Goal: Information Seeking & Learning: Learn about a topic

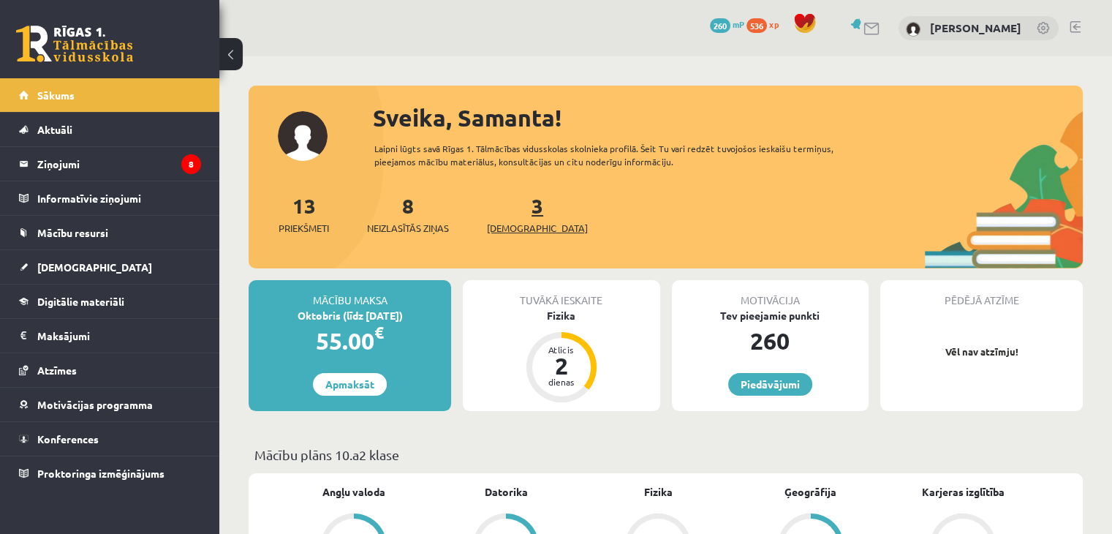
click at [504, 231] on span "[DEMOGRAPHIC_DATA]" at bounding box center [537, 228] width 101 height 15
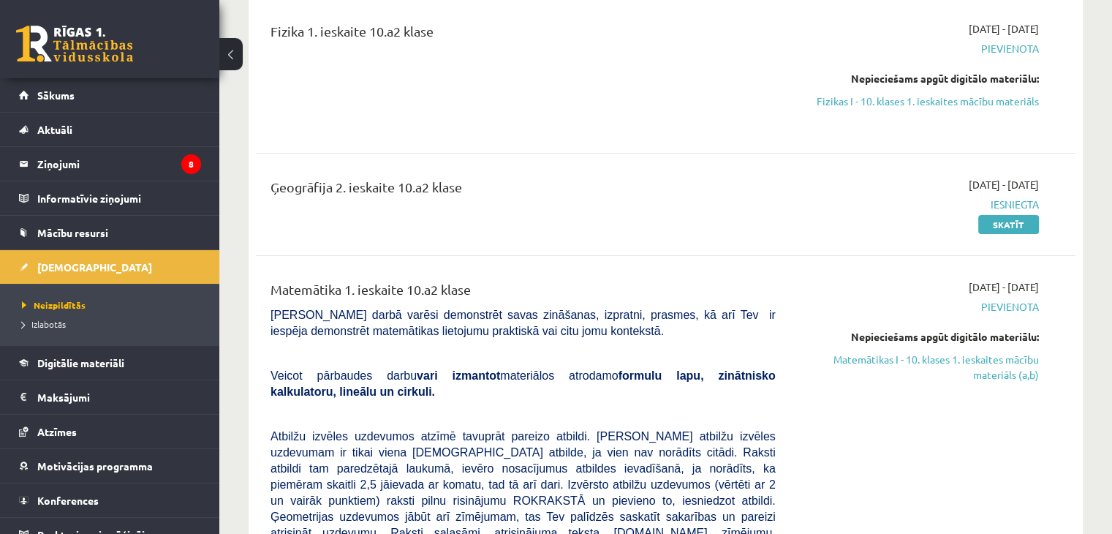
scroll to position [382, 0]
click at [994, 365] on link "Matemātikas I - 10. klases 1. ieskaites mācību materiāls (a,b)" at bounding box center [918, 366] width 241 height 31
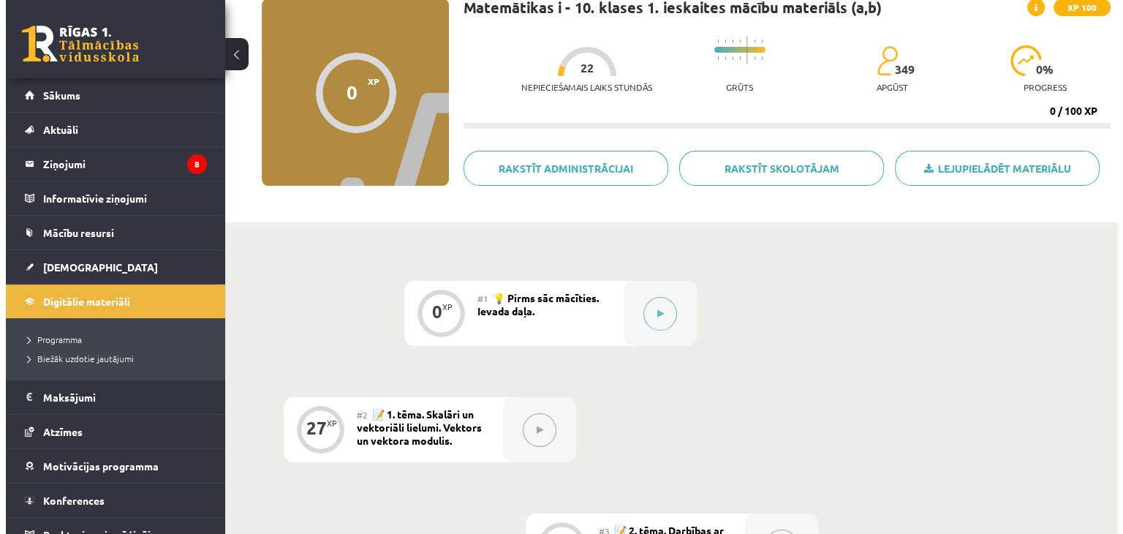
scroll to position [121, 0]
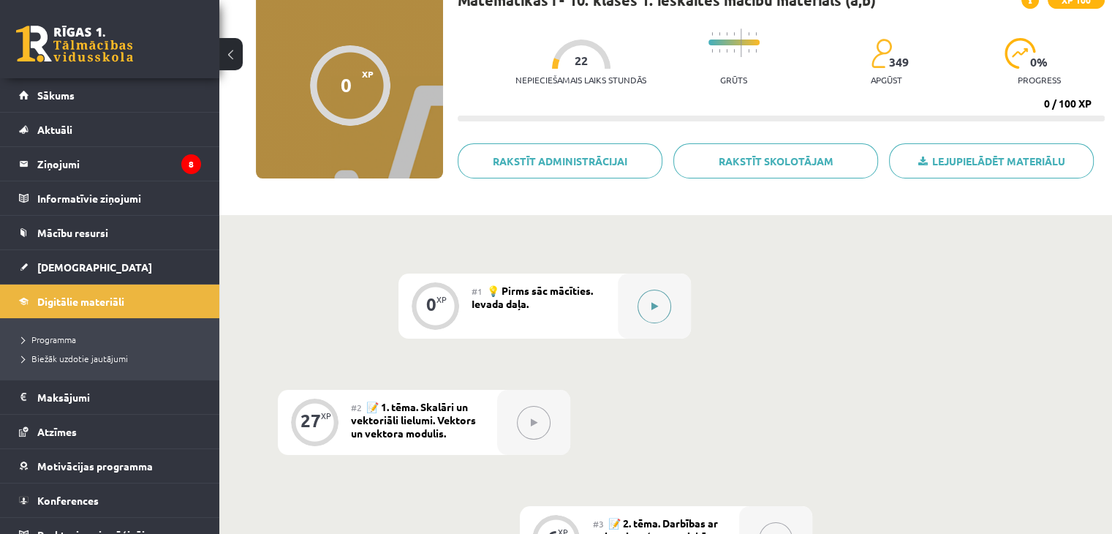
click at [654, 304] on icon at bounding box center [654, 306] width 7 height 9
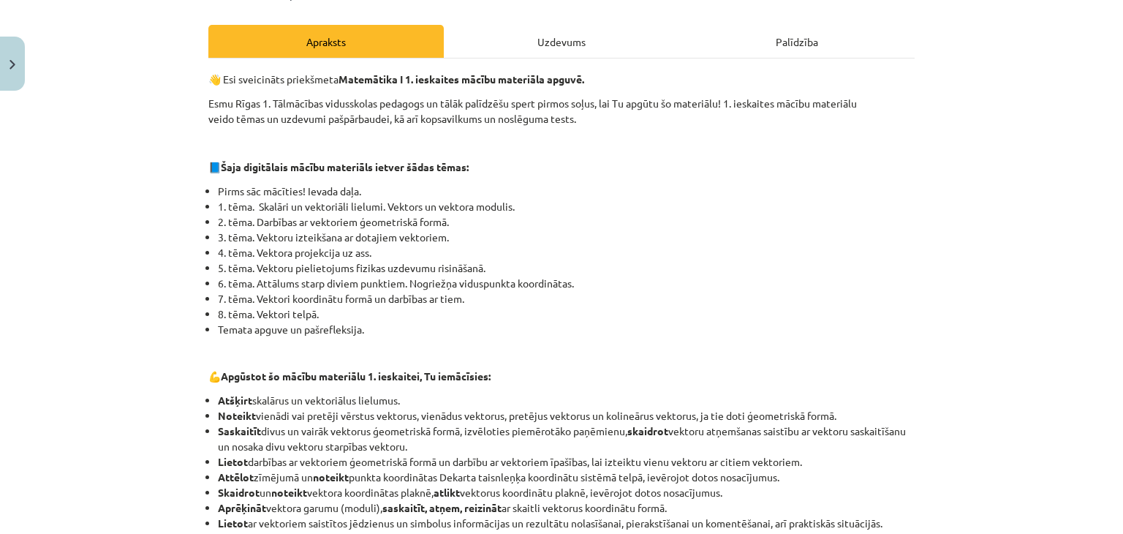
click at [583, 55] on div "Uzdevums" at bounding box center [561, 41] width 235 height 33
click input "text"
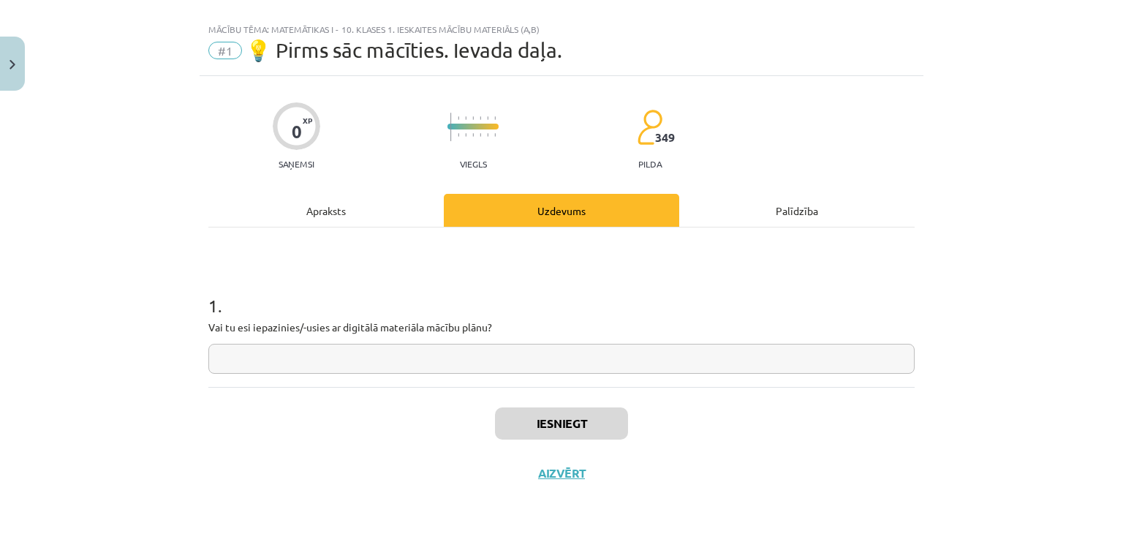
type input "*"
type input "**"
click at [592, 420] on button "Iesniegt" at bounding box center [561, 423] width 133 height 32
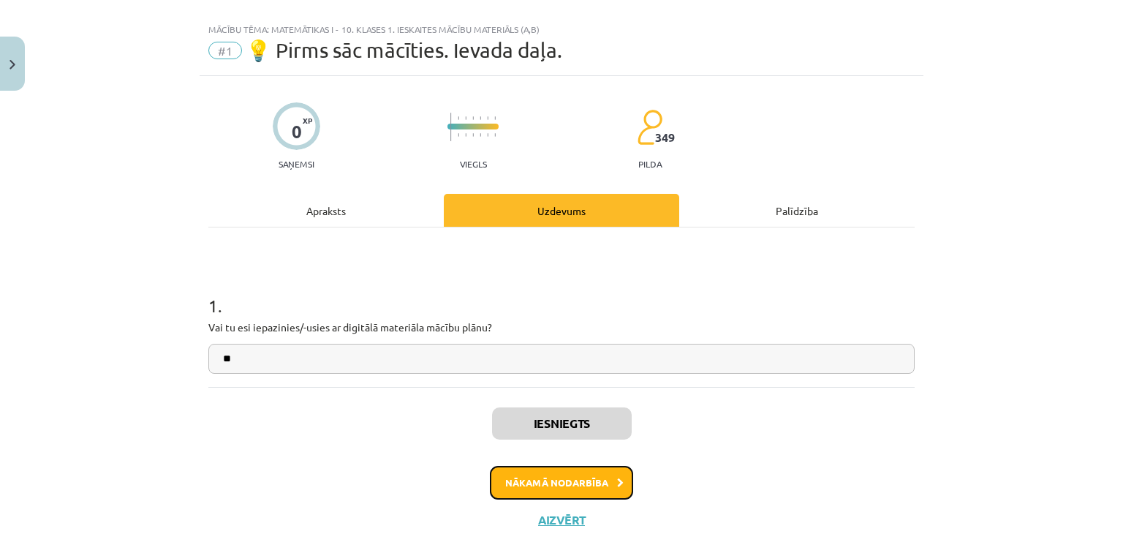
click at [604, 490] on button "Nākamā nodarbība" at bounding box center [561, 483] width 143 height 34
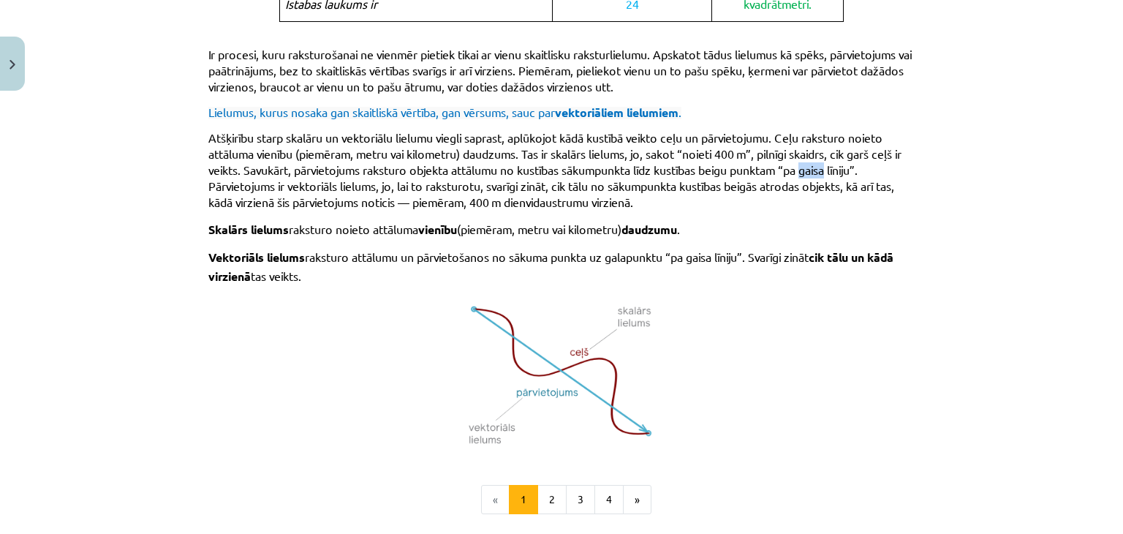
scroll to position [828, 0]
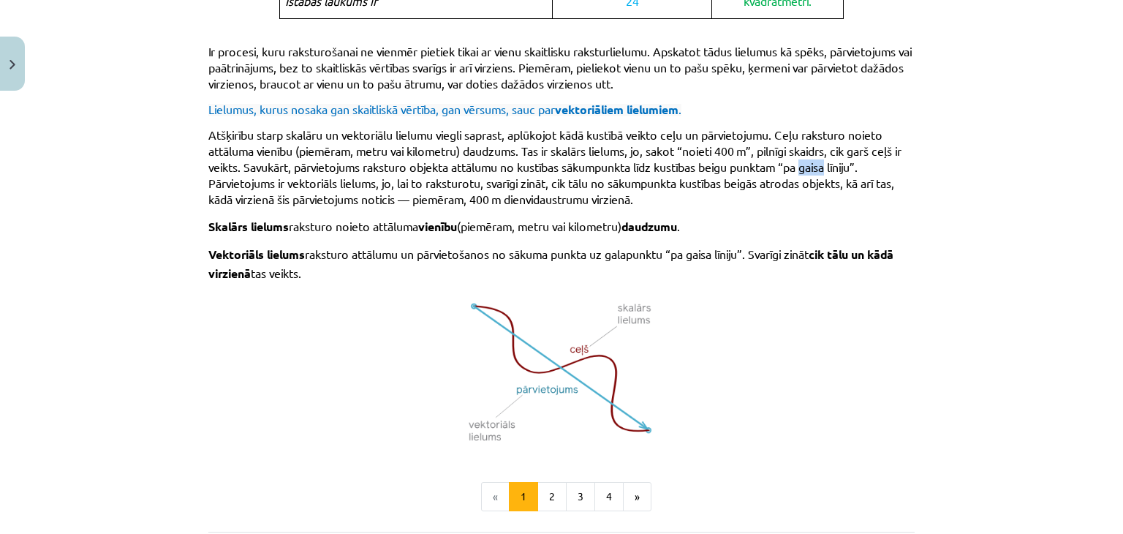
click at [116, 202] on div "Mācību tēma: Matemātikas i - 10. klases 1. ieskaites mācību materiāls (a,b) #2 …" at bounding box center [561, 267] width 1123 height 534
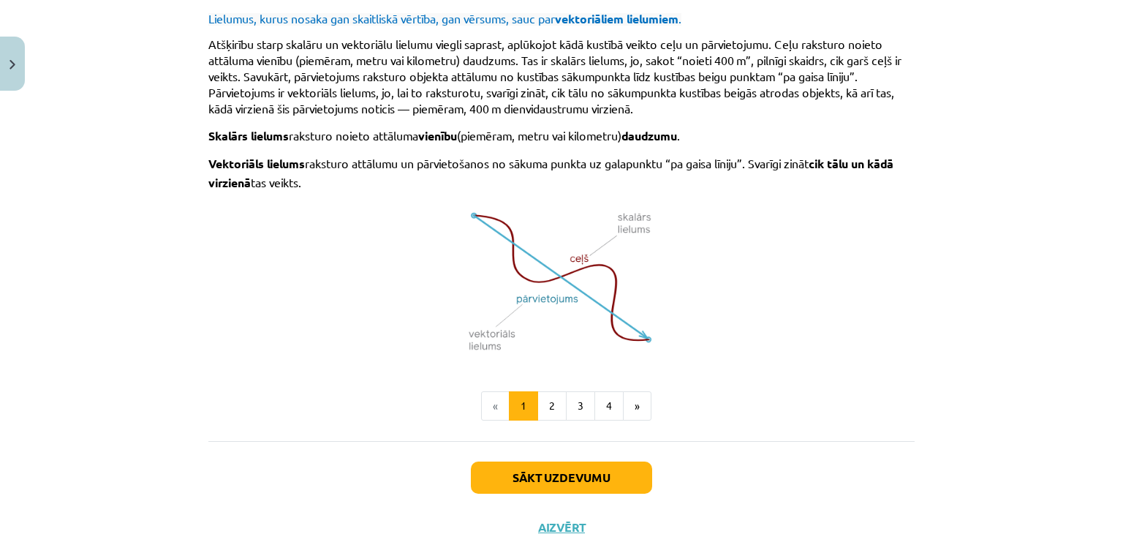
scroll to position [920, 0]
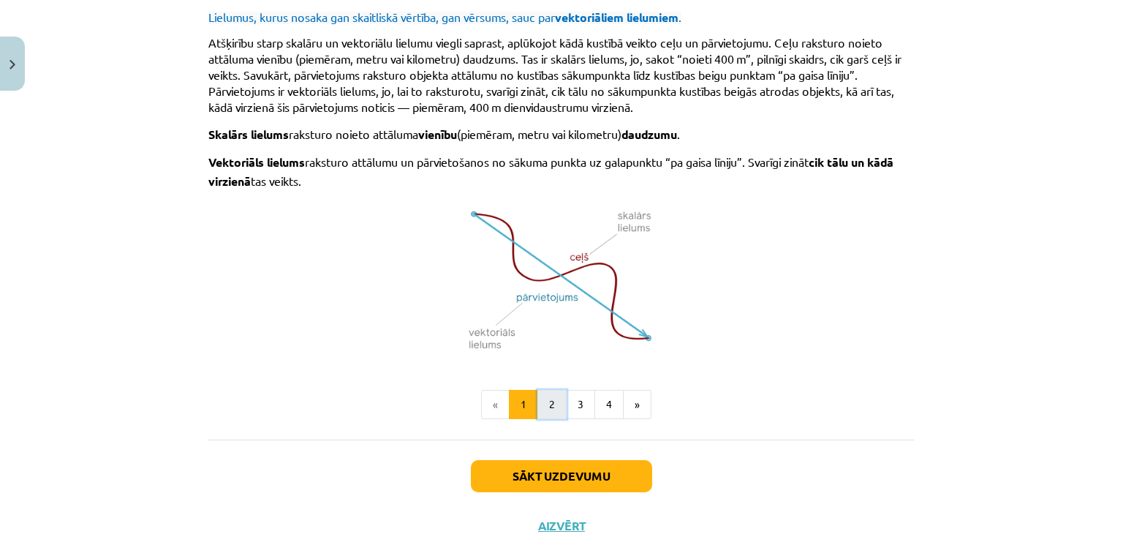
click at [546, 396] on button "2" at bounding box center [551, 404] width 29 height 29
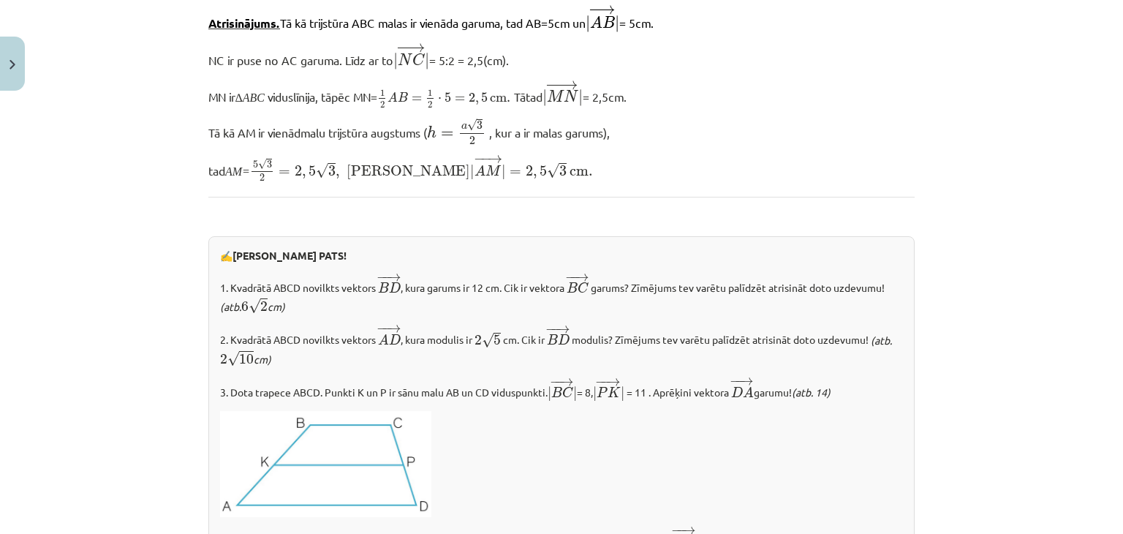
scroll to position [1741, 0]
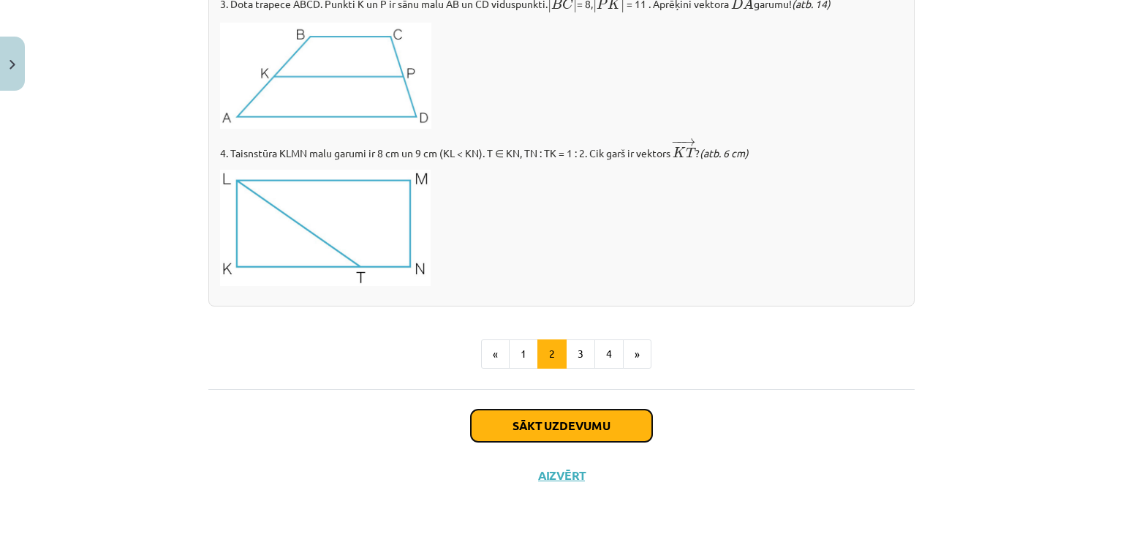
click at [521, 425] on button "Sākt uzdevumu" at bounding box center [561, 425] width 181 height 32
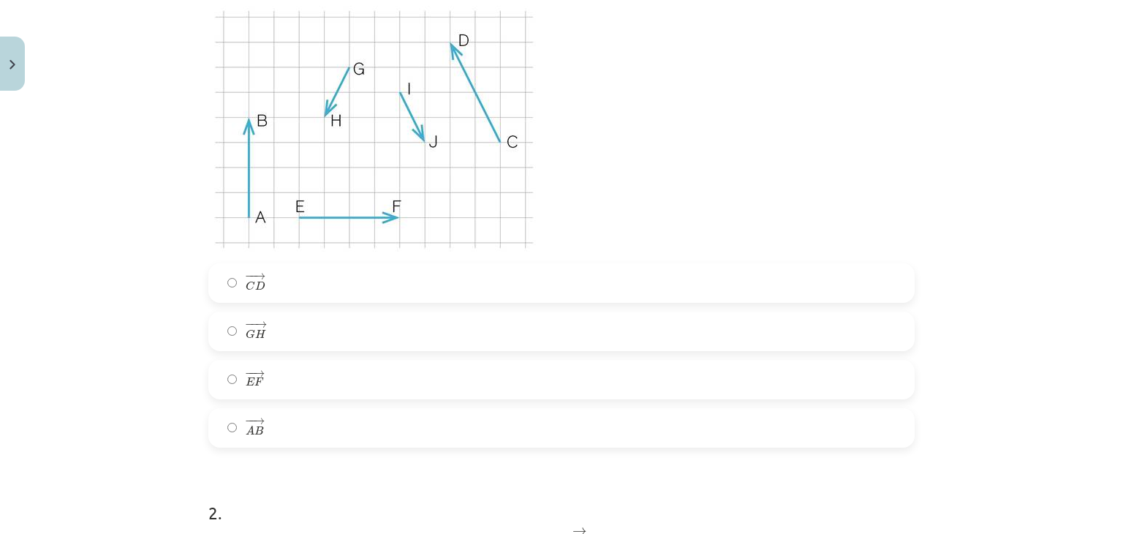
scroll to position [367, 0]
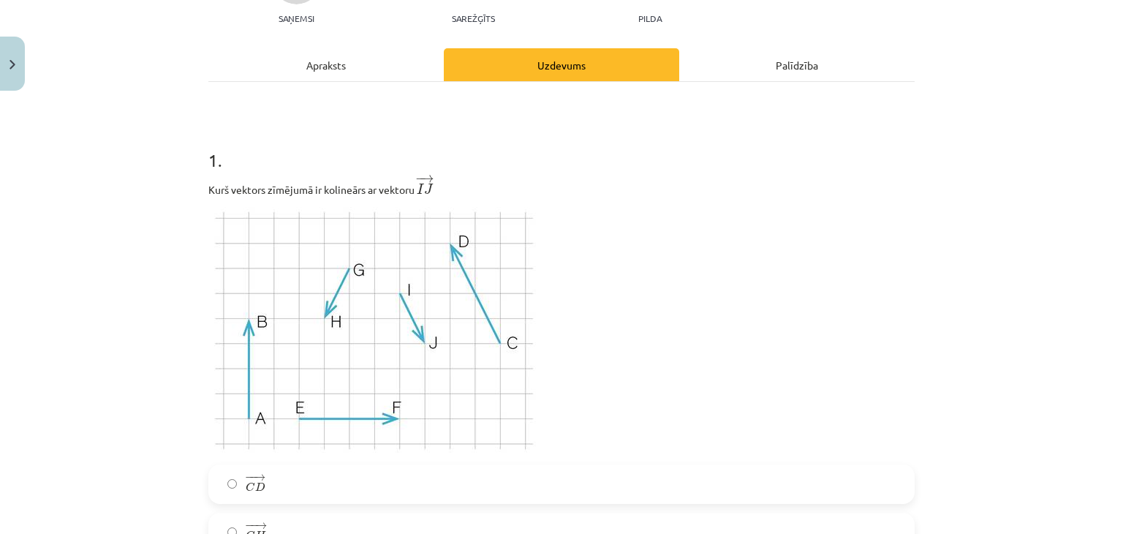
click at [282, 66] on div "Apraksts" at bounding box center [325, 64] width 235 height 33
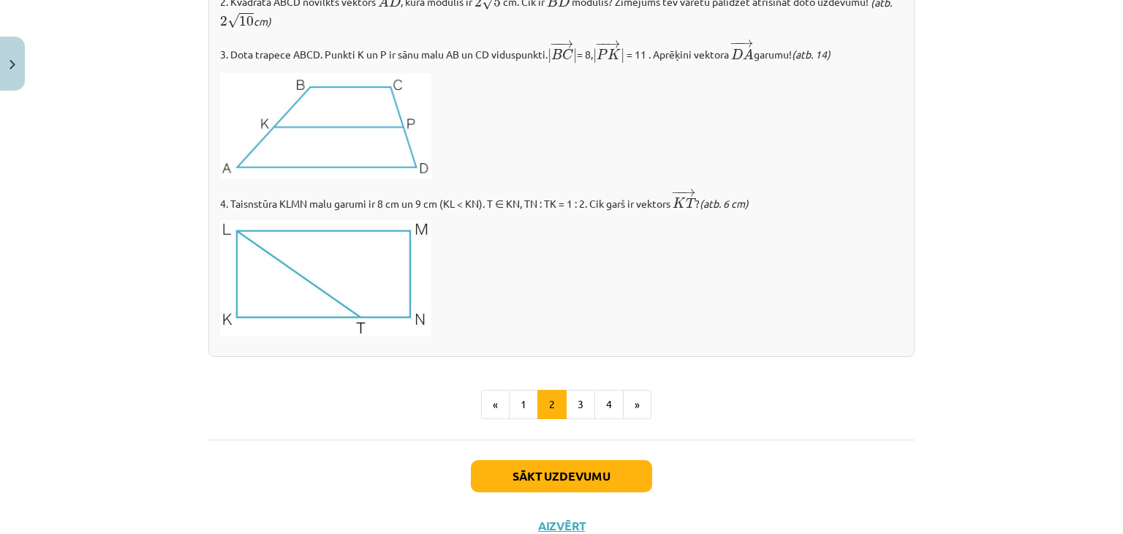
scroll to position [1741, 0]
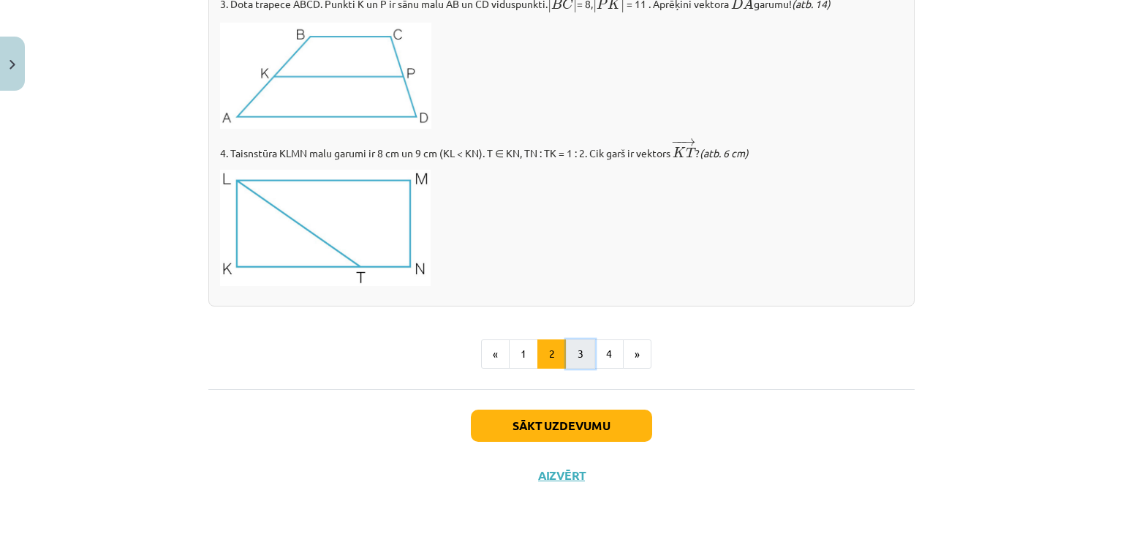
click at [581, 365] on button "3" at bounding box center [580, 353] width 29 height 29
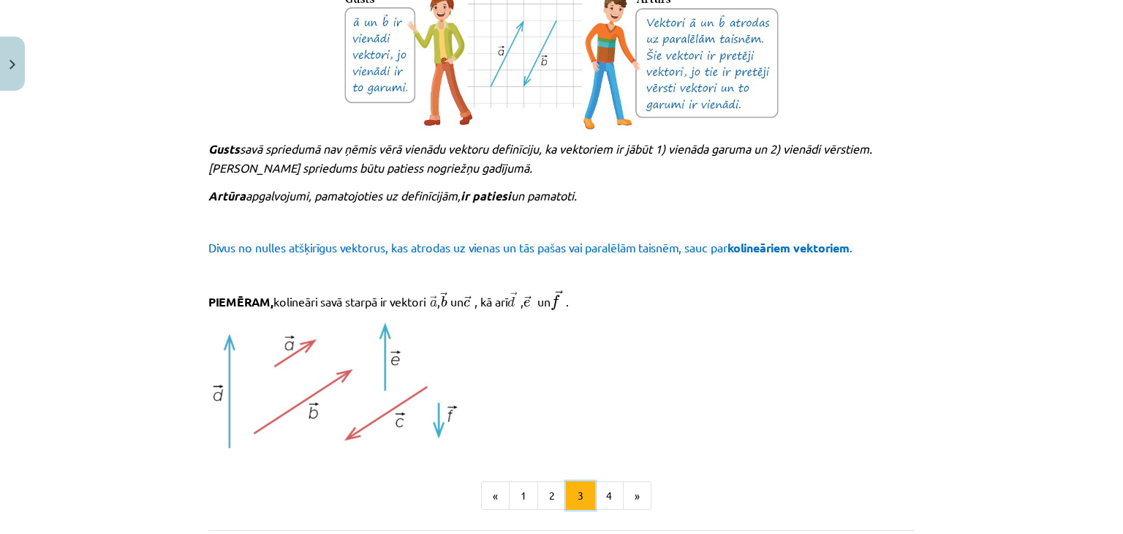
scroll to position [1459, 0]
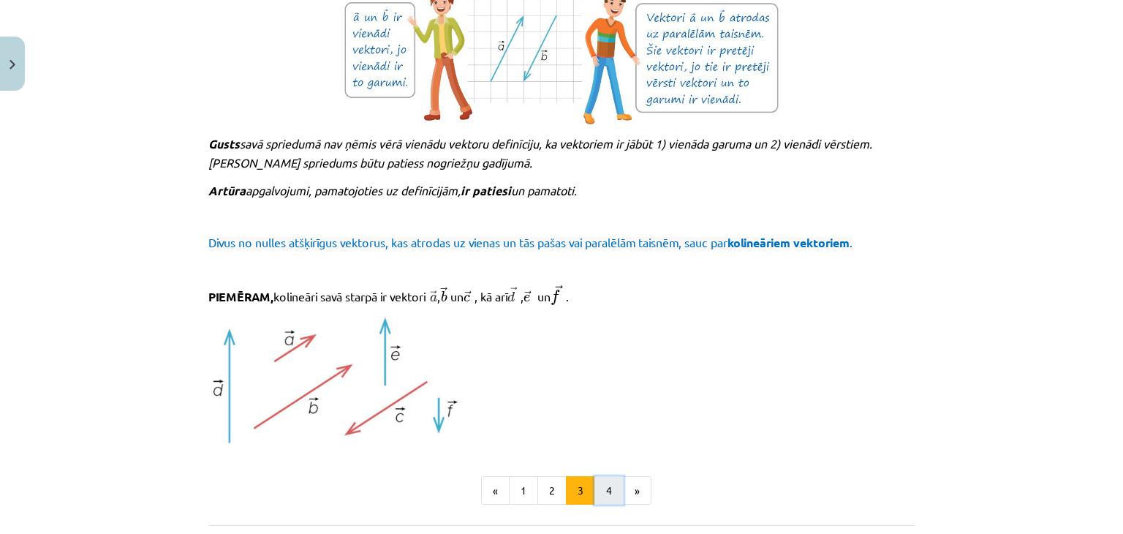
click at [600, 496] on button "4" at bounding box center [608, 490] width 29 height 29
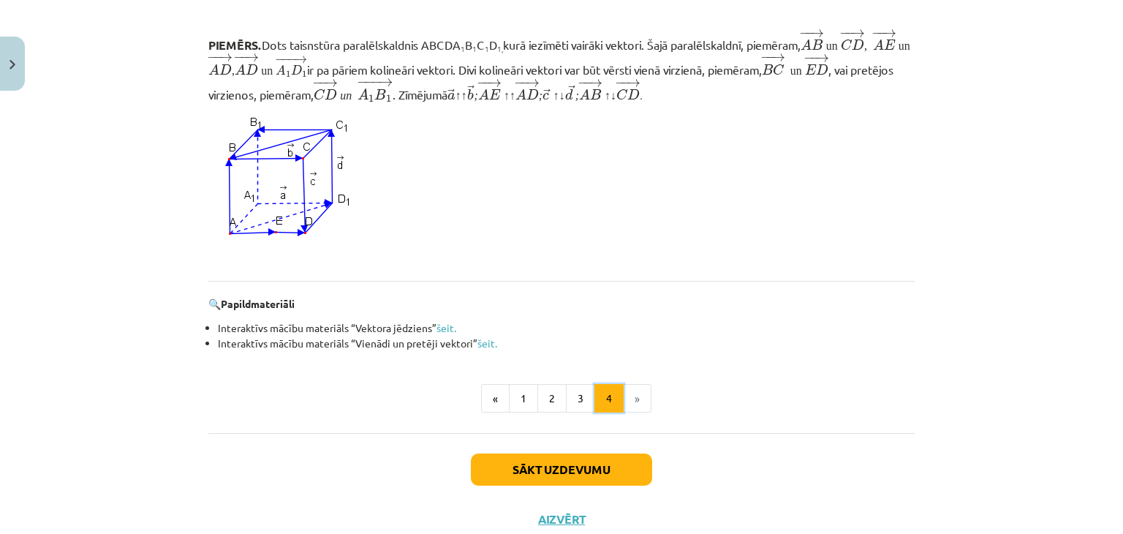
scroll to position [1375, 0]
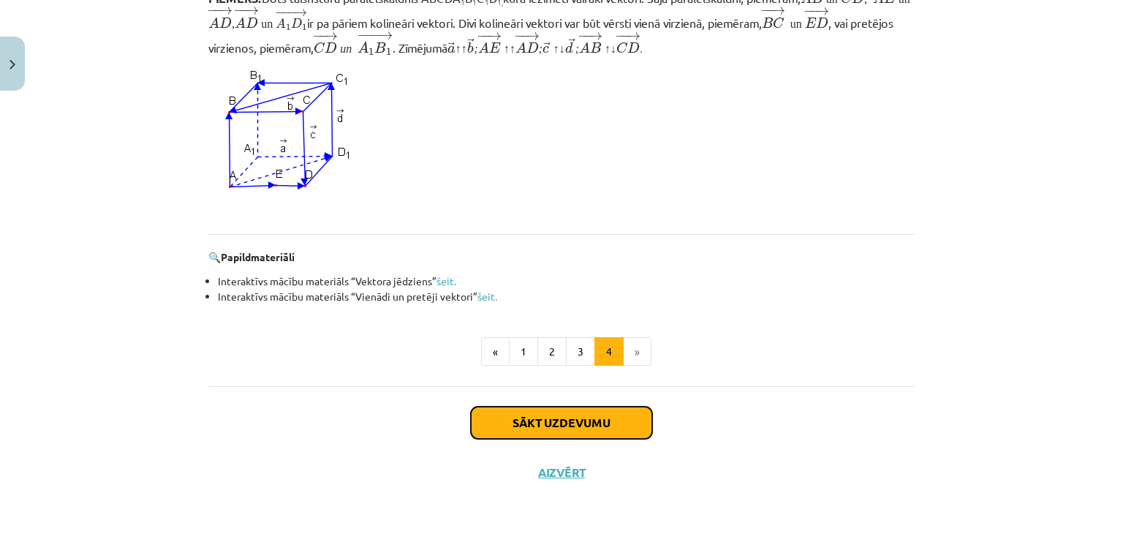
click at [496, 424] on button "Sākt uzdevumu" at bounding box center [561, 423] width 181 height 32
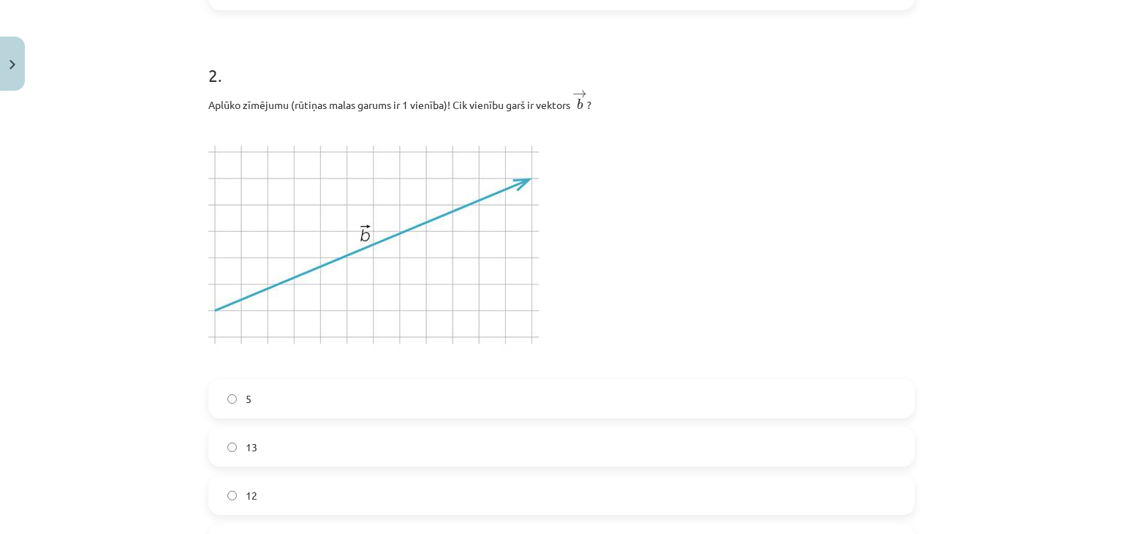
scroll to position [806, 0]
click at [213, 300] on img at bounding box center [373, 244] width 331 height 249
click at [238, 308] on img at bounding box center [373, 244] width 331 height 249
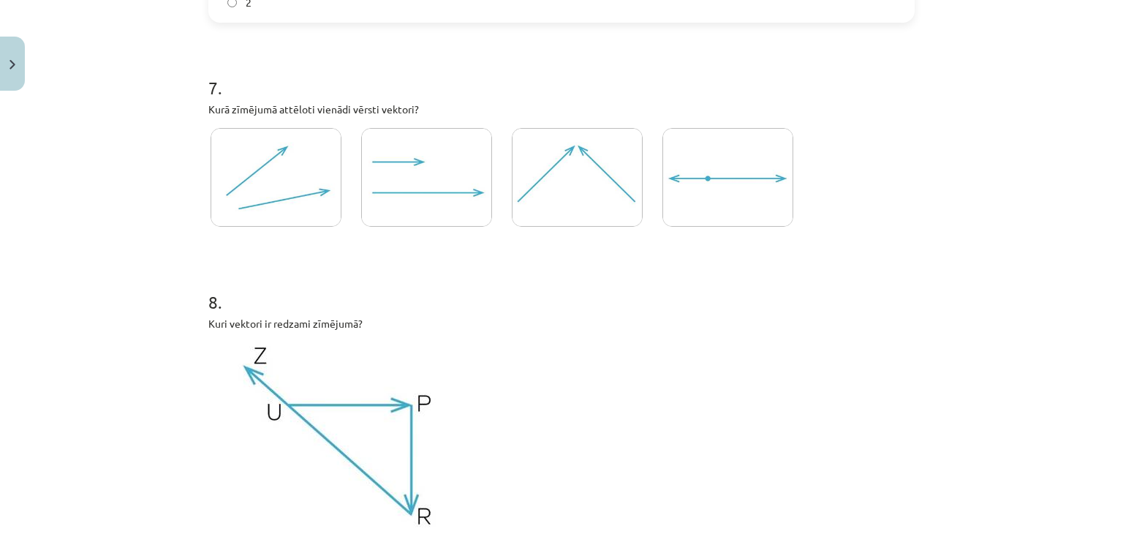
scroll to position [3243, 0]
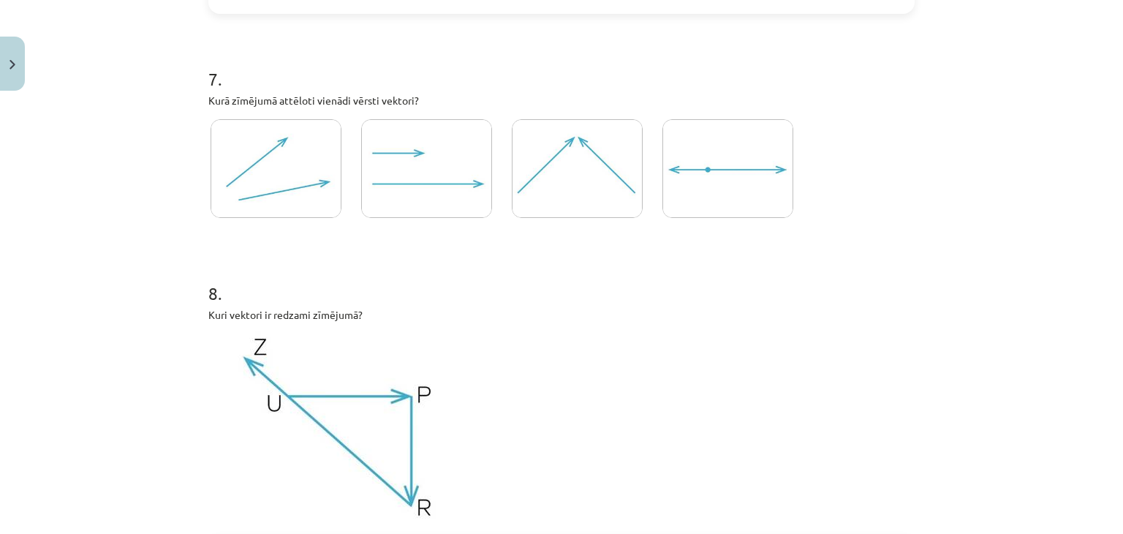
click at [398, 175] on img at bounding box center [426, 168] width 131 height 99
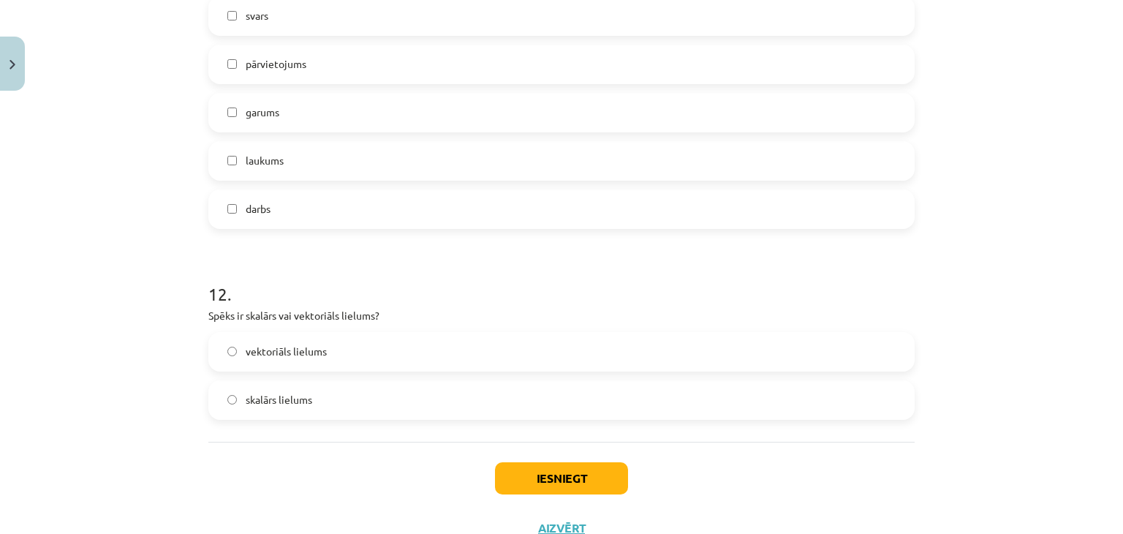
scroll to position [5287, 0]
click at [520, 489] on button "Iesniegt" at bounding box center [561, 477] width 133 height 32
click at [249, 360] on label "vektoriāls lielums" at bounding box center [561, 350] width 703 height 37
click at [534, 474] on button "Iesniegt" at bounding box center [561, 477] width 133 height 32
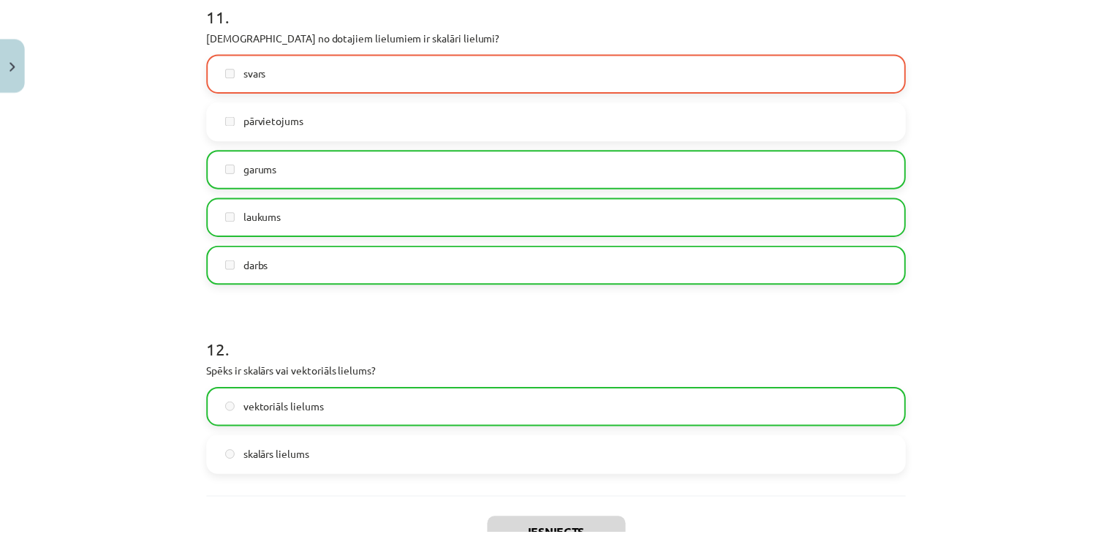
scroll to position [5389, 0]
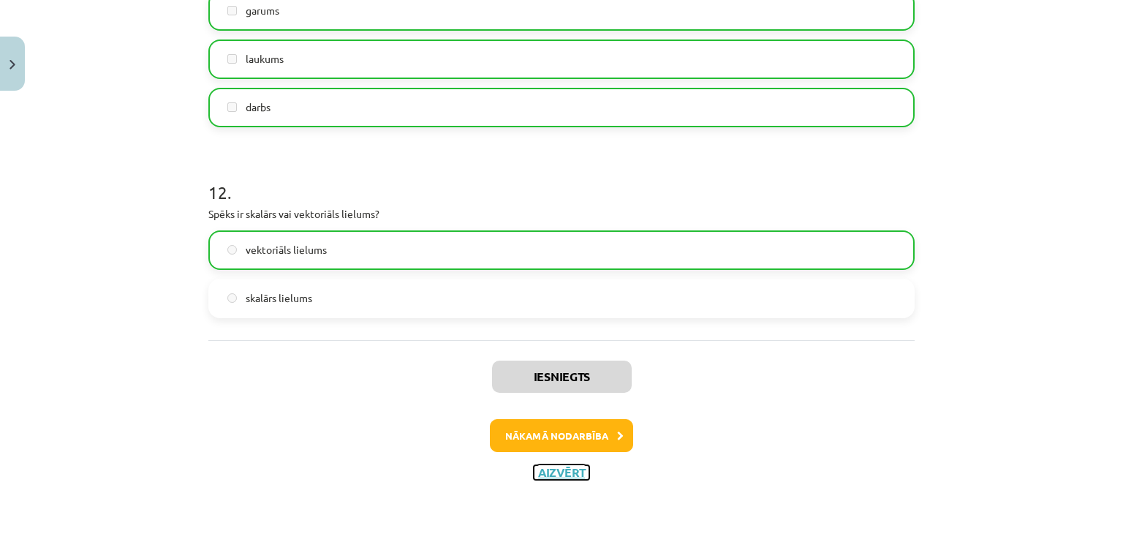
click at [543, 471] on button "Aizvērt" at bounding box center [562, 472] width 56 height 15
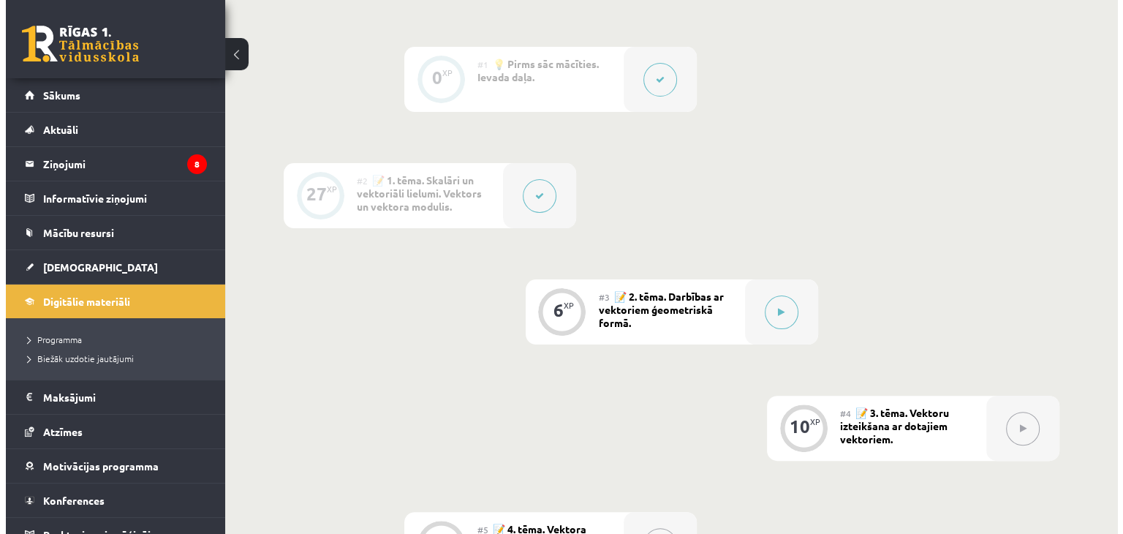
scroll to position [0, 0]
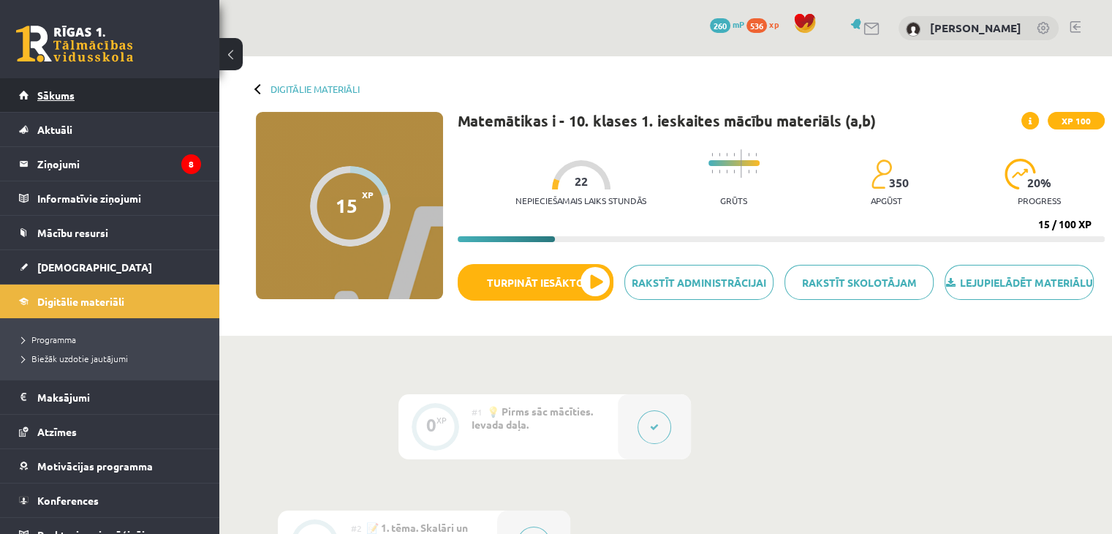
click at [88, 103] on link "Sākums" at bounding box center [110, 95] width 182 height 34
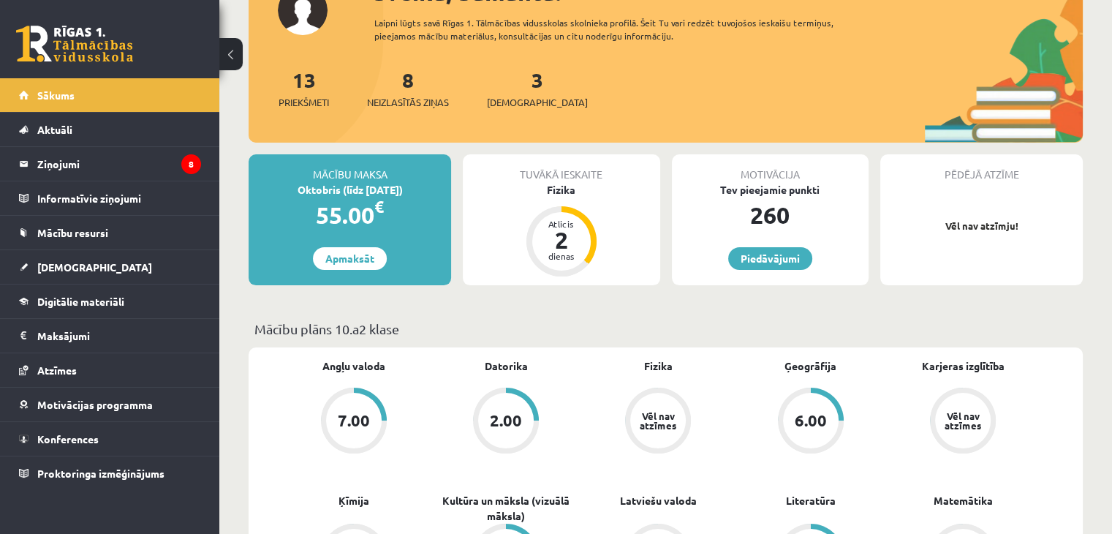
scroll to position [136, 0]
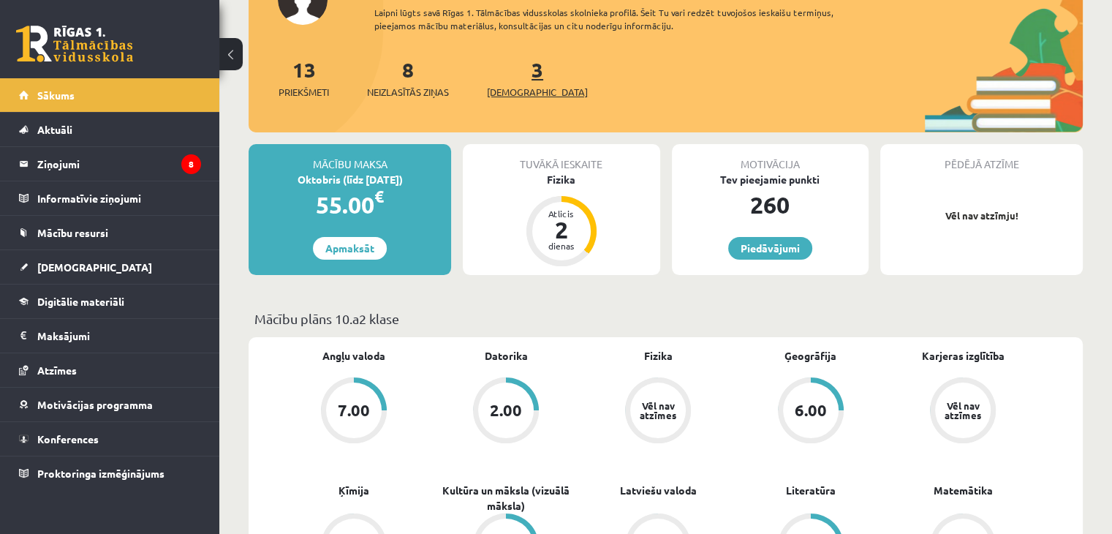
click at [515, 93] on span "[DEMOGRAPHIC_DATA]" at bounding box center [537, 92] width 101 height 15
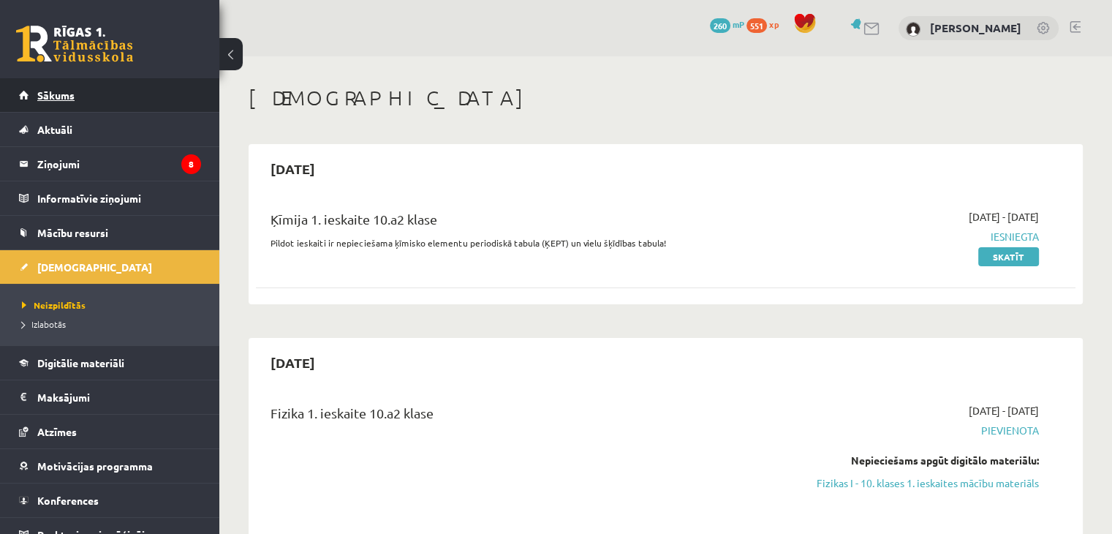
click at [63, 110] on link "Sākums" at bounding box center [110, 95] width 182 height 34
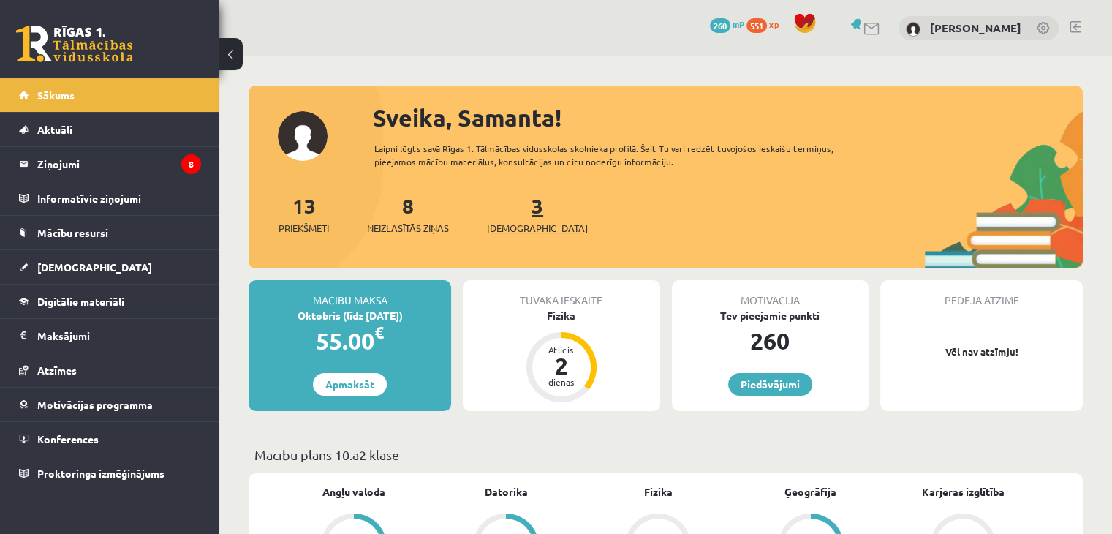
click at [521, 228] on span "[DEMOGRAPHIC_DATA]" at bounding box center [537, 228] width 101 height 15
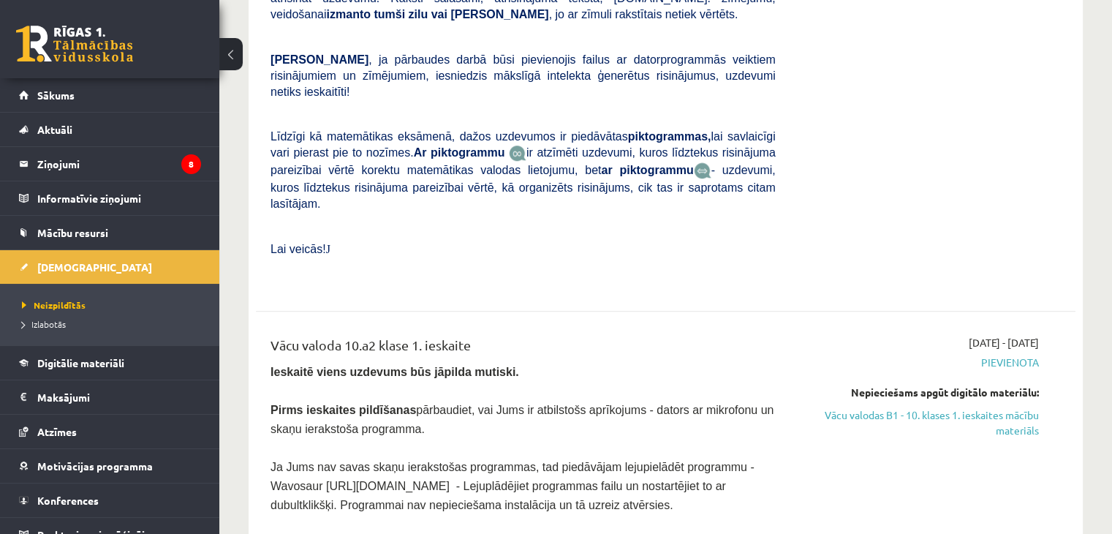
scroll to position [928, 0]
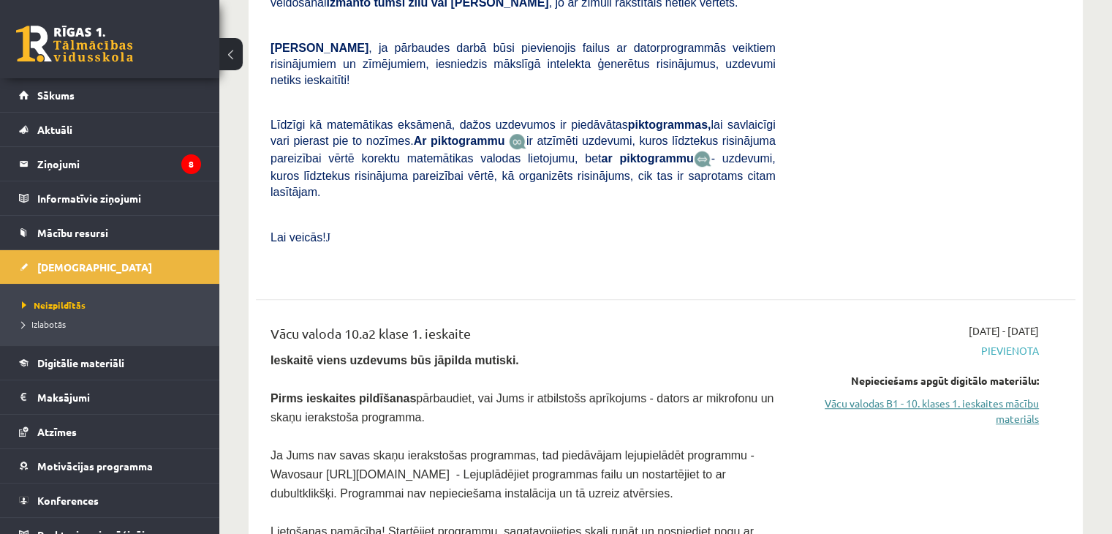
click at [1012, 396] on link "Vācu valodas B1 - 10. klases 1. ieskaites mācību materiāls" at bounding box center [918, 411] width 241 height 31
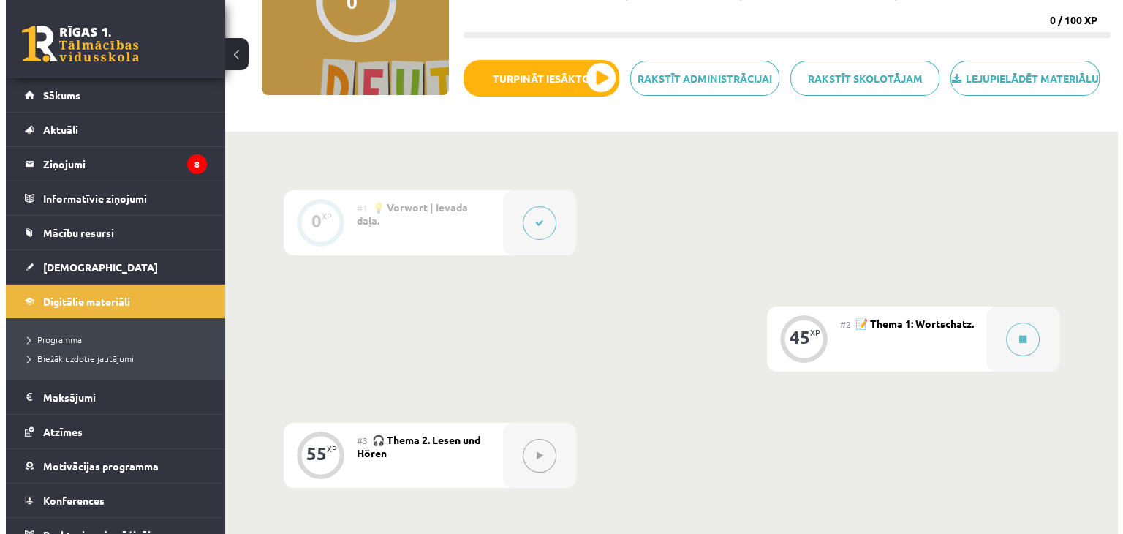
scroll to position [205, 0]
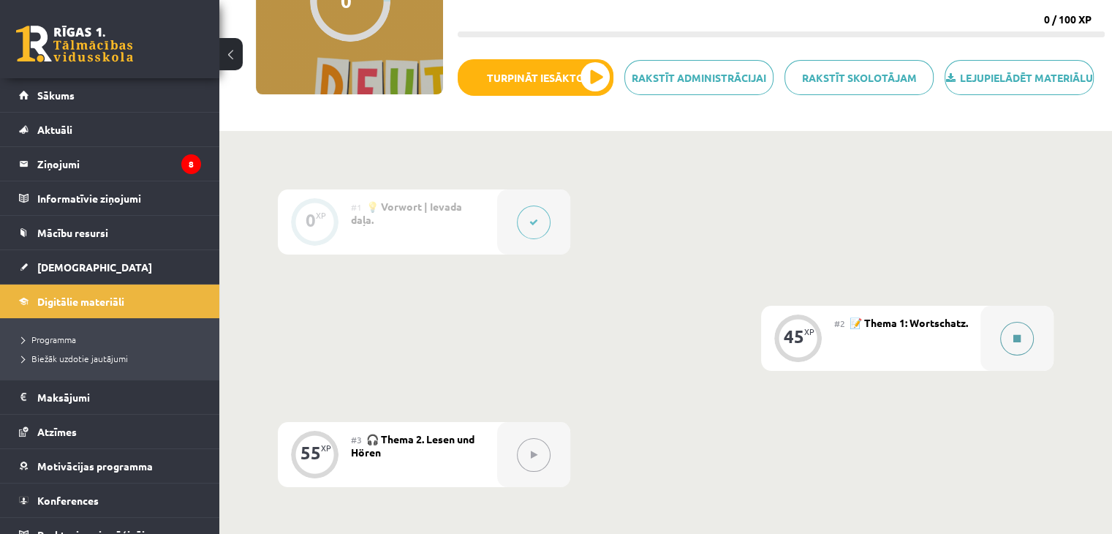
click at [983, 353] on div at bounding box center [1016, 338] width 73 height 65
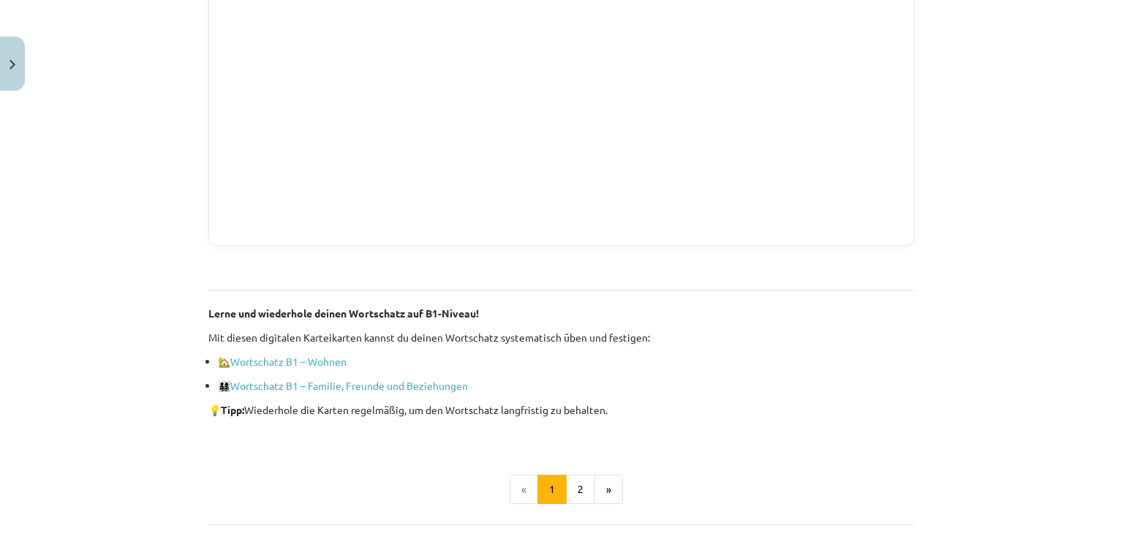
scroll to position [948, 0]
click at [574, 488] on button "2" at bounding box center [580, 490] width 29 height 29
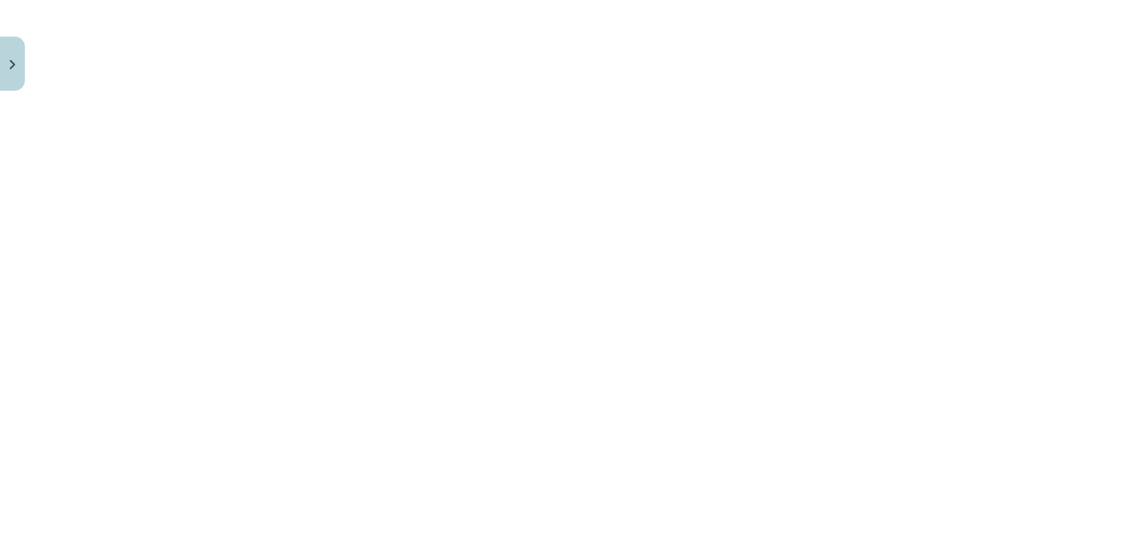
scroll to position [1799, 0]
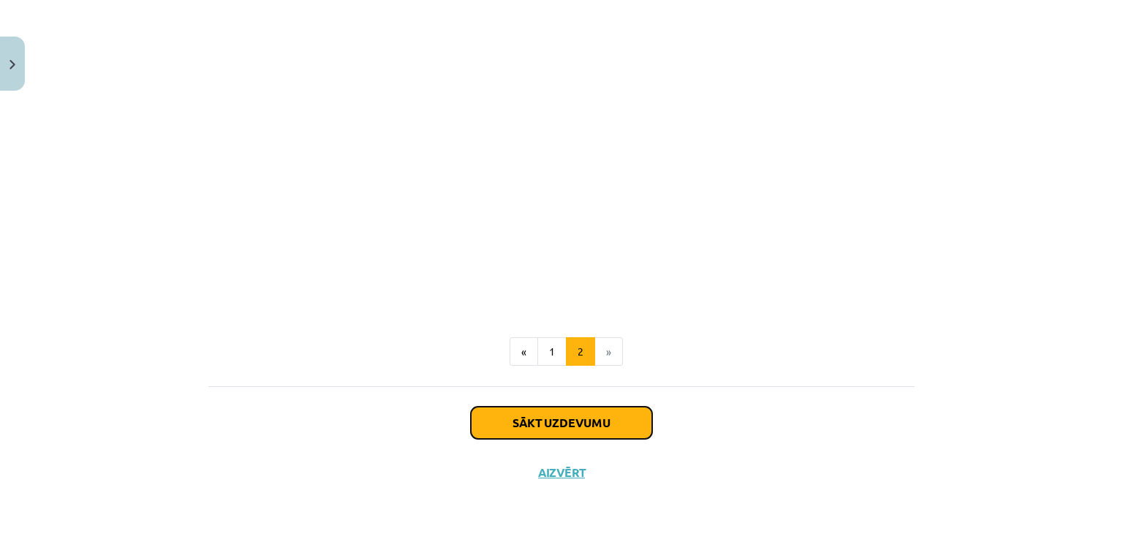
click at [594, 430] on button "Sākt uzdevumu" at bounding box center [561, 423] width 181 height 32
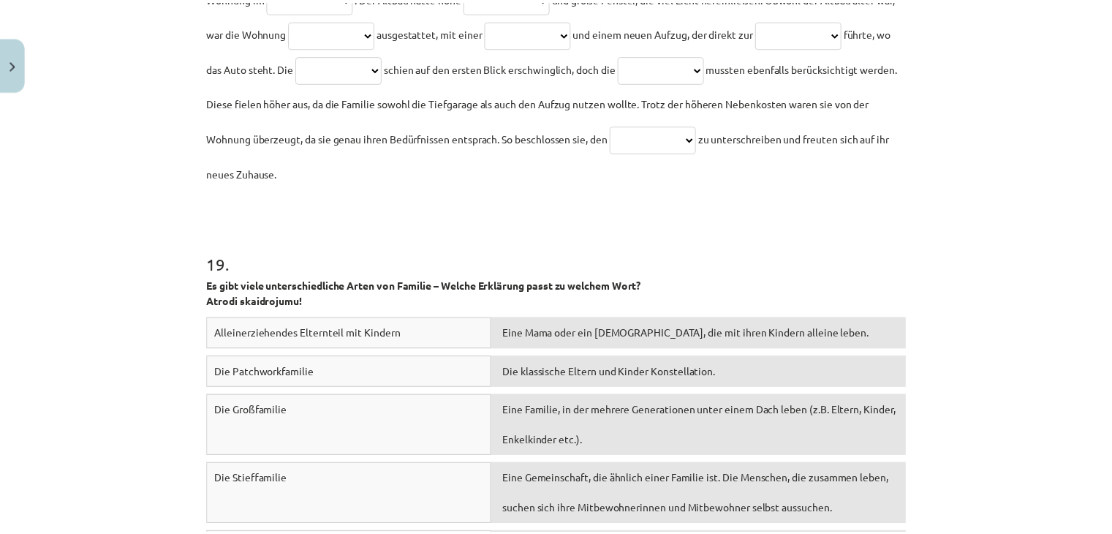
scroll to position [5393, 0]
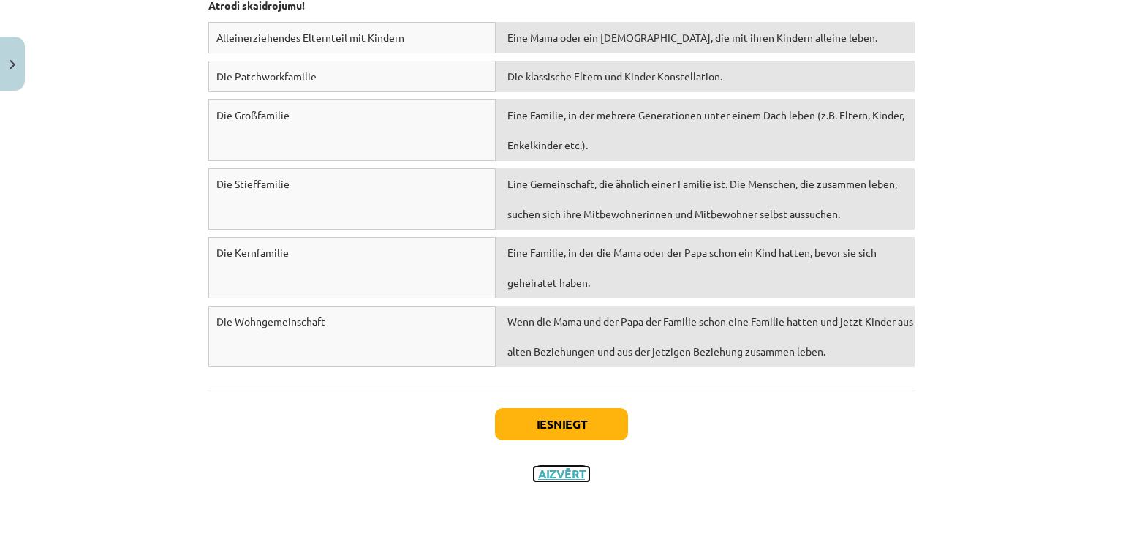
click at [567, 477] on button "Aizvērt" at bounding box center [562, 473] width 56 height 15
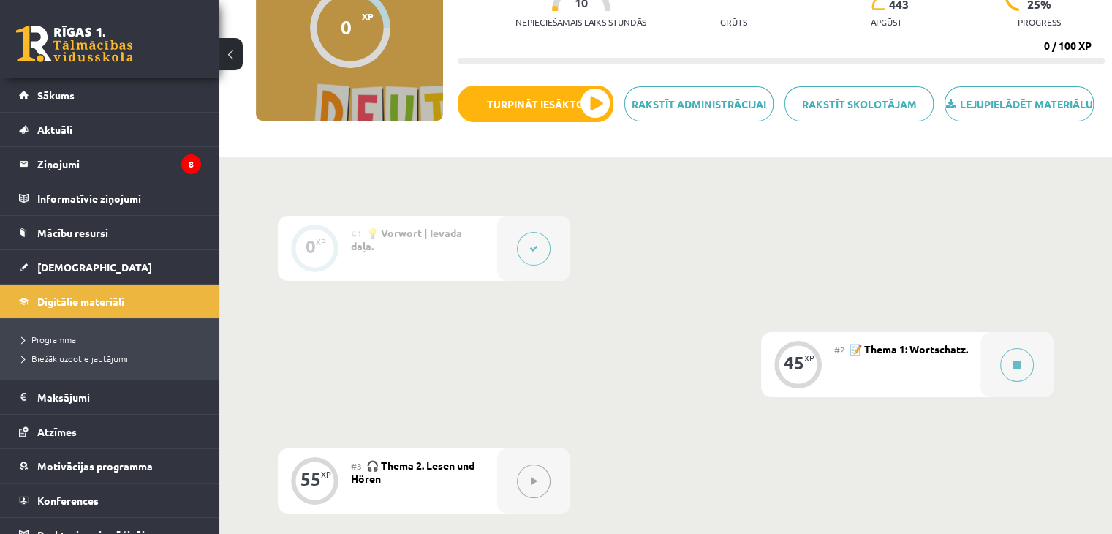
scroll to position [158, 0]
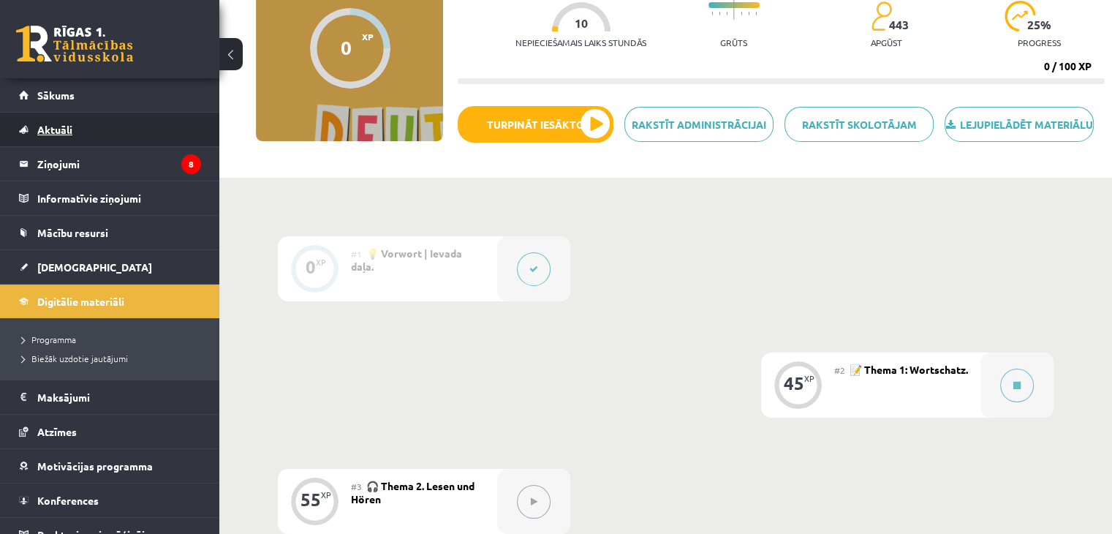
click at [117, 115] on link "Aktuāli" at bounding box center [110, 130] width 182 height 34
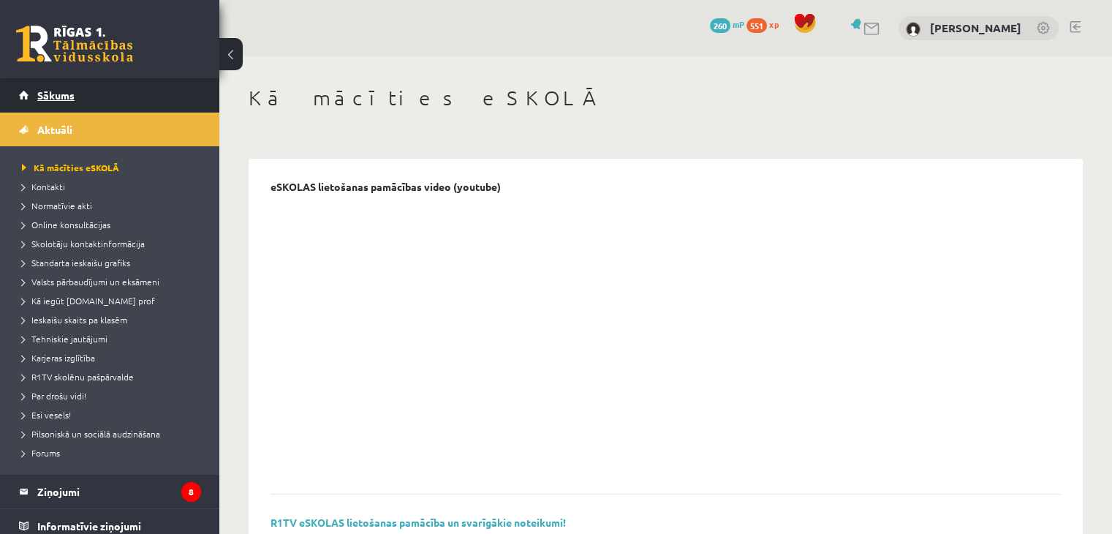
click at [48, 94] on span "Sākums" at bounding box center [55, 94] width 37 height 13
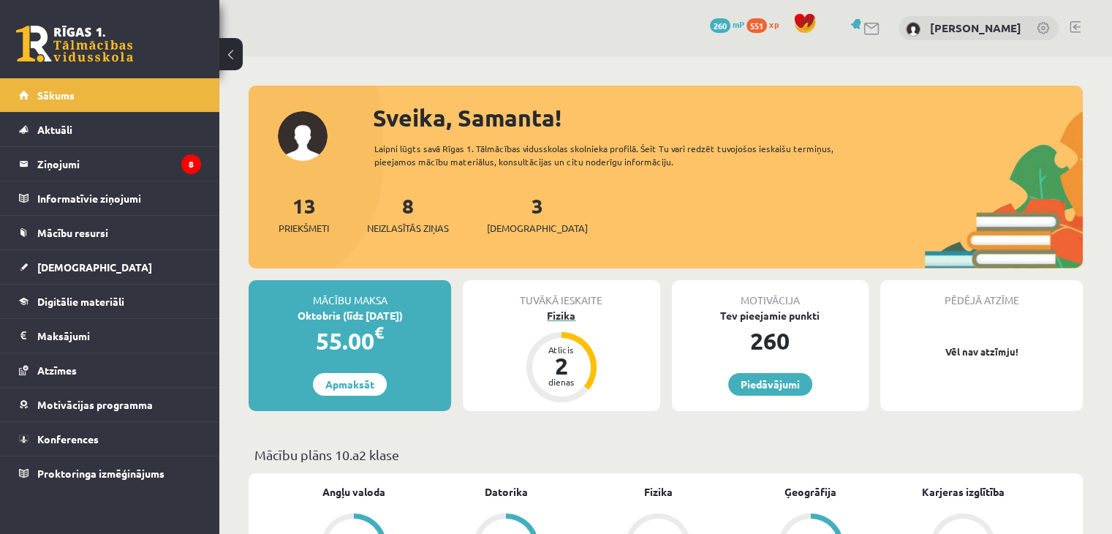
click at [570, 311] on div "Fizika" at bounding box center [561, 315] width 197 height 15
click at [562, 315] on div "Fizika" at bounding box center [561, 315] width 197 height 15
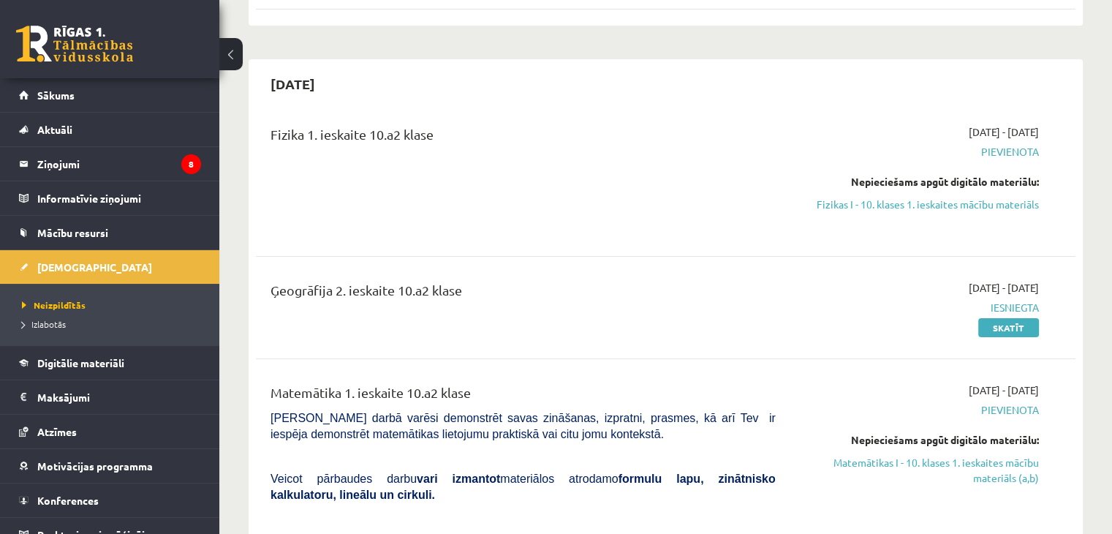
scroll to position [281, 0]
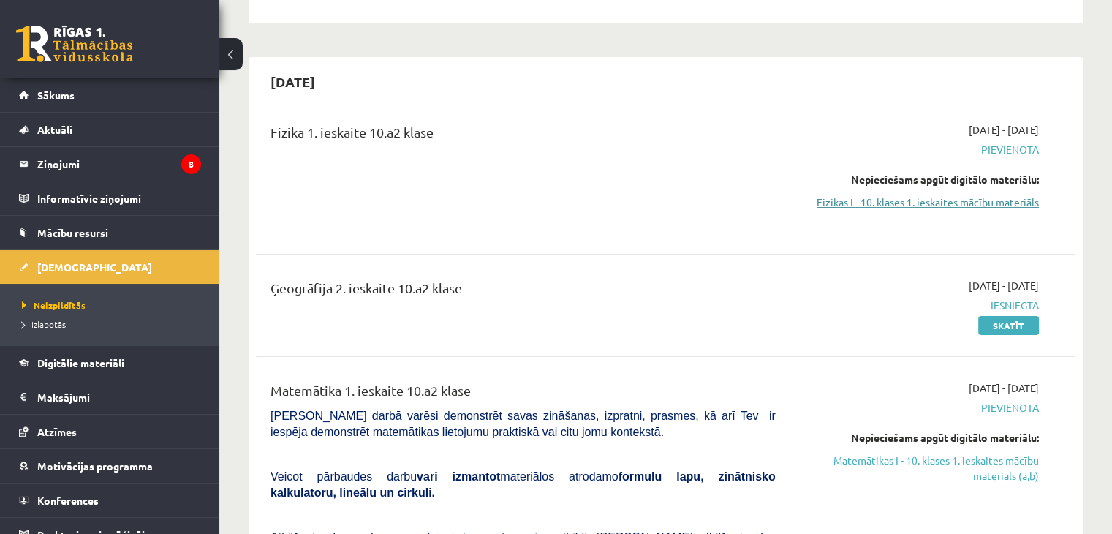
click at [1013, 204] on link "Fizikas I - 10. klases 1. ieskaites mācību materiāls" at bounding box center [918, 201] width 241 height 15
click at [1006, 205] on link "Fizikas I - 10. klases 1. ieskaites mācību materiāls" at bounding box center [918, 201] width 241 height 15
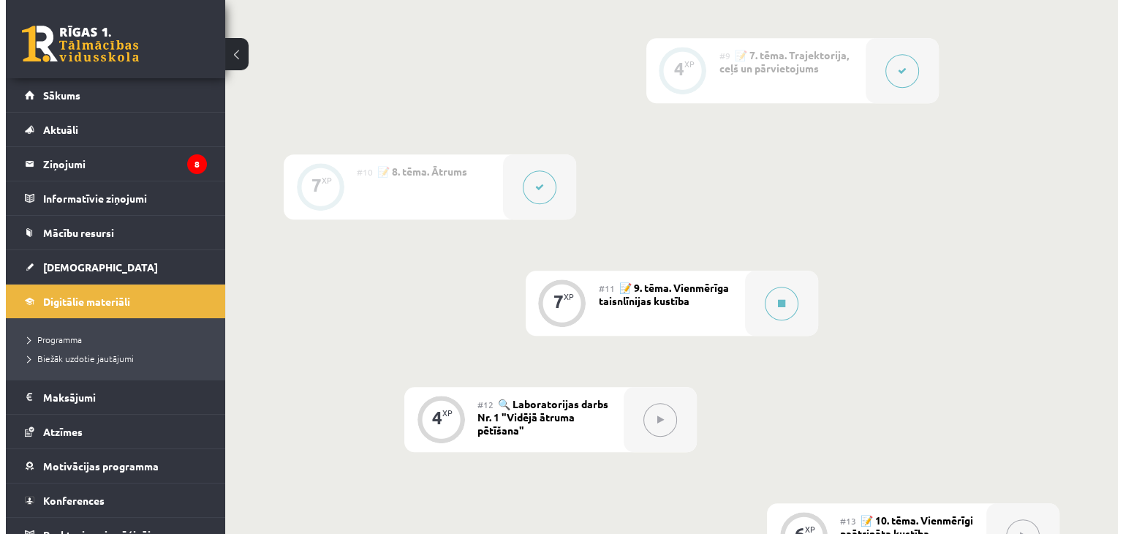
scroll to position [1299, 0]
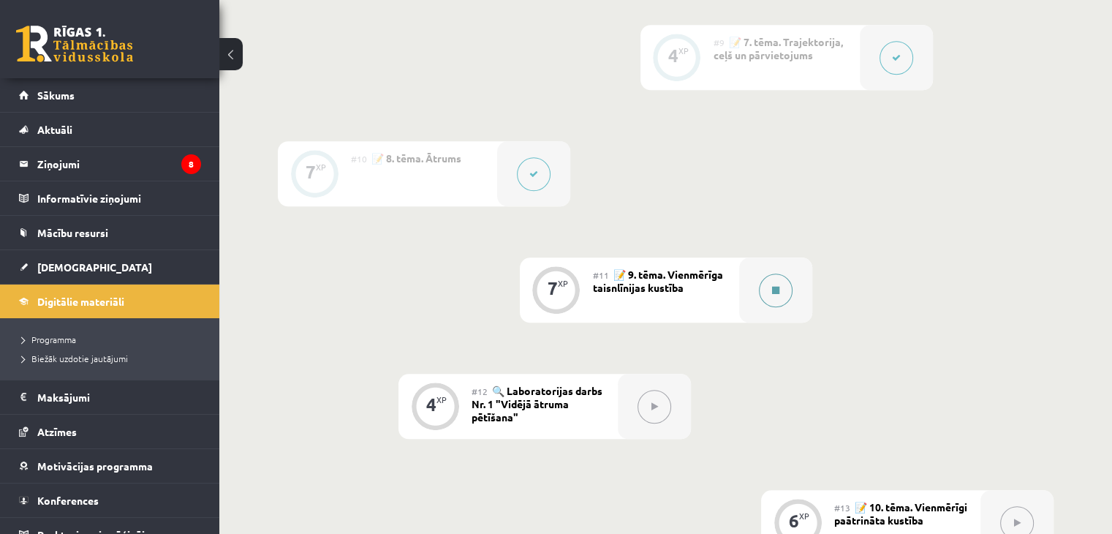
click at [760, 319] on div at bounding box center [775, 289] width 73 height 65
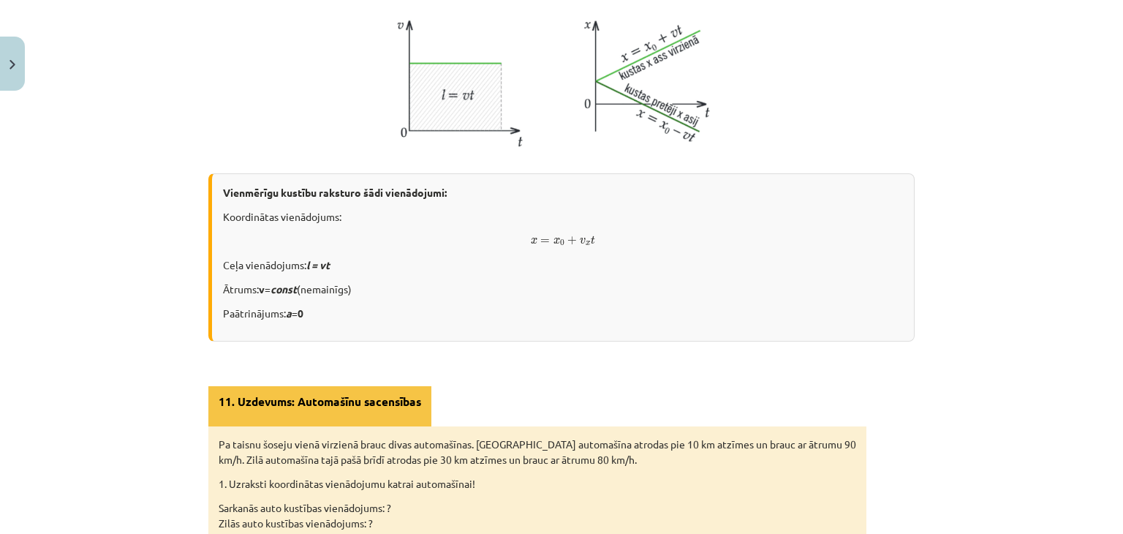
scroll to position [986, 0]
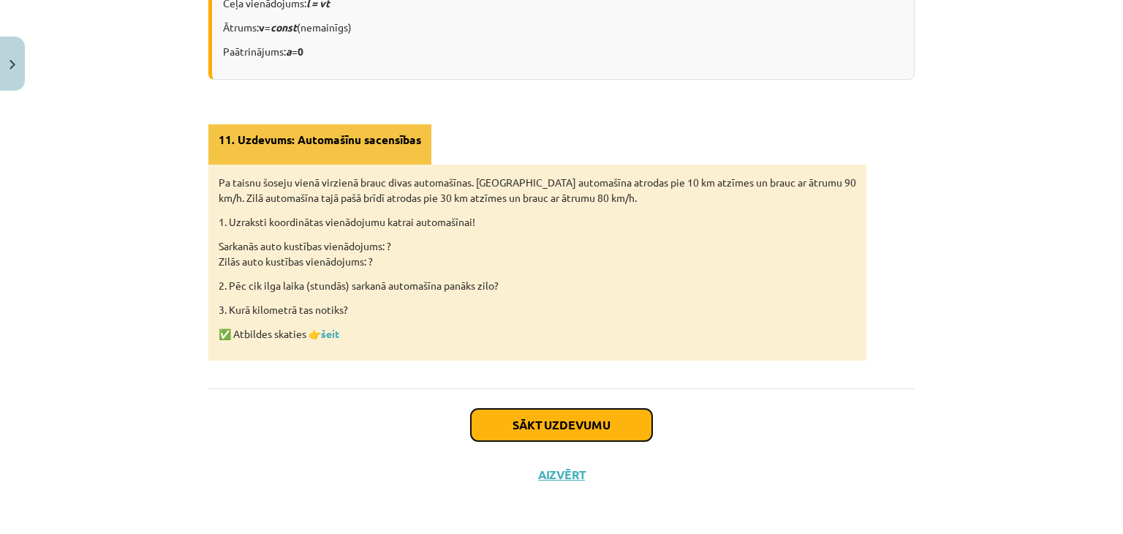
click at [596, 428] on button "Sākt uzdevumu" at bounding box center [561, 425] width 181 height 32
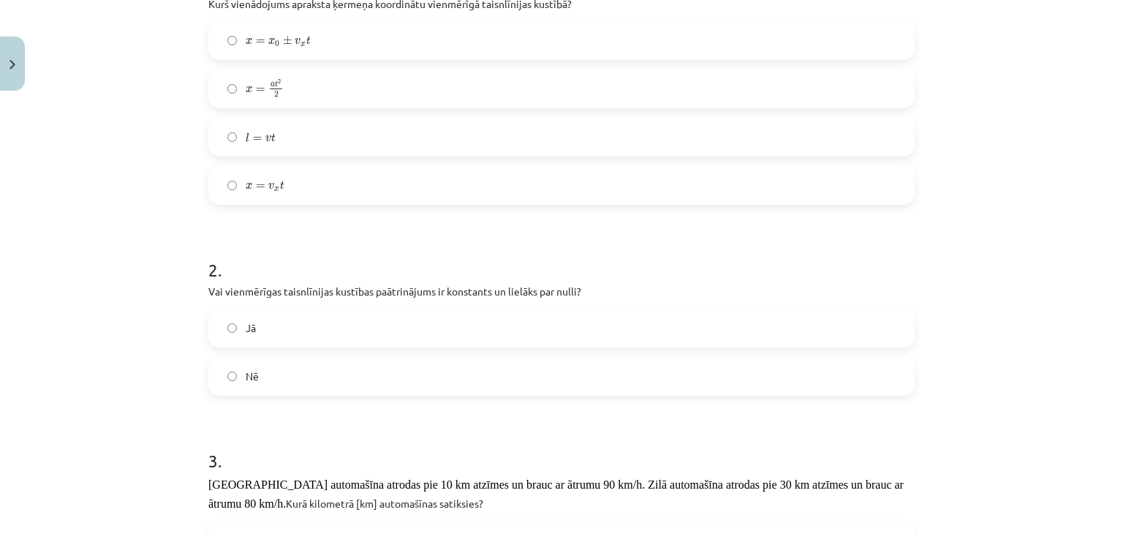
scroll to position [345, 0]
click at [300, 42] on span "x" at bounding box center [302, 44] width 5 height 4
click at [295, 391] on label "Nē" at bounding box center [561, 375] width 703 height 37
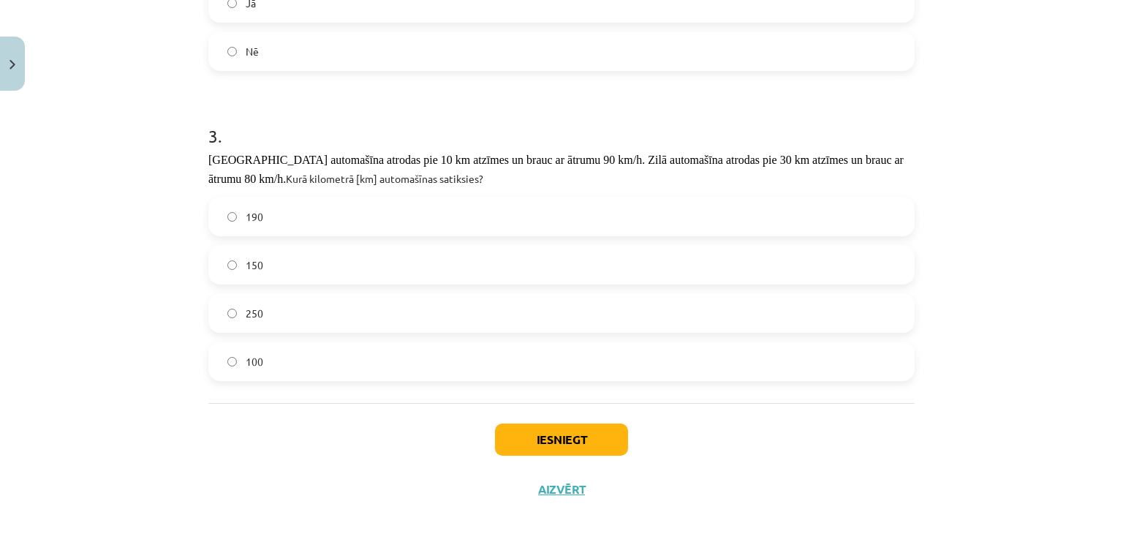
scroll to position [682, 0]
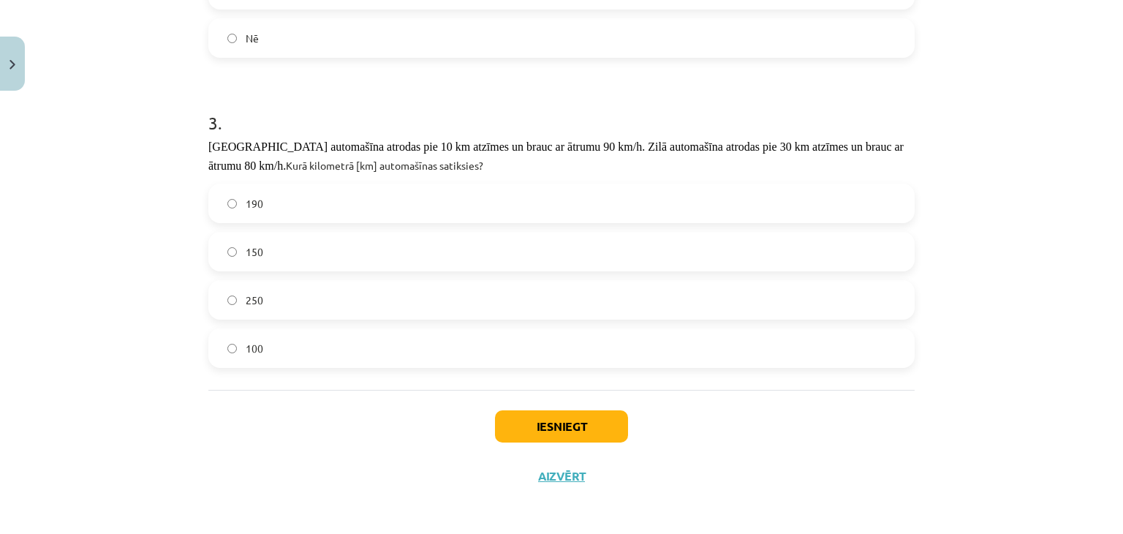
click at [252, 204] on span "190" at bounding box center [255, 203] width 18 height 15
click at [542, 410] on button "Iesniegt" at bounding box center [561, 426] width 133 height 32
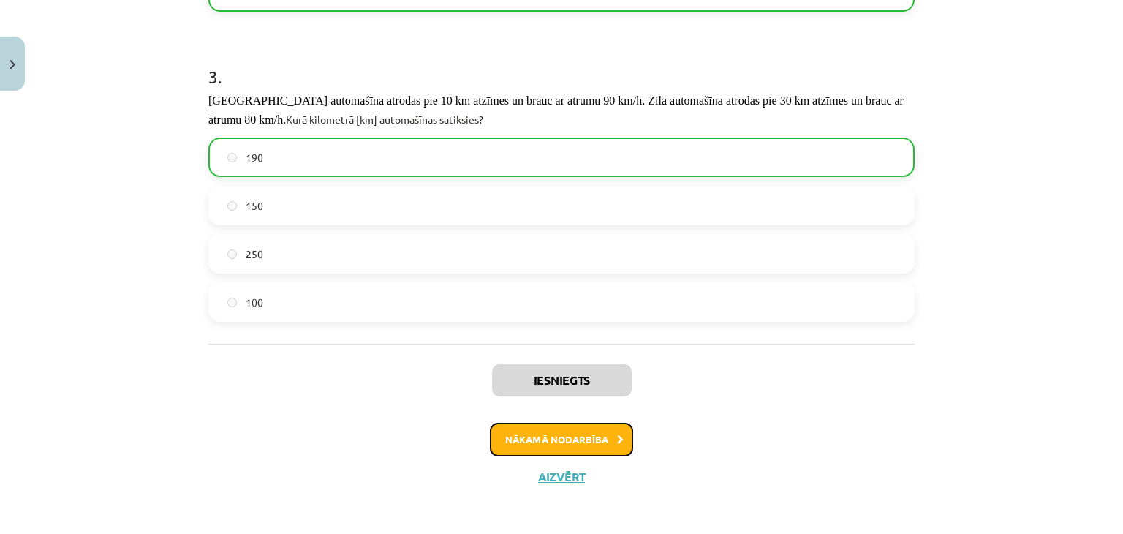
click at [514, 443] on button "Nākamā nodarbība" at bounding box center [561, 440] width 143 height 34
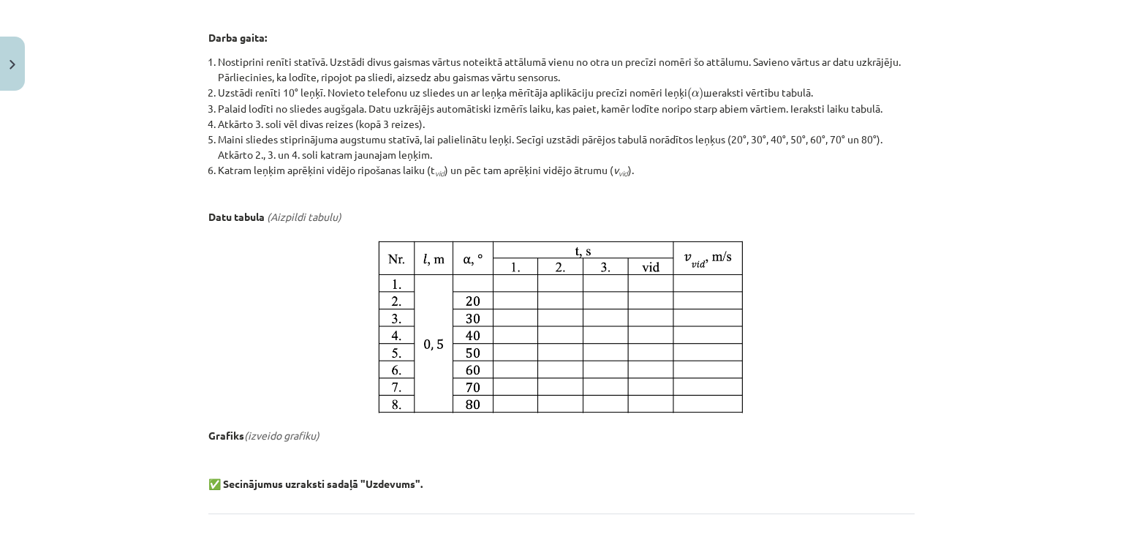
scroll to position [831, 0]
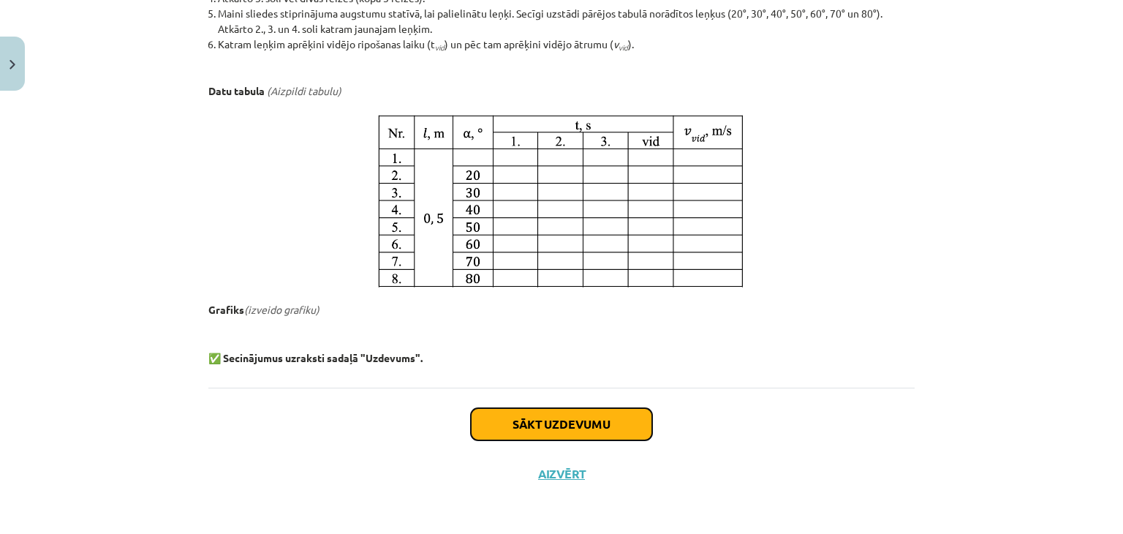
click at [503, 423] on button "Sākt uzdevumu" at bounding box center [561, 424] width 181 height 32
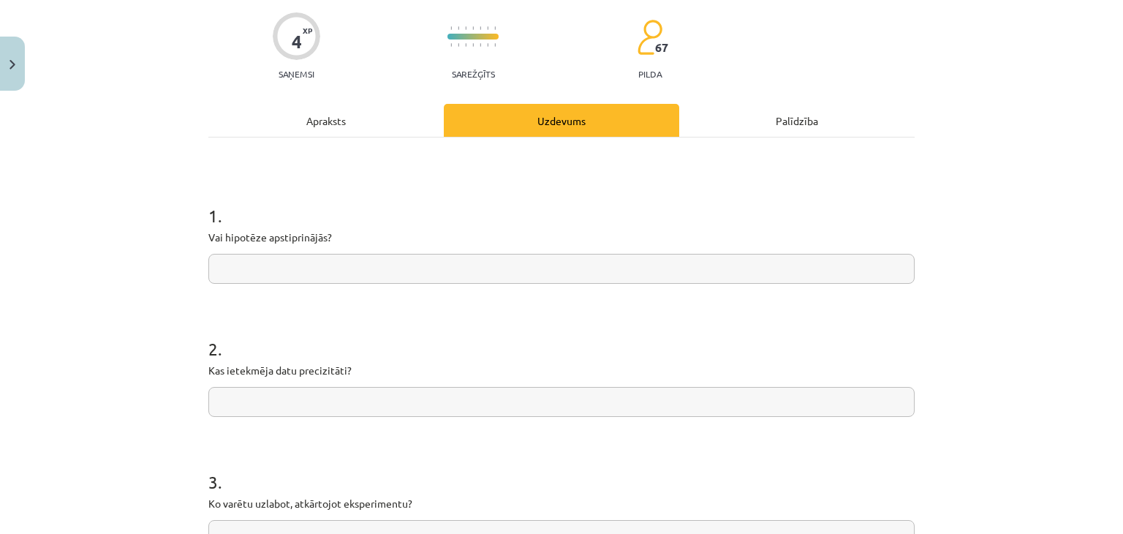
scroll to position [113, 0]
click at [252, 271] on input "text" at bounding box center [561, 267] width 706 height 30
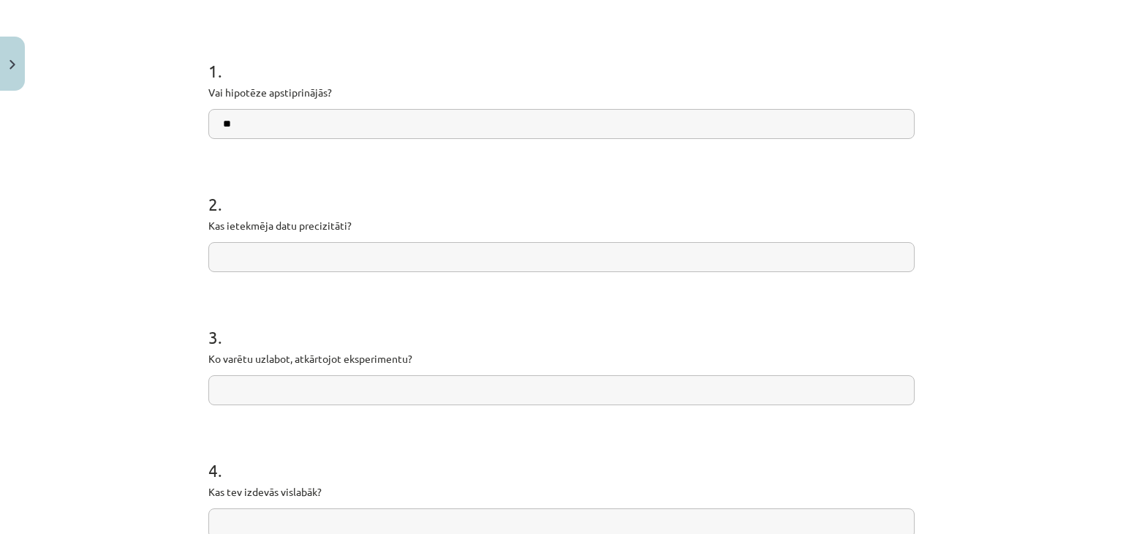
scroll to position [421, 0]
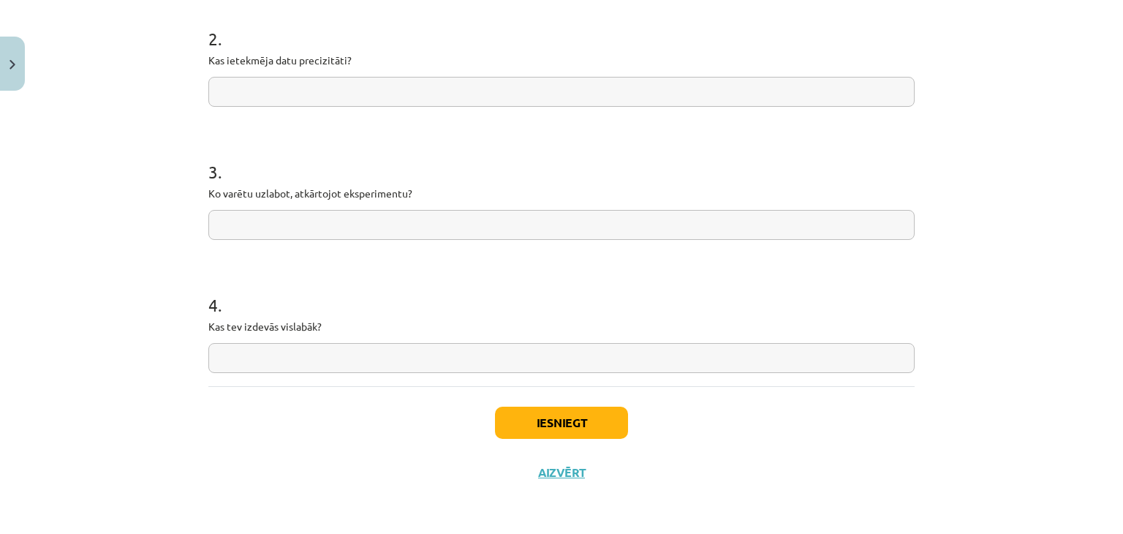
type input "**"
click at [540, 435] on button "Iesniegt" at bounding box center [561, 423] width 133 height 32
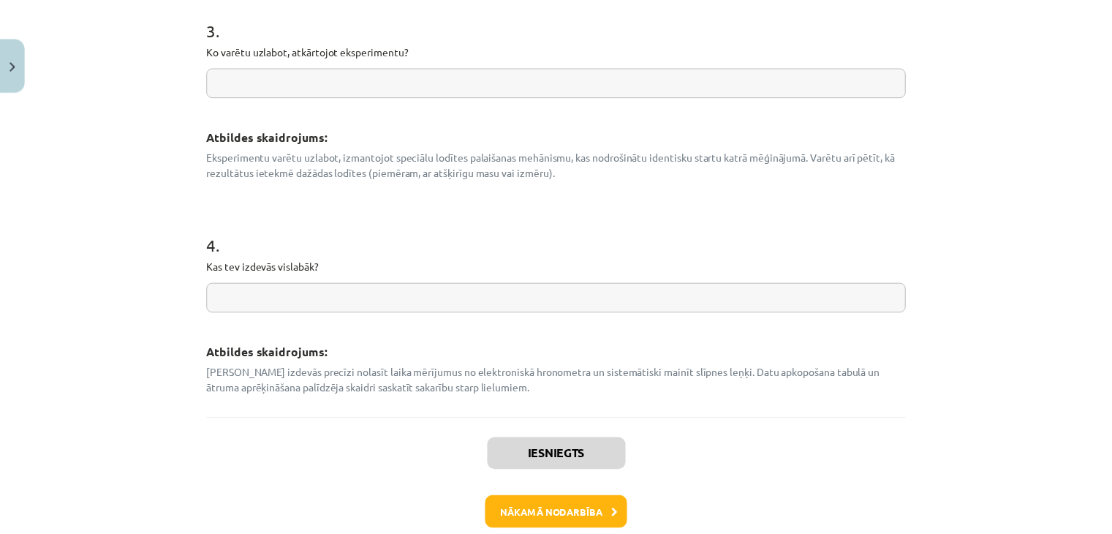
scroll to position [793, 0]
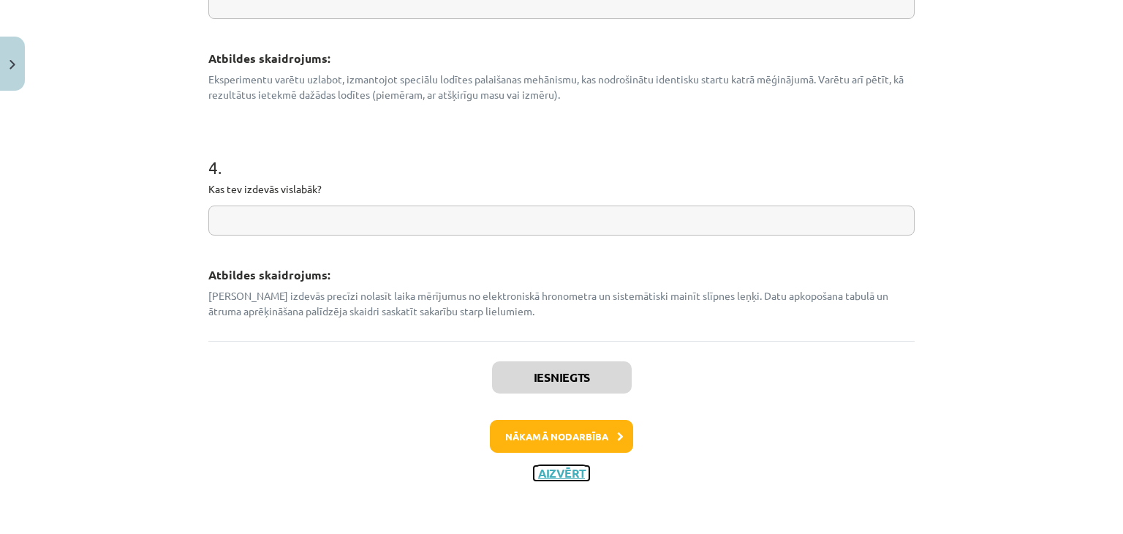
click at [554, 474] on button "Aizvērt" at bounding box center [562, 473] width 56 height 15
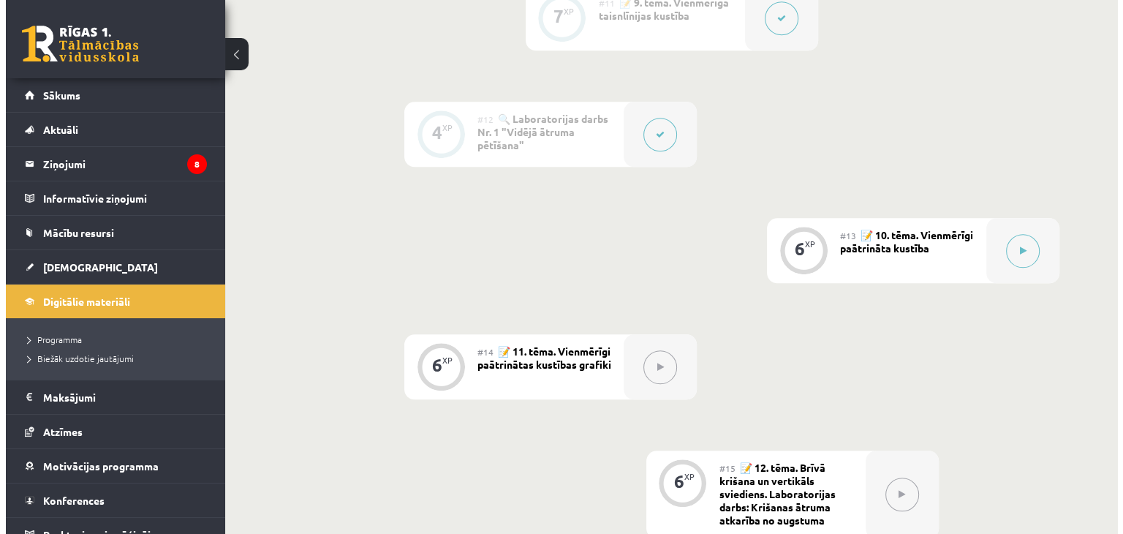
scroll to position [1572, 0]
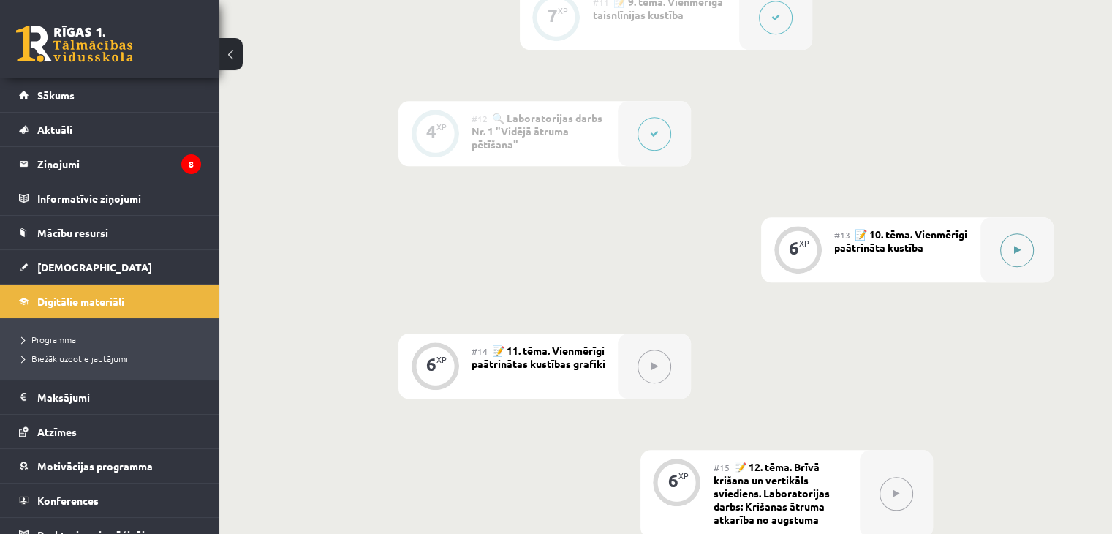
click at [1030, 267] on button at bounding box center [1017, 250] width 34 height 34
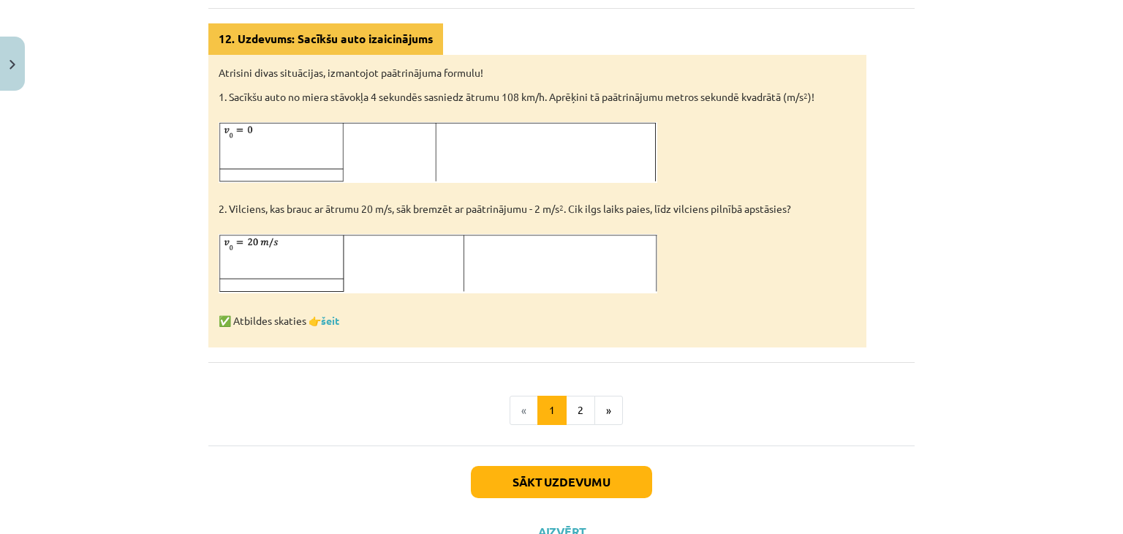
scroll to position [891, 0]
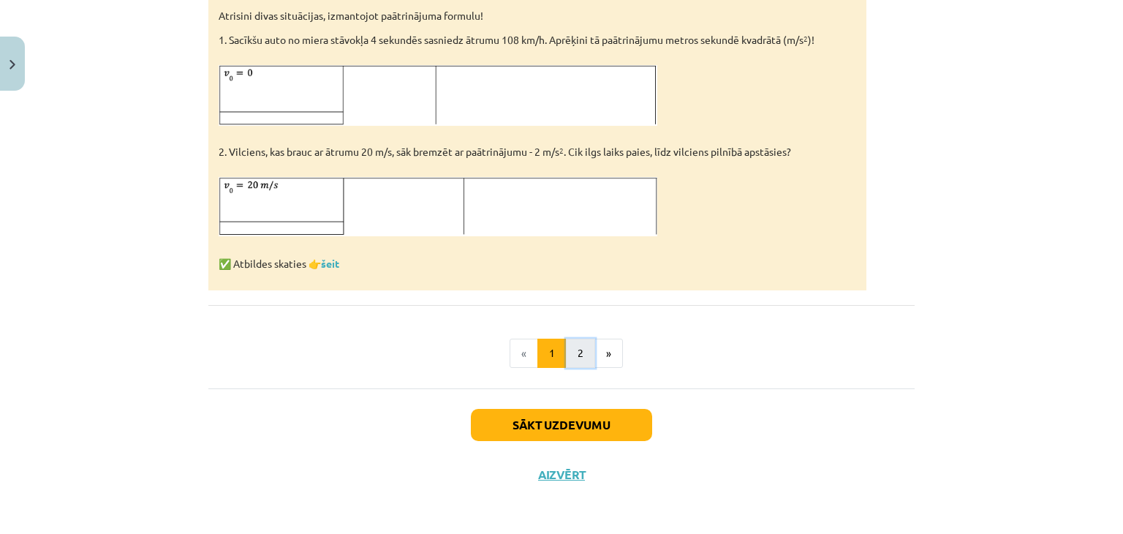
click at [567, 360] on button "2" at bounding box center [580, 353] width 29 height 29
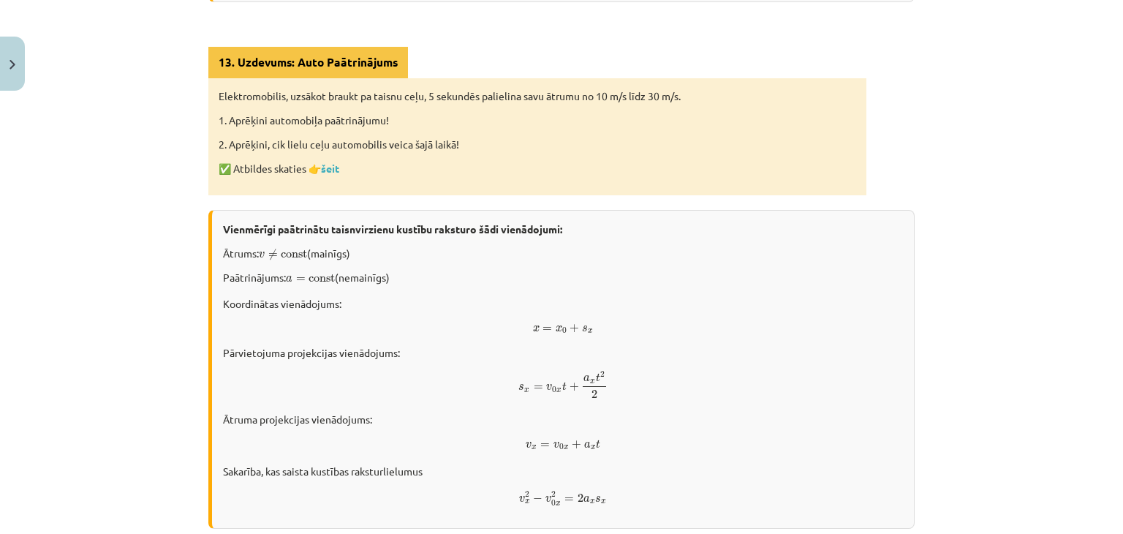
scroll to position [888, 0]
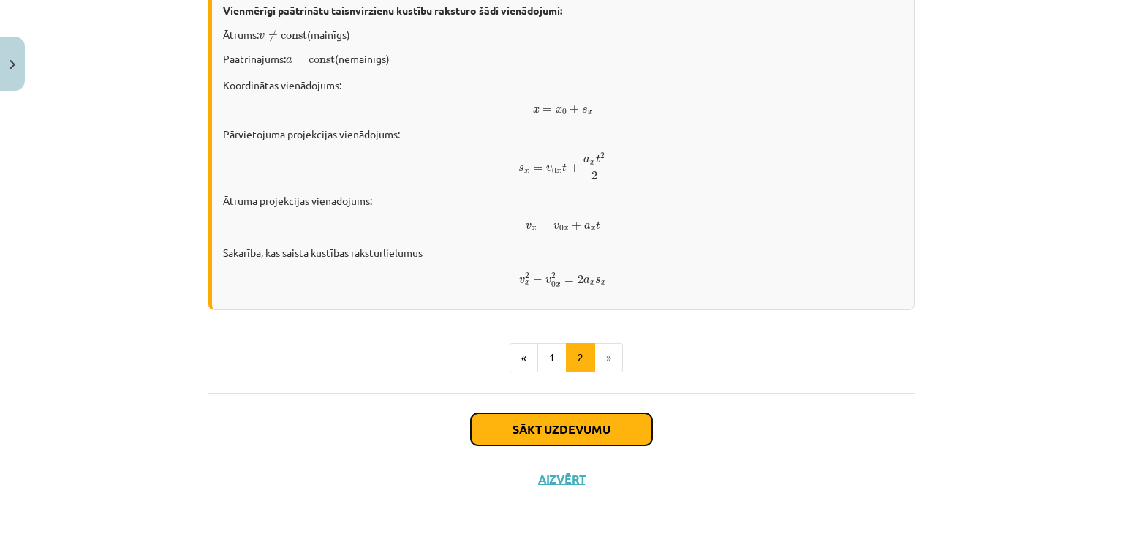
click at [546, 424] on button "Sākt uzdevumu" at bounding box center [561, 429] width 181 height 32
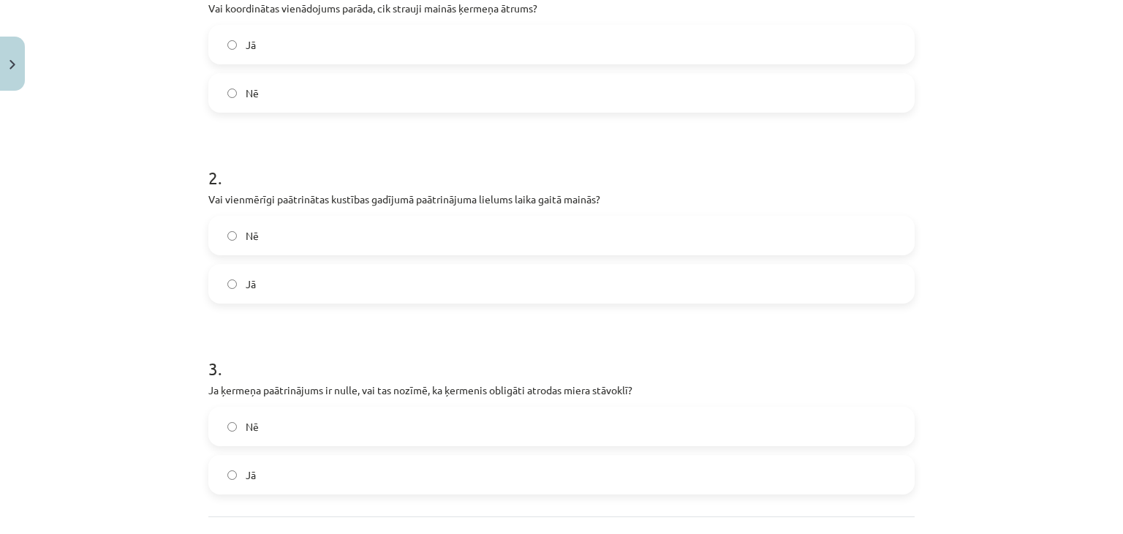
scroll to position [470, 0]
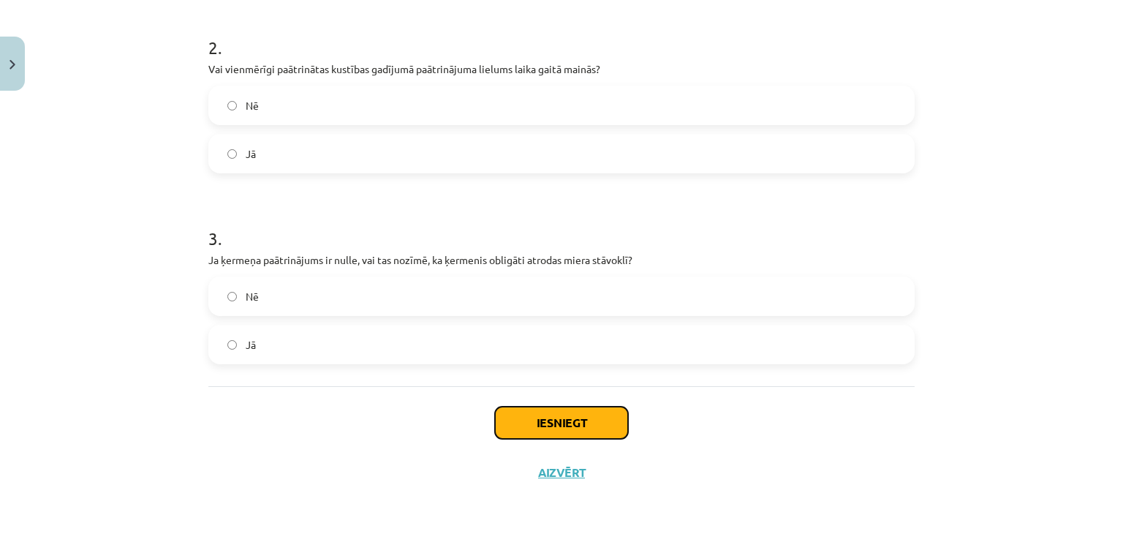
click at [520, 423] on button "Iesniegt" at bounding box center [561, 423] width 133 height 32
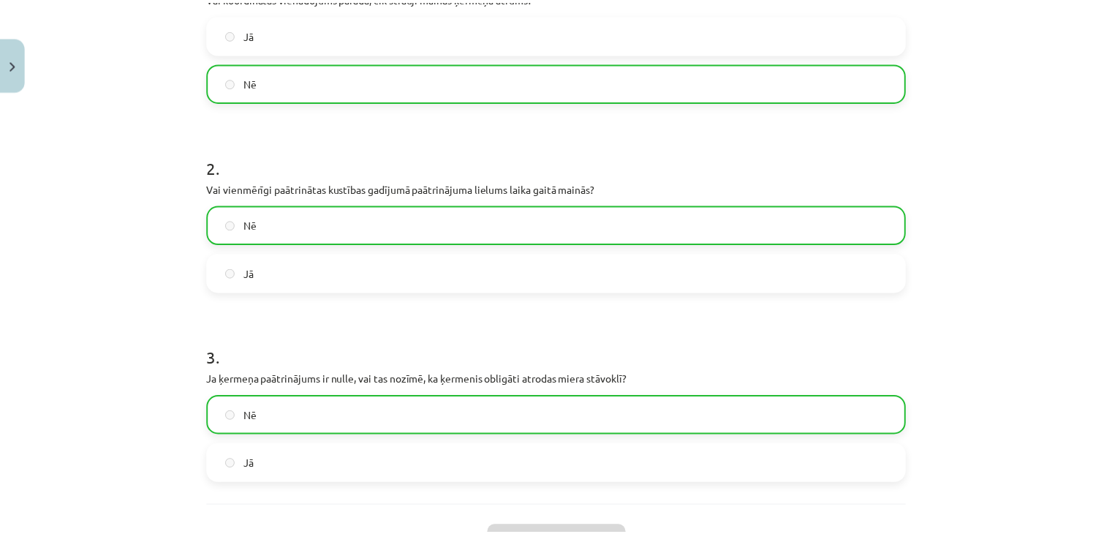
scroll to position [515, 0]
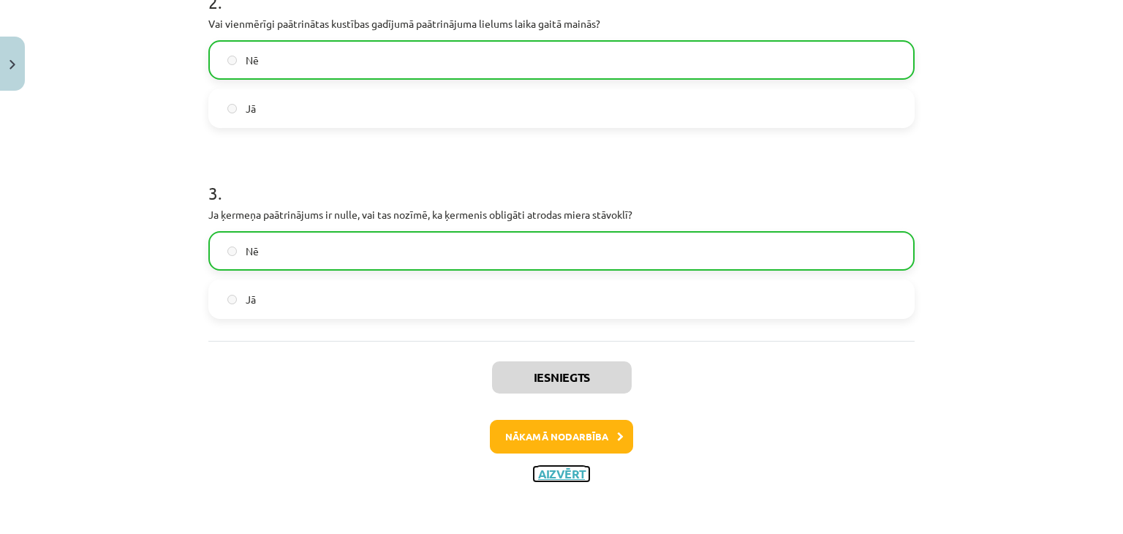
click at [541, 474] on button "Aizvērt" at bounding box center [562, 473] width 56 height 15
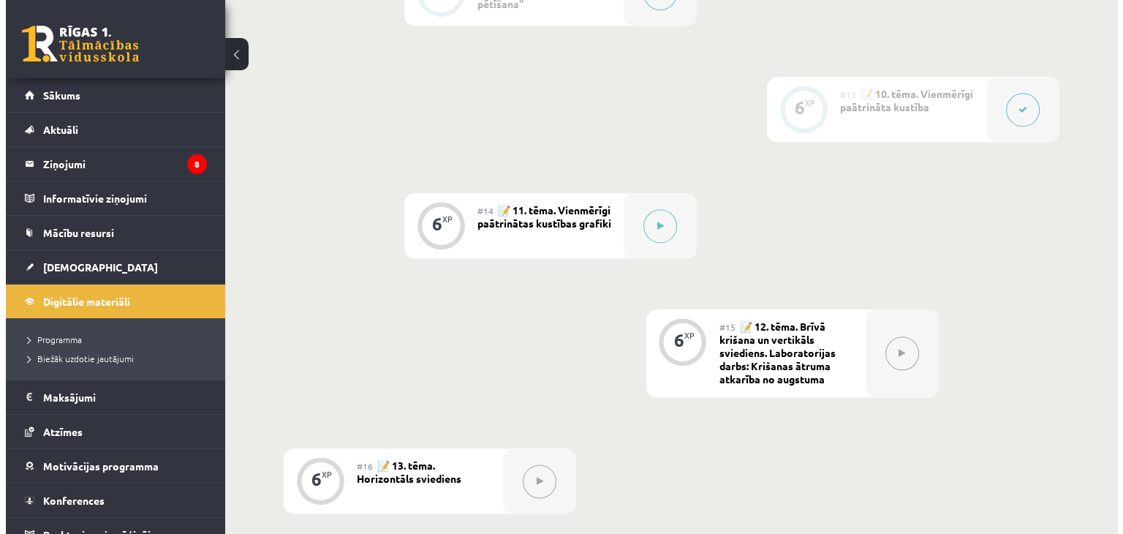
scroll to position [1709, 0]
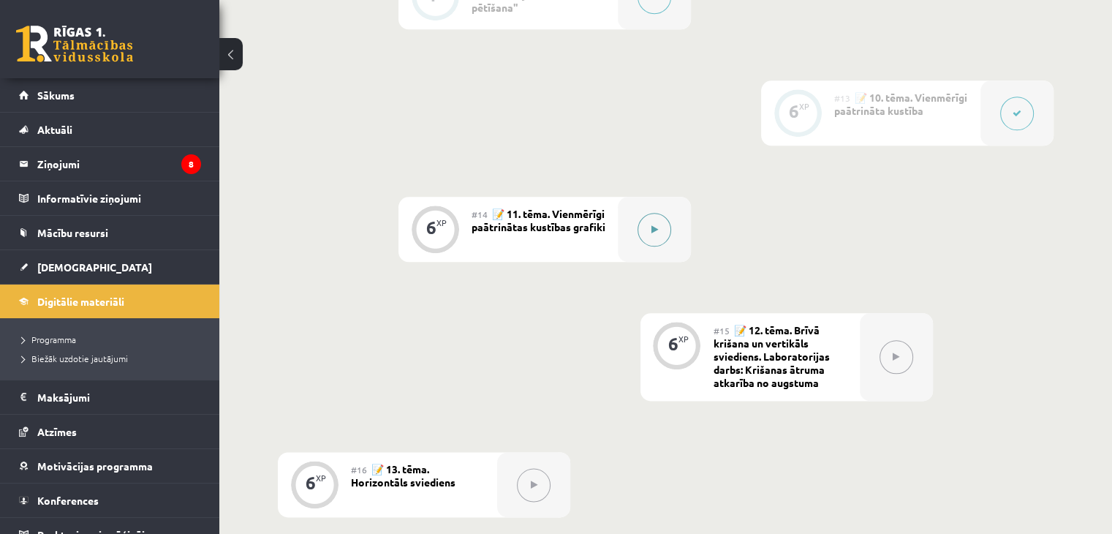
click at [659, 246] on button at bounding box center [655, 230] width 34 height 34
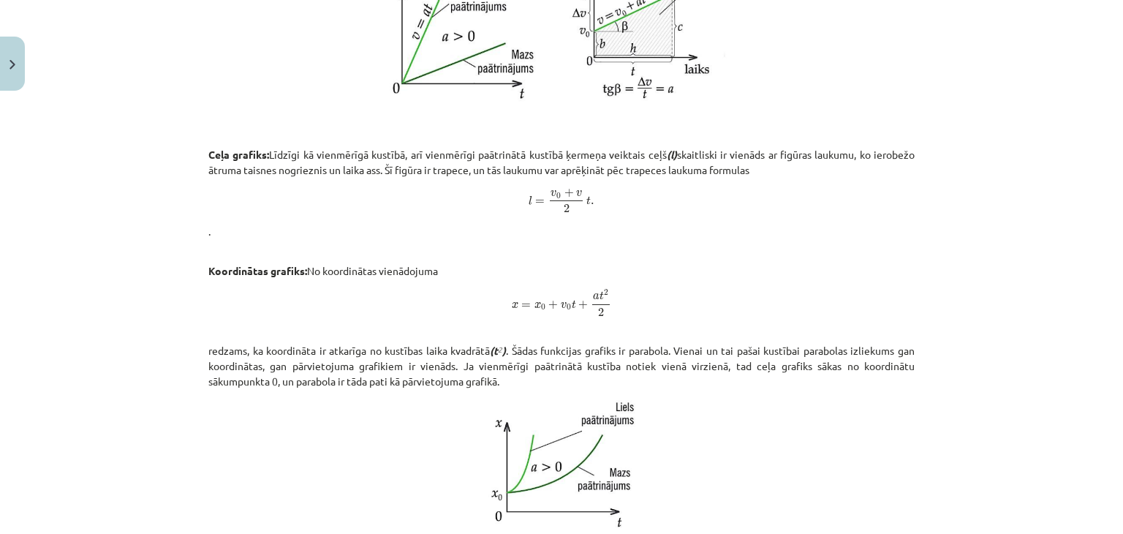
scroll to position [868, 0]
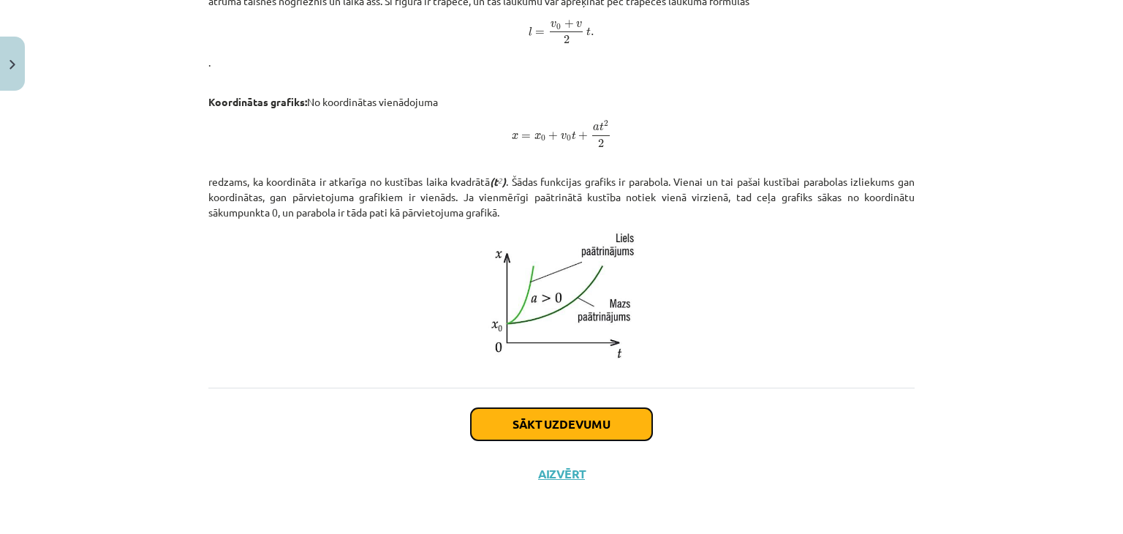
click at [499, 427] on button "Sākt uzdevumu" at bounding box center [561, 424] width 181 height 32
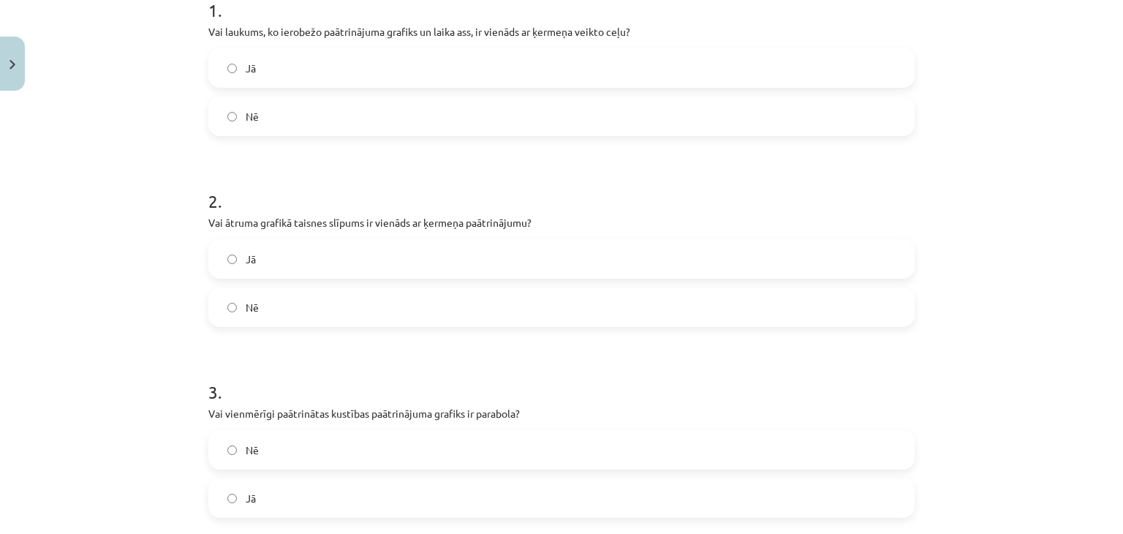
scroll to position [317, 0]
click at [212, 132] on label "Nē" at bounding box center [561, 115] width 703 height 37
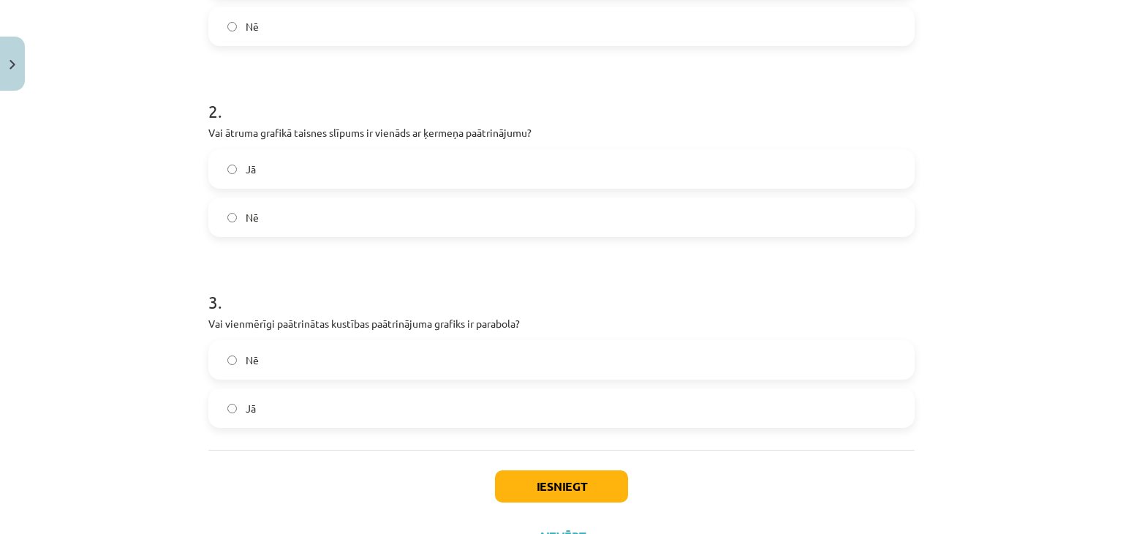
scroll to position [470, 0]
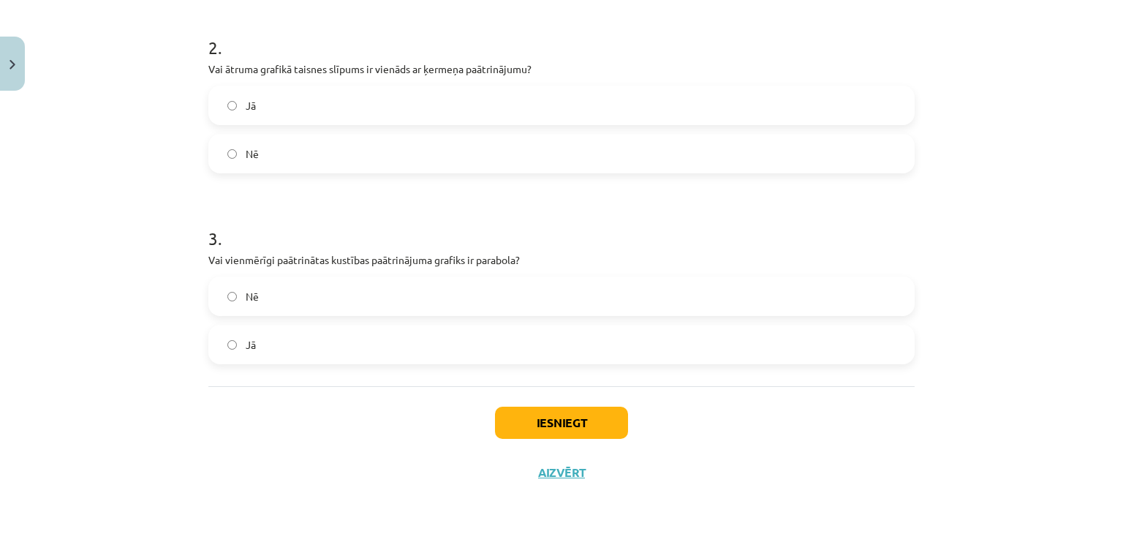
click at [271, 353] on label "Jā" at bounding box center [561, 344] width 703 height 37
click at [493, 453] on div "Iesniegt Aizvērt" at bounding box center [561, 437] width 706 height 102
click at [512, 424] on button "Iesniegt" at bounding box center [561, 423] width 133 height 32
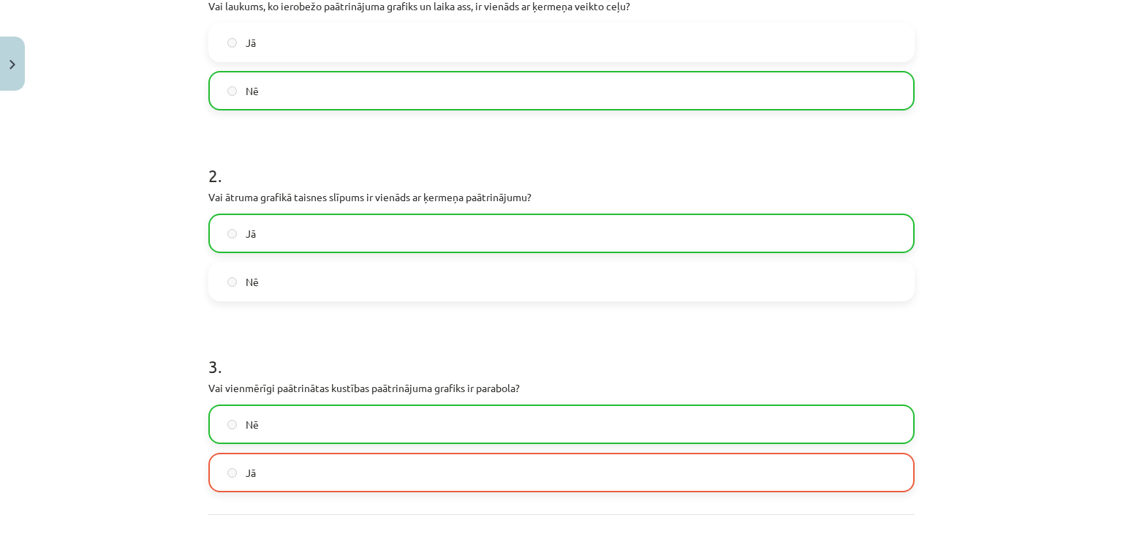
scroll to position [515, 0]
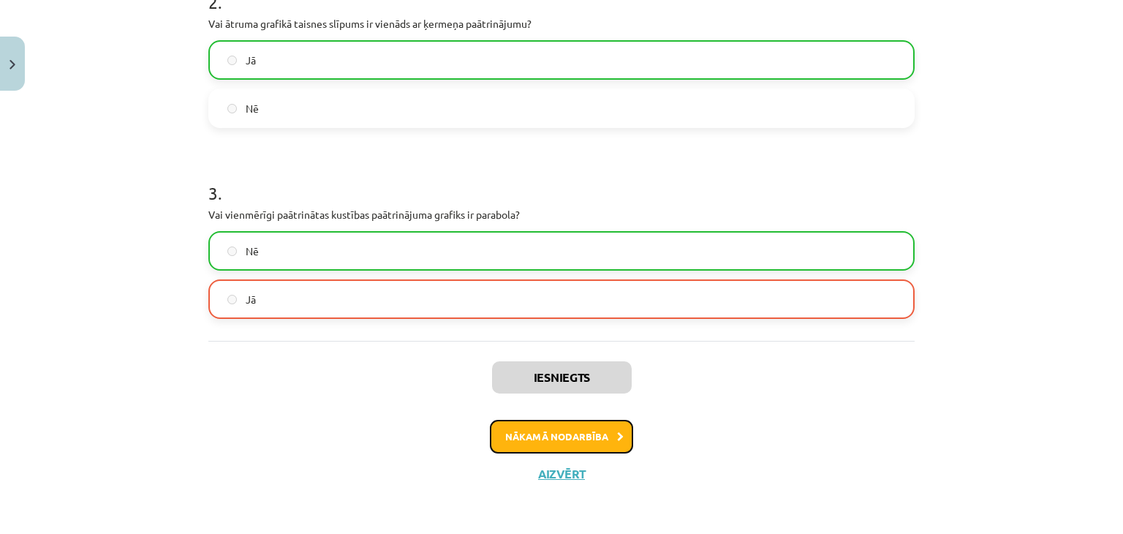
click at [548, 439] on button "Nākamā nodarbība" at bounding box center [561, 437] width 143 height 34
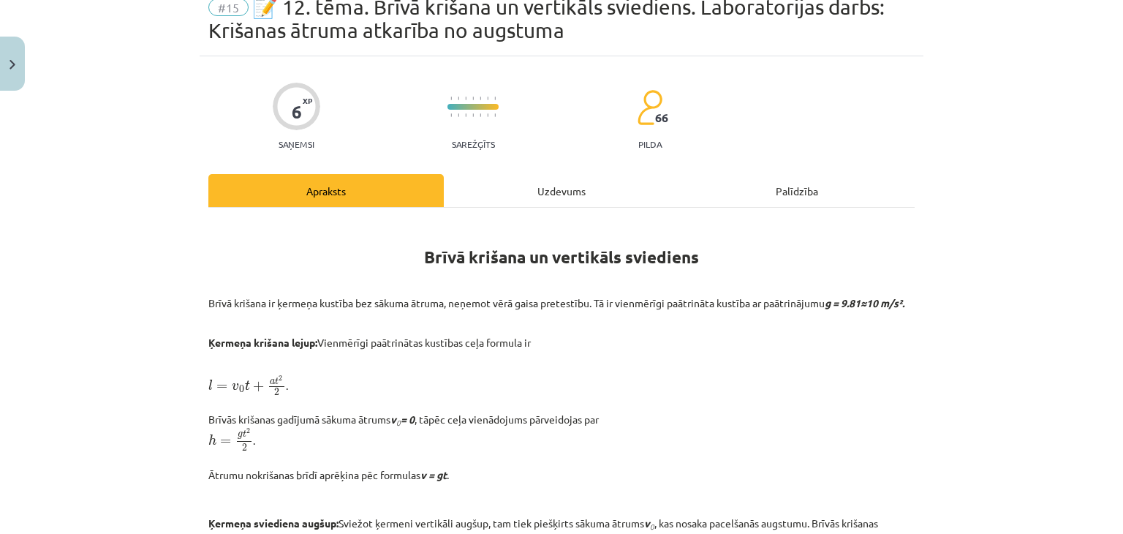
scroll to position [37, 0]
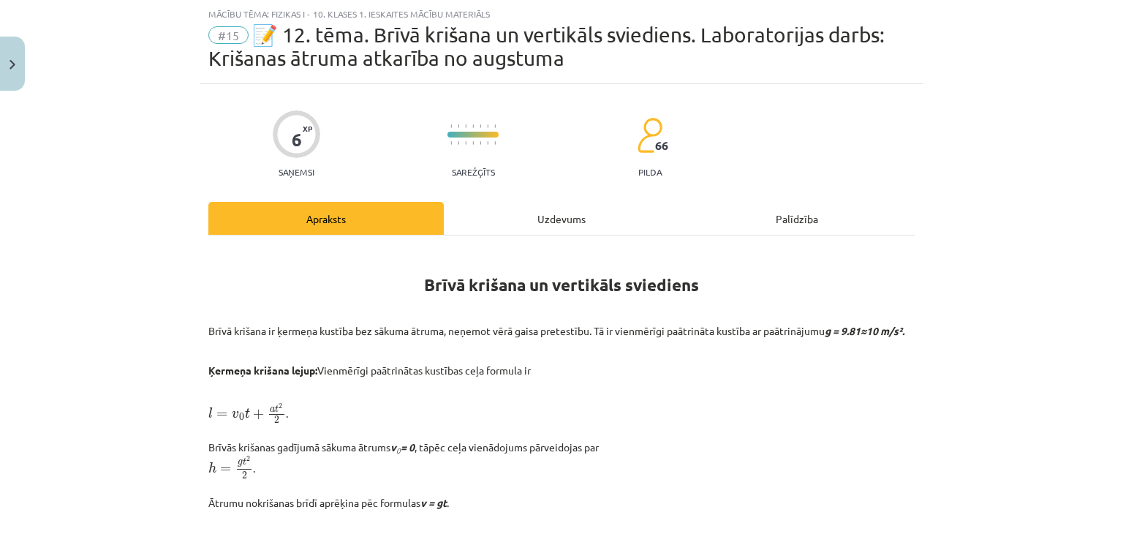
click at [537, 227] on div "Uzdevums" at bounding box center [561, 218] width 235 height 33
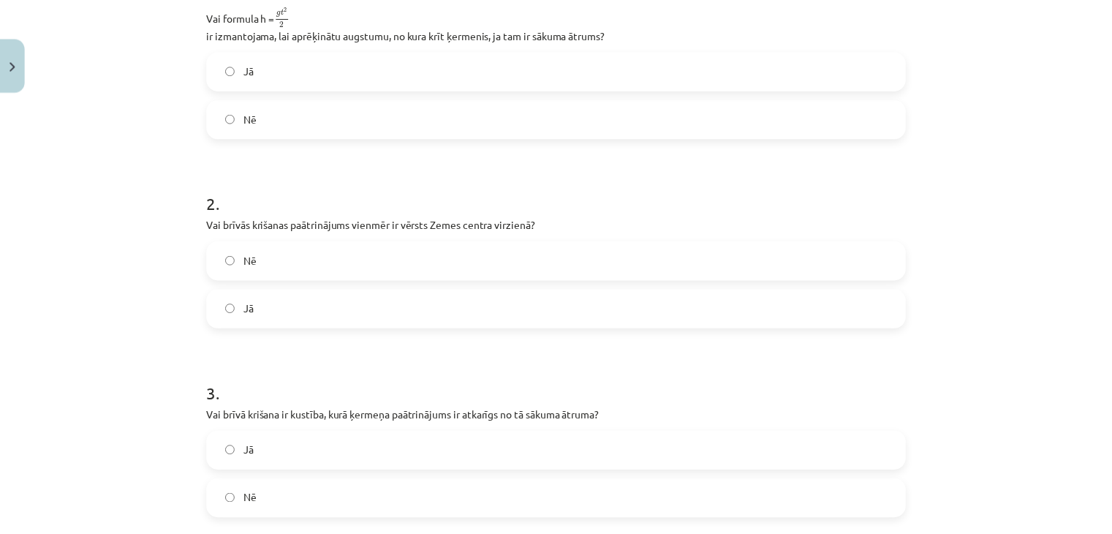
scroll to position [514, 0]
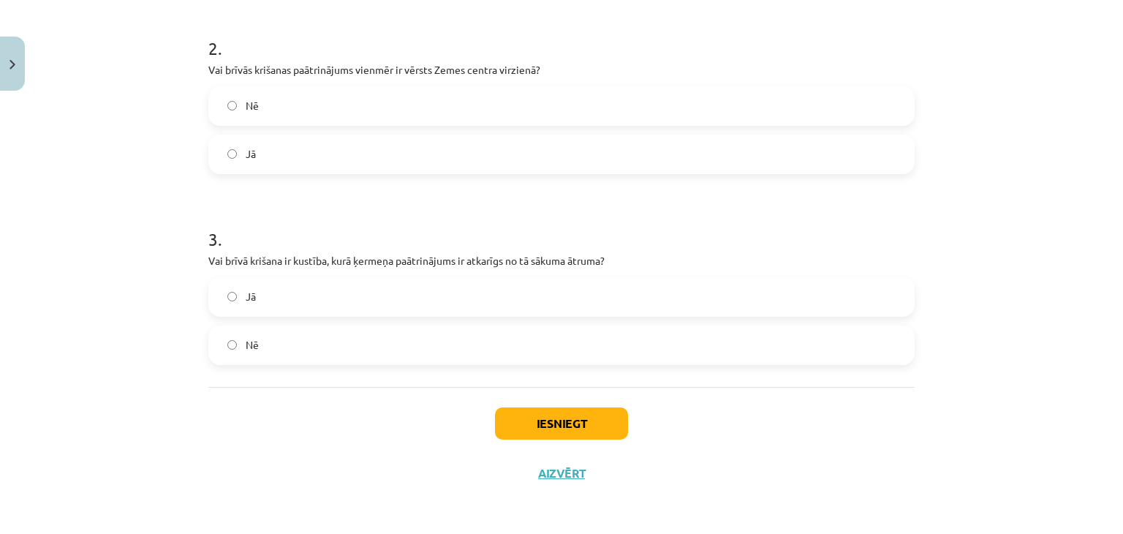
click at [519, 415] on button "Iesniegt" at bounding box center [561, 423] width 133 height 32
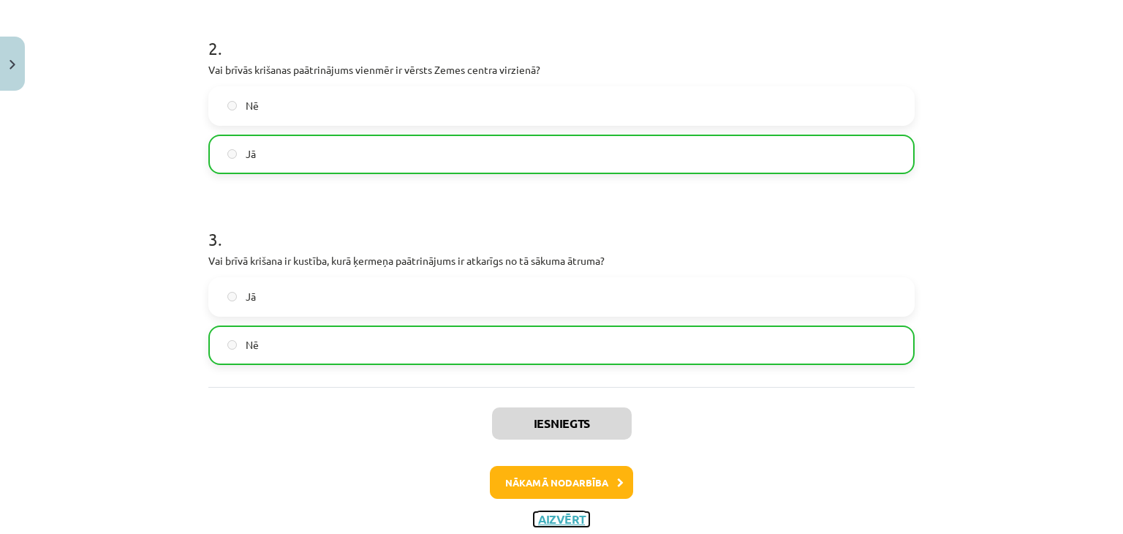
click at [564, 521] on button "Aizvērt" at bounding box center [562, 519] width 56 height 15
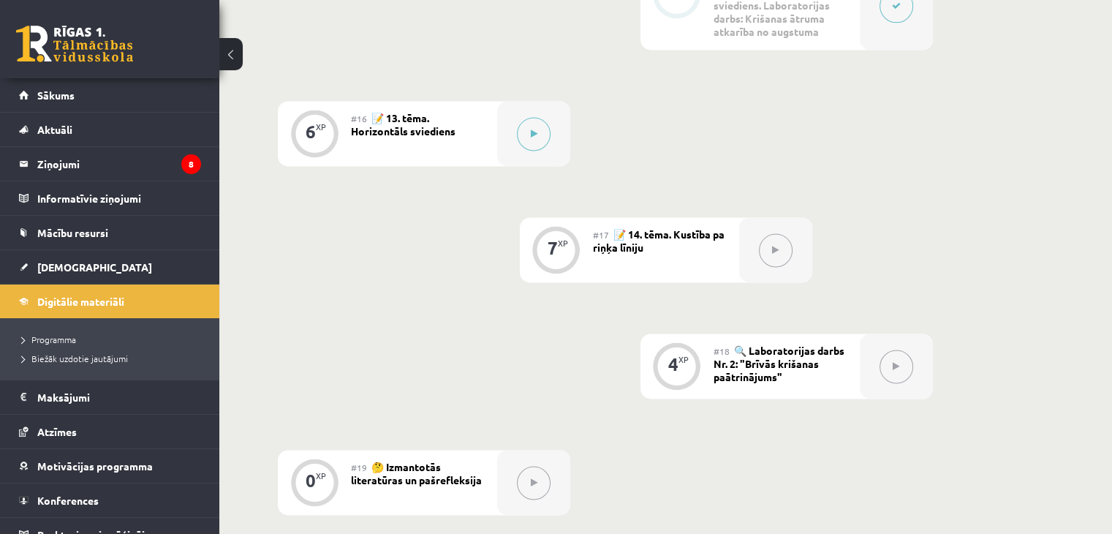
scroll to position [2312, 0]
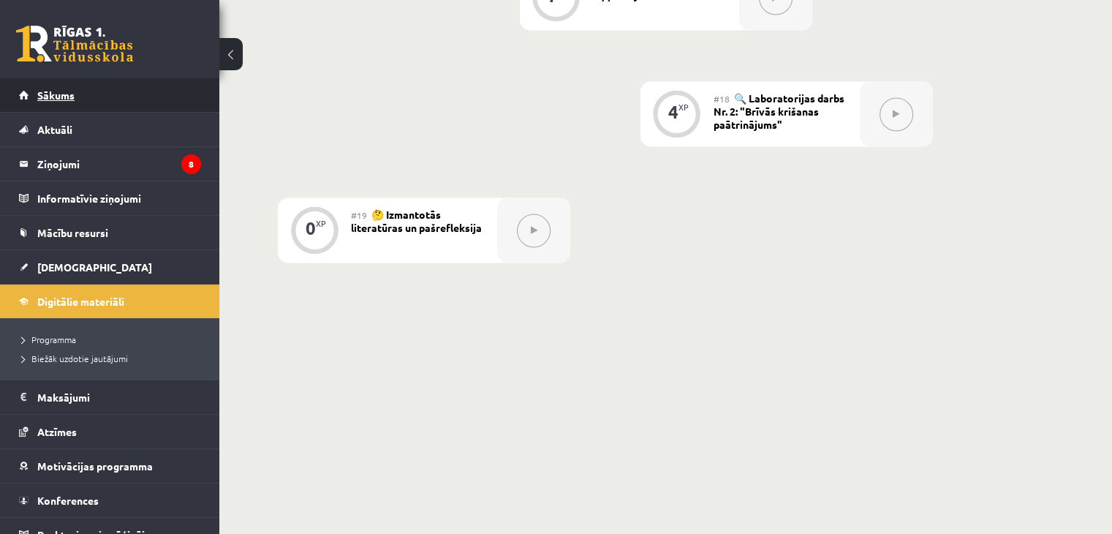
click at [57, 95] on span "Sākums" at bounding box center [55, 94] width 37 height 13
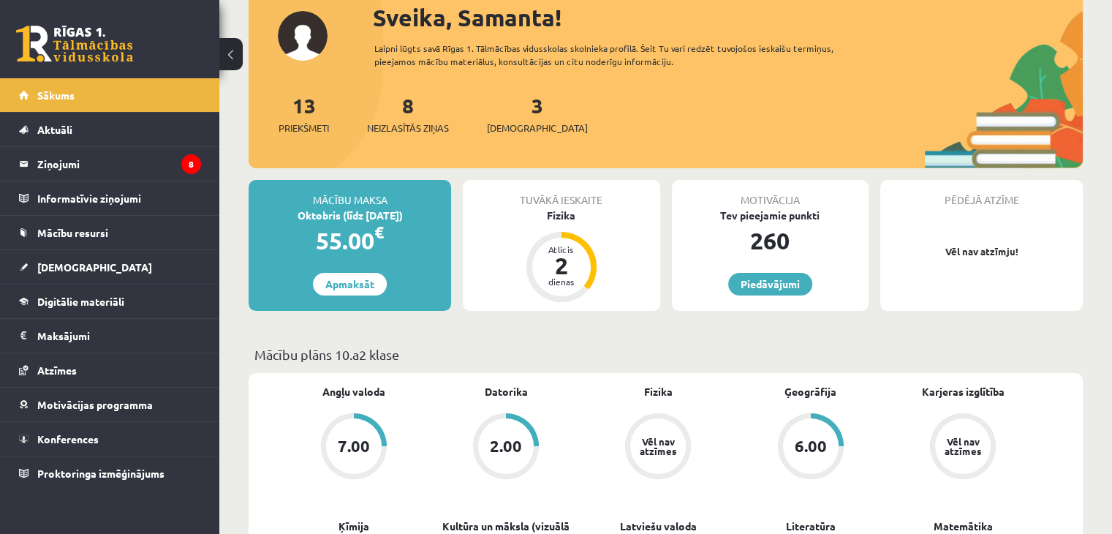
scroll to position [77, 0]
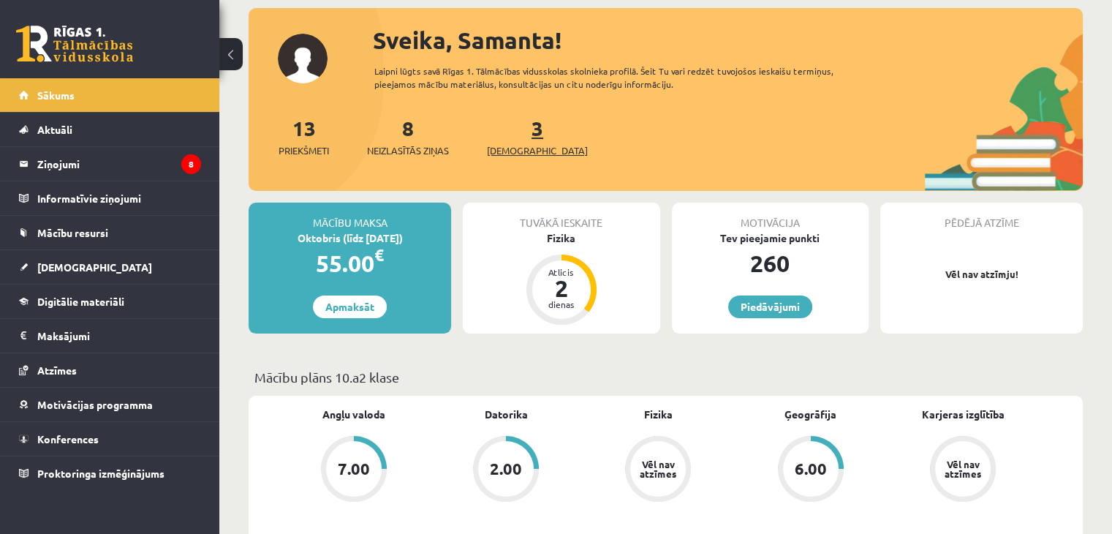
click at [502, 145] on span "[DEMOGRAPHIC_DATA]" at bounding box center [537, 150] width 101 height 15
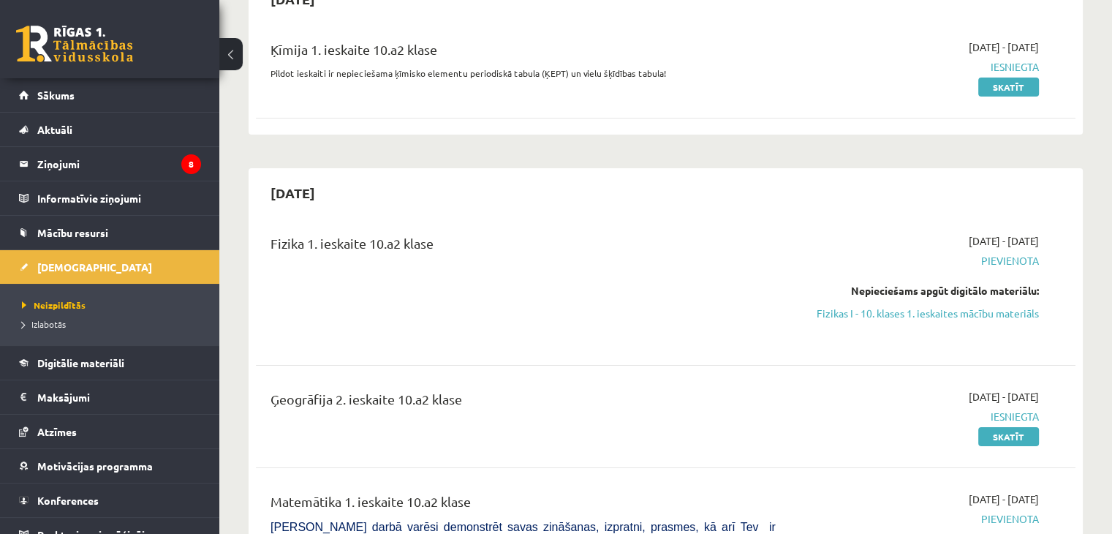
scroll to position [260, 0]
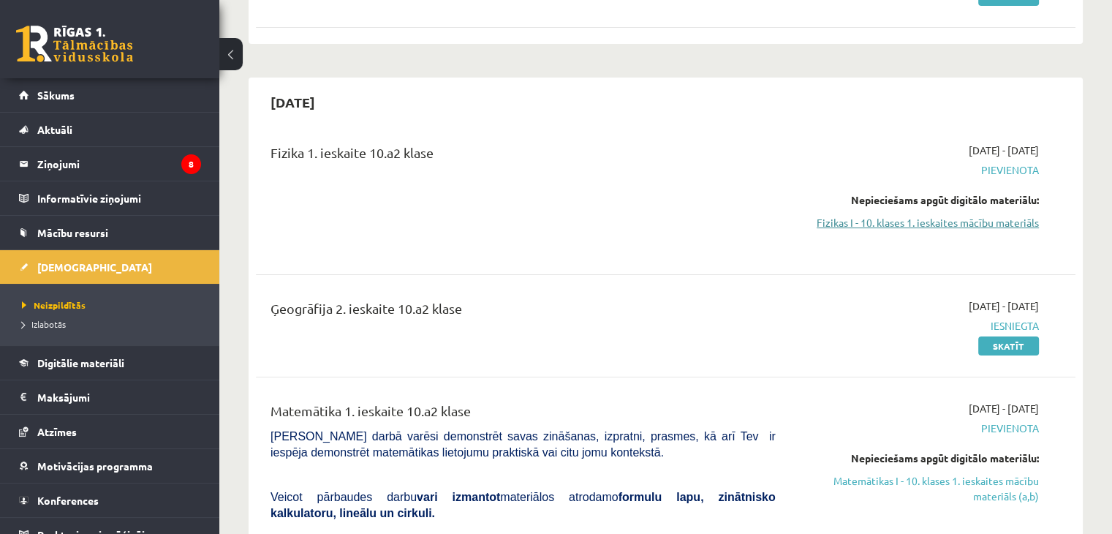
click at [893, 224] on link "Fizikas I - 10. klases 1. ieskaites mācību materiāls" at bounding box center [918, 222] width 241 height 15
click at [871, 222] on link "Fizikas I - 10. klases 1. ieskaites mācību materiāls" at bounding box center [918, 222] width 241 height 15
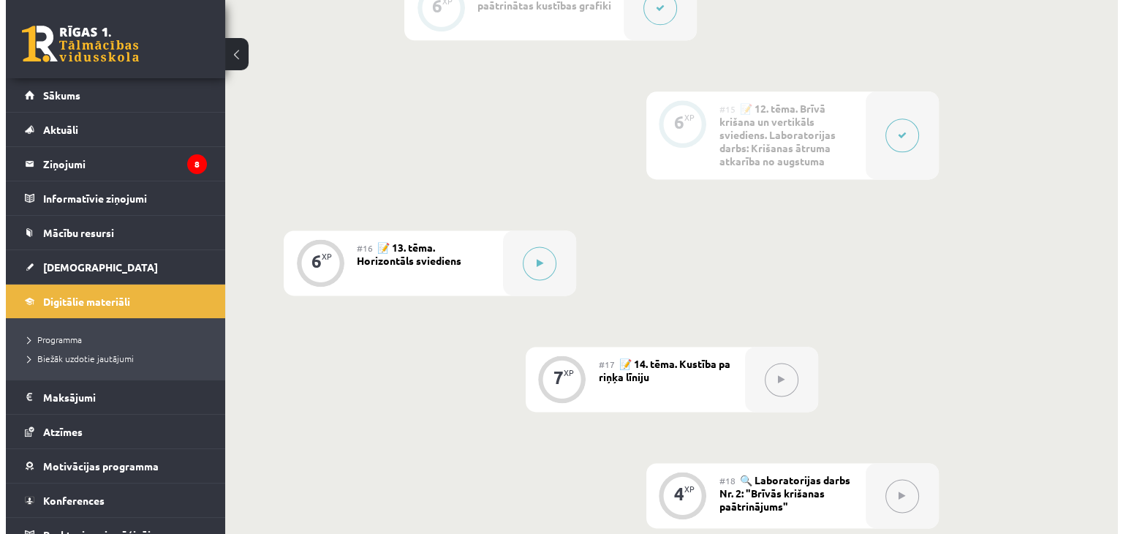
scroll to position [1956, 0]
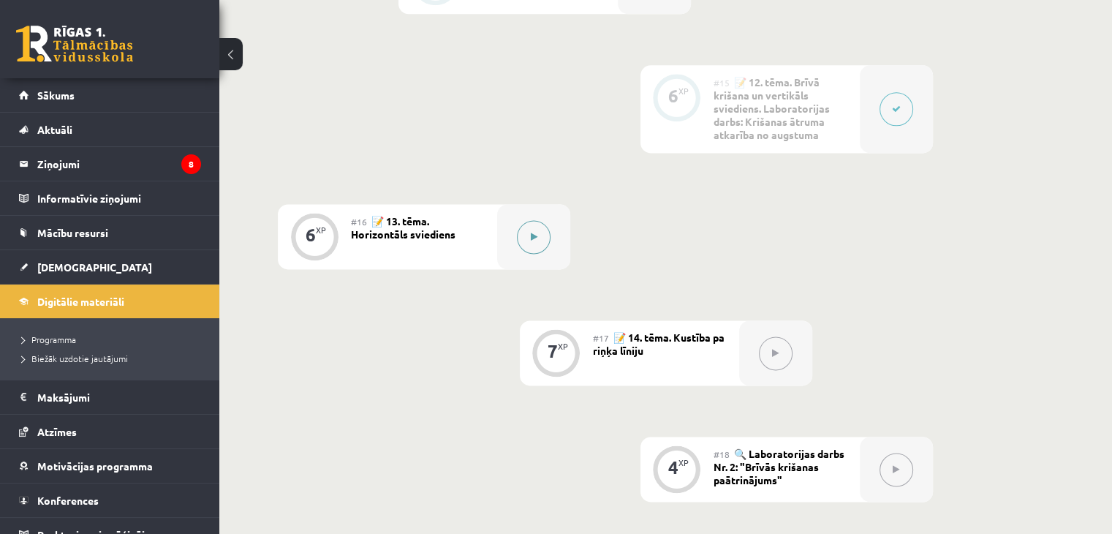
click at [533, 241] on icon at bounding box center [534, 236] width 7 height 9
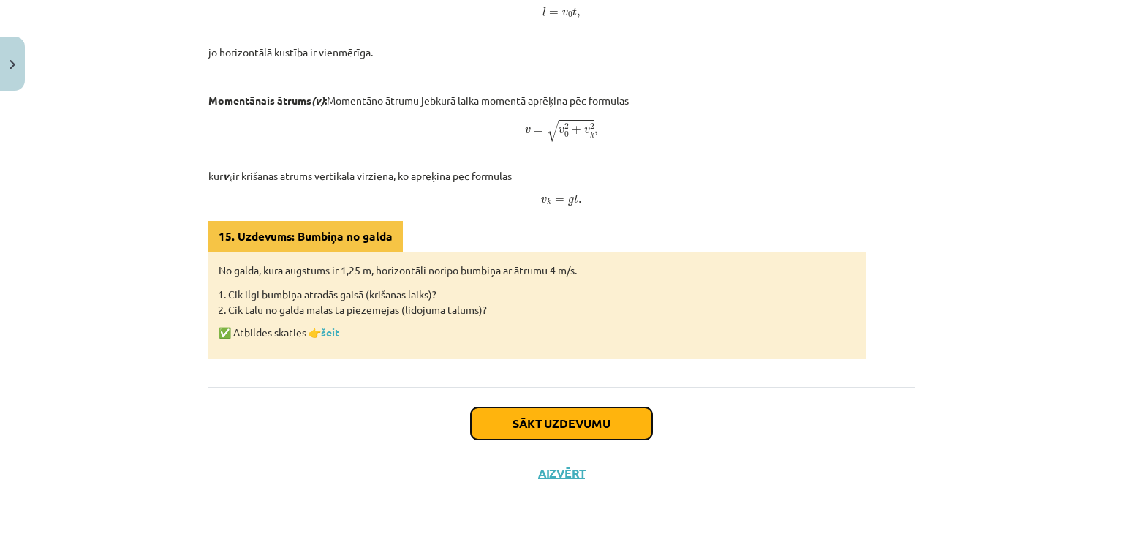
click at [491, 416] on button "Sākt uzdevumu" at bounding box center [561, 423] width 181 height 32
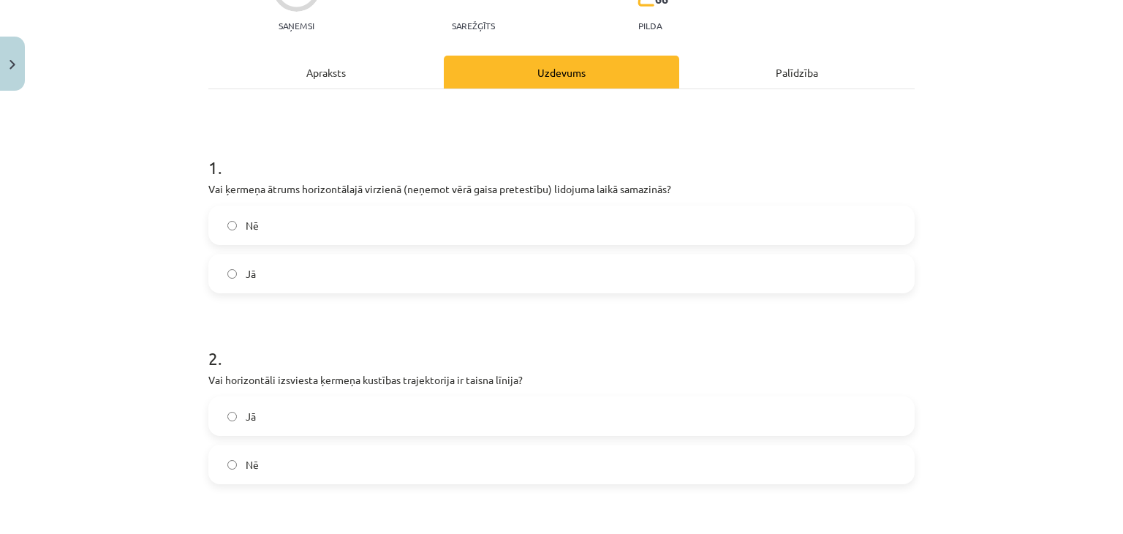
scroll to position [198, 0]
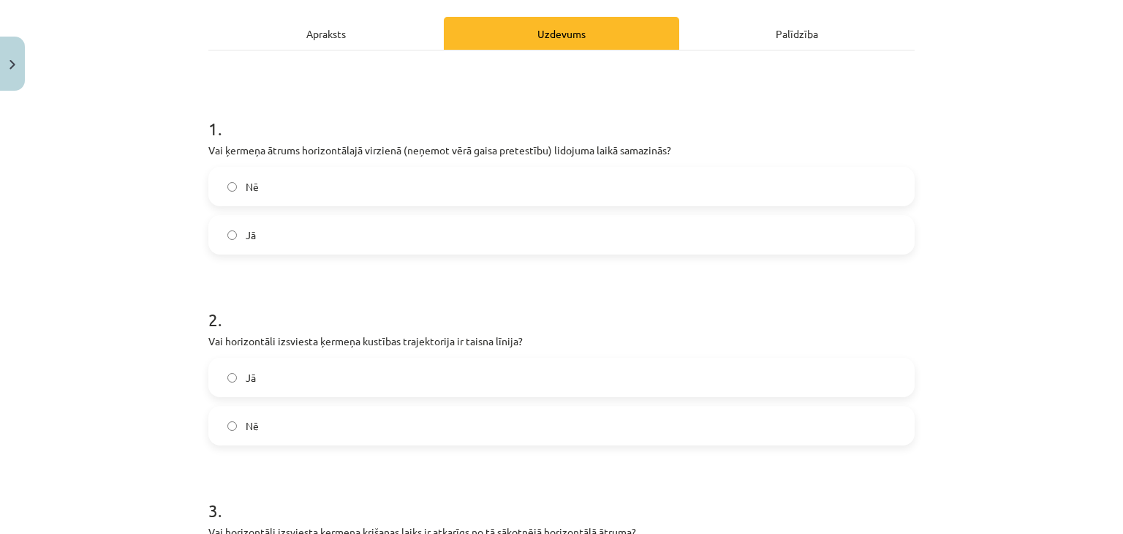
click at [254, 190] on label "Nē" at bounding box center [561, 186] width 703 height 37
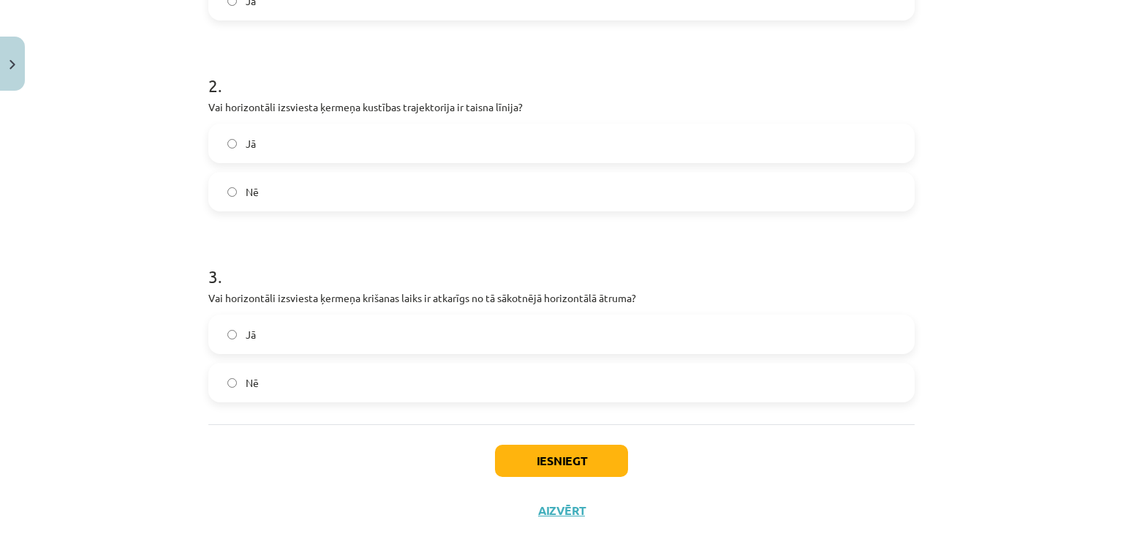
scroll to position [470, 0]
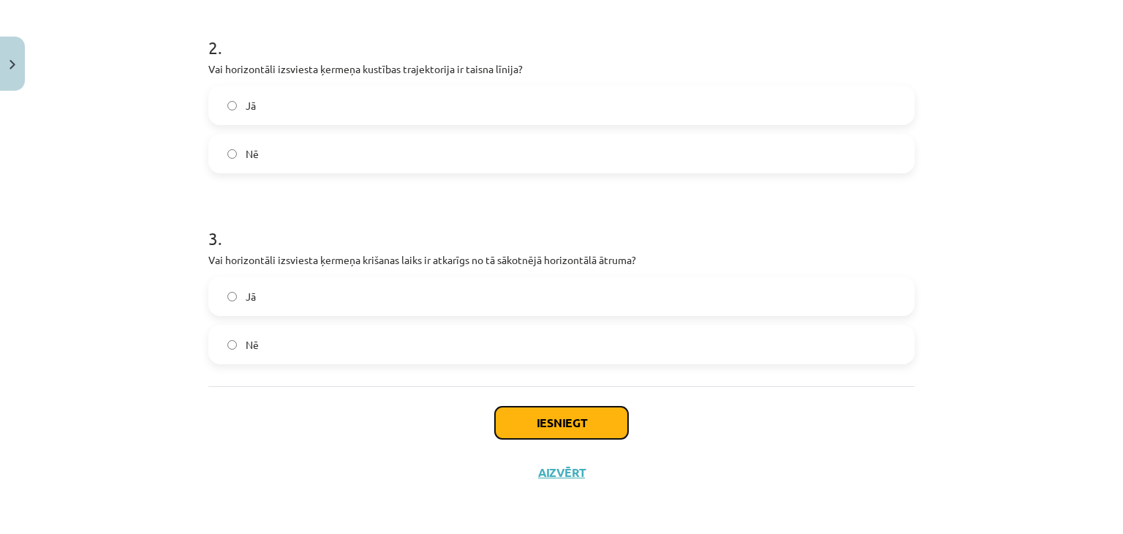
click at [495, 433] on button "Iesniegt" at bounding box center [561, 423] width 133 height 32
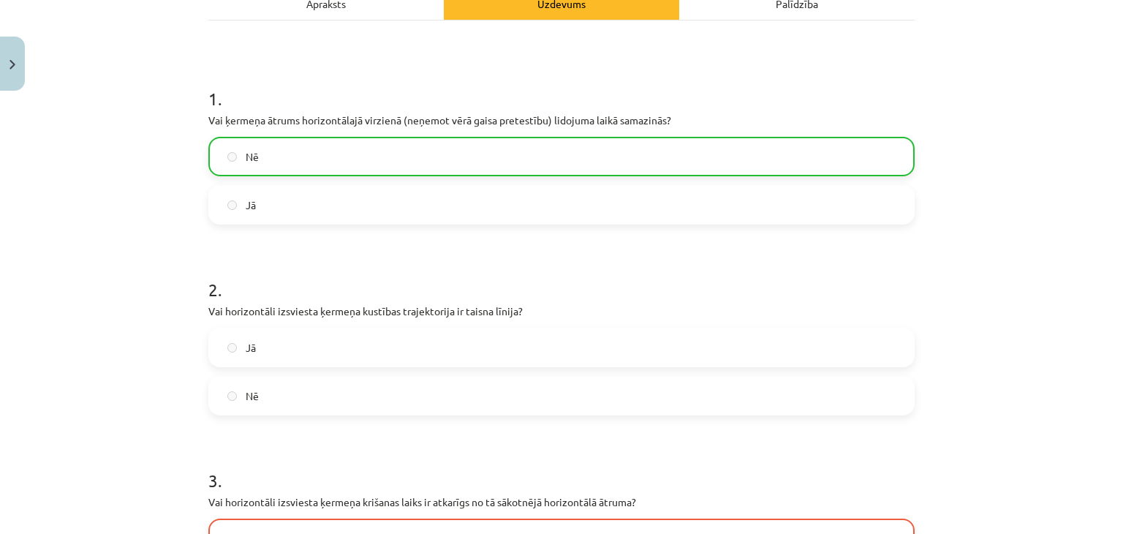
scroll to position [229, 0]
click at [224, 353] on label "Jā" at bounding box center [561, 346] width 703 height 37
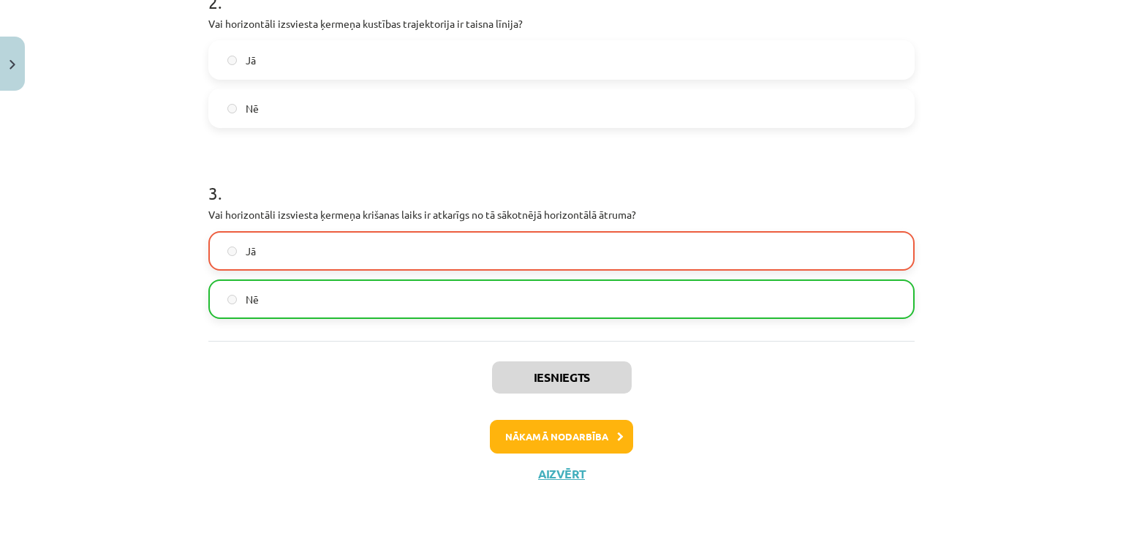
scroll to position [515, 0]
click at [521, 433] on button "Nākamā nodarbība" at bounding box center [561, 437] width 143 height 34
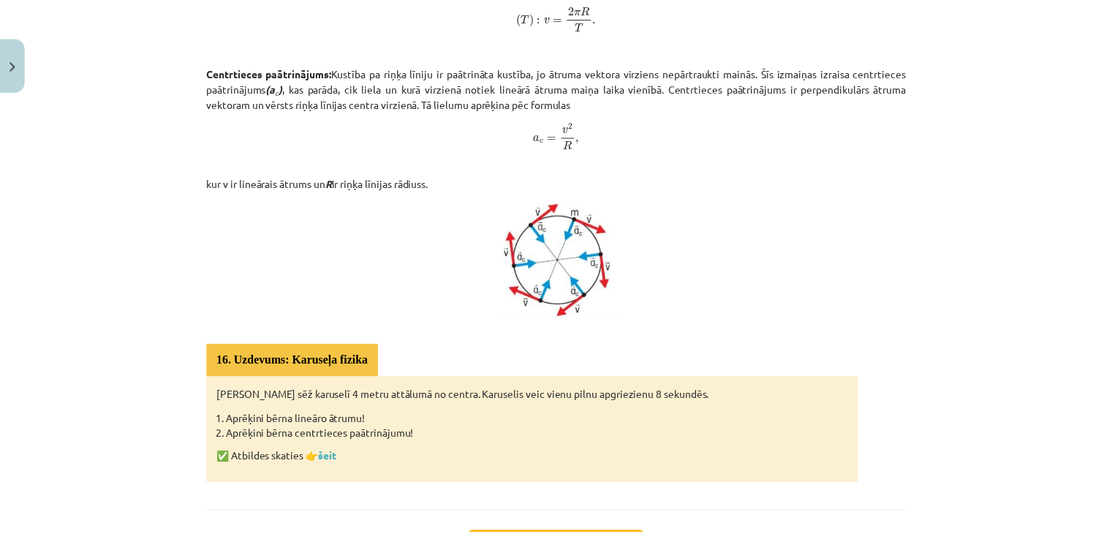
scroll to position [774, 0]
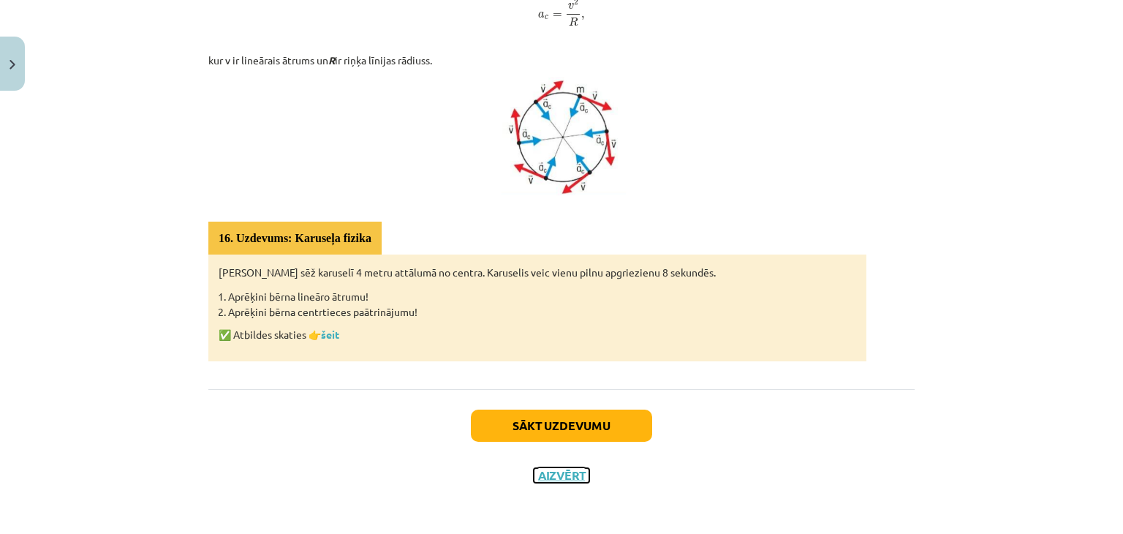
click at [540, 479] on button "Aizvērt" at bounding box center [562, 475] width 56 height 15
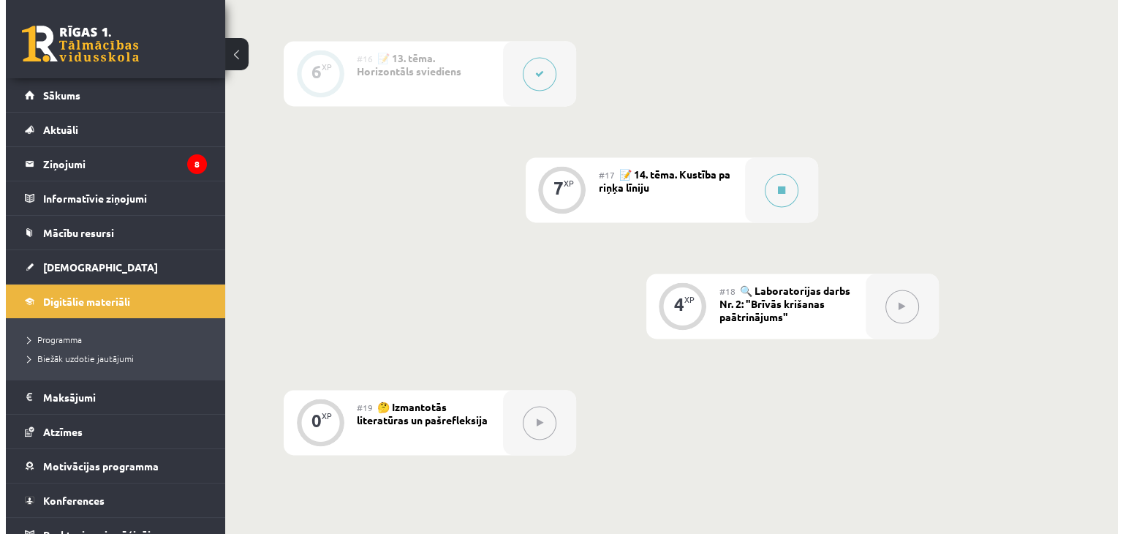
scroll to position [2112, 0]
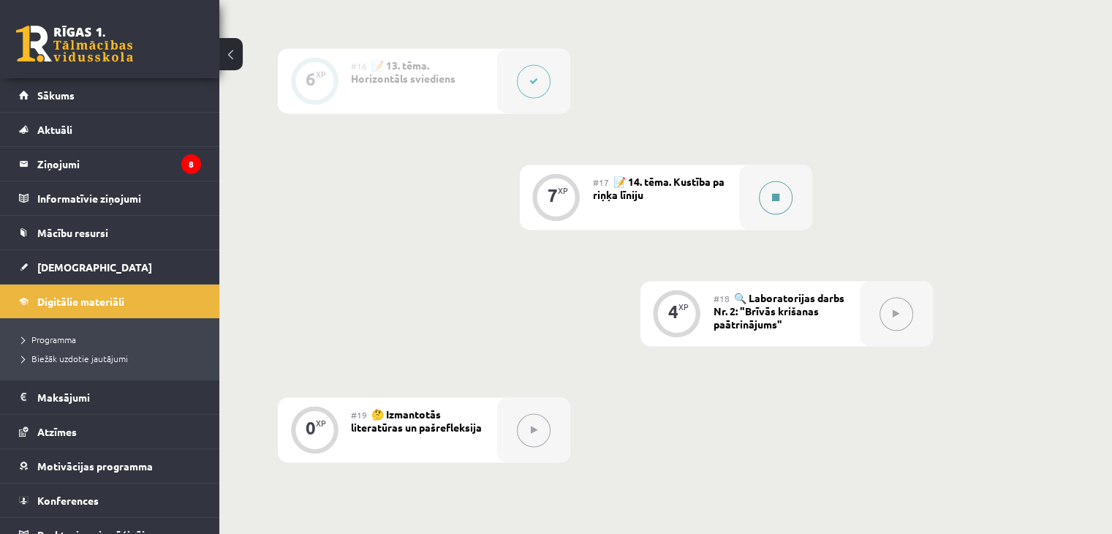
click at [775, 202] on icon at bounding box center [775, 197] width 7 height 9
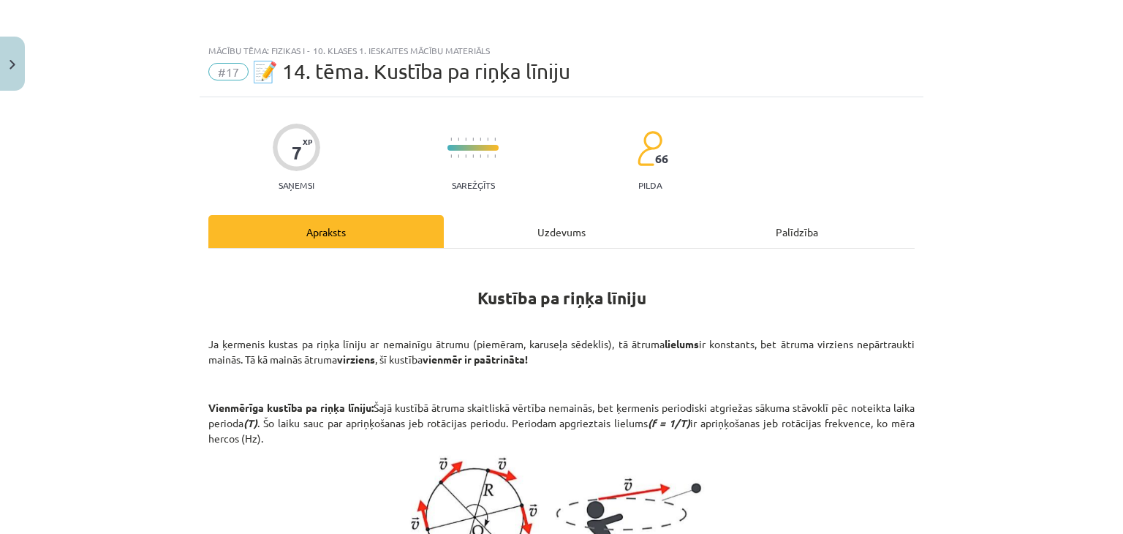
click at [570, 232] on div "Uzdevums" at bounding box center [561, 231] width 235 height 33
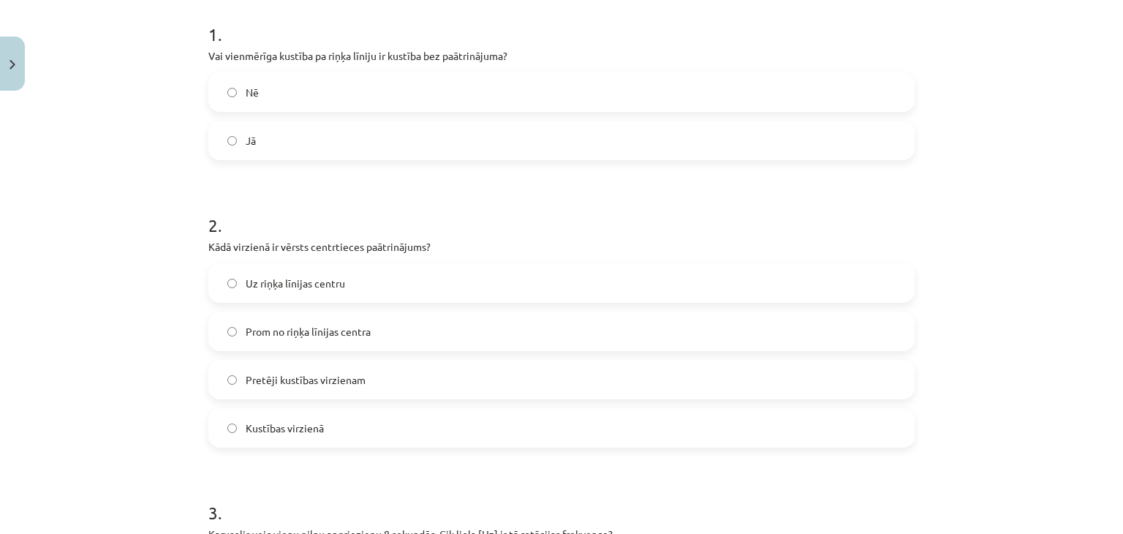
scroll to position [292, 0]
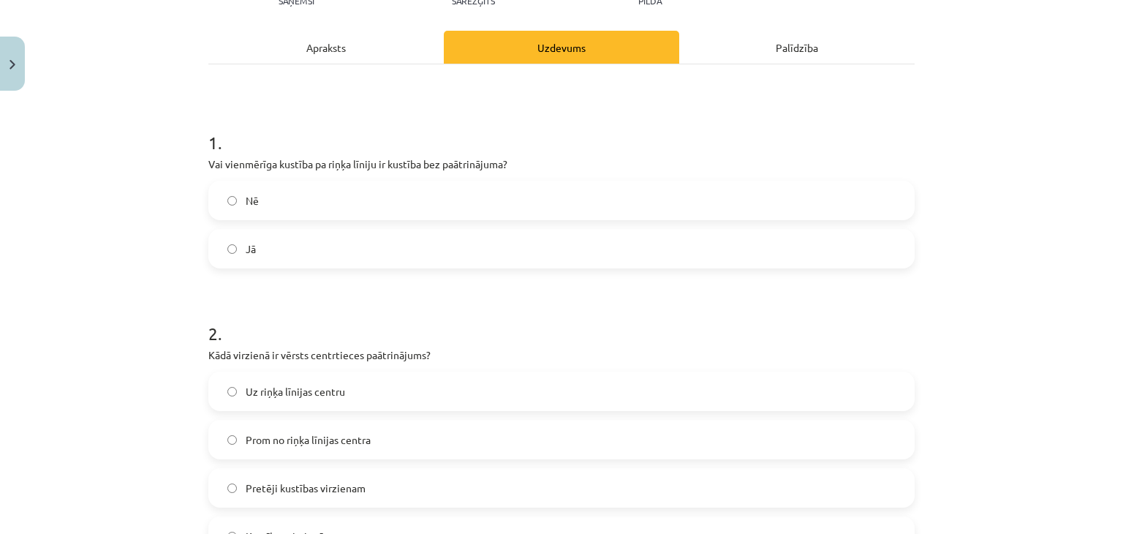
click at [344, 49] on div "Apraksts" at bounding box center [325, 47] width 235 height 33
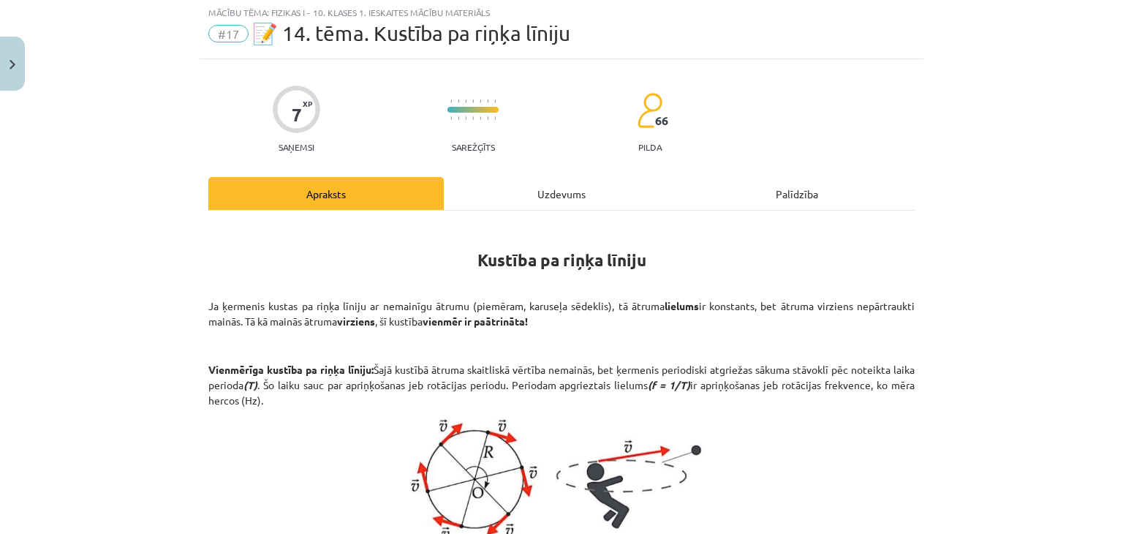
scroll to position [37, 0]
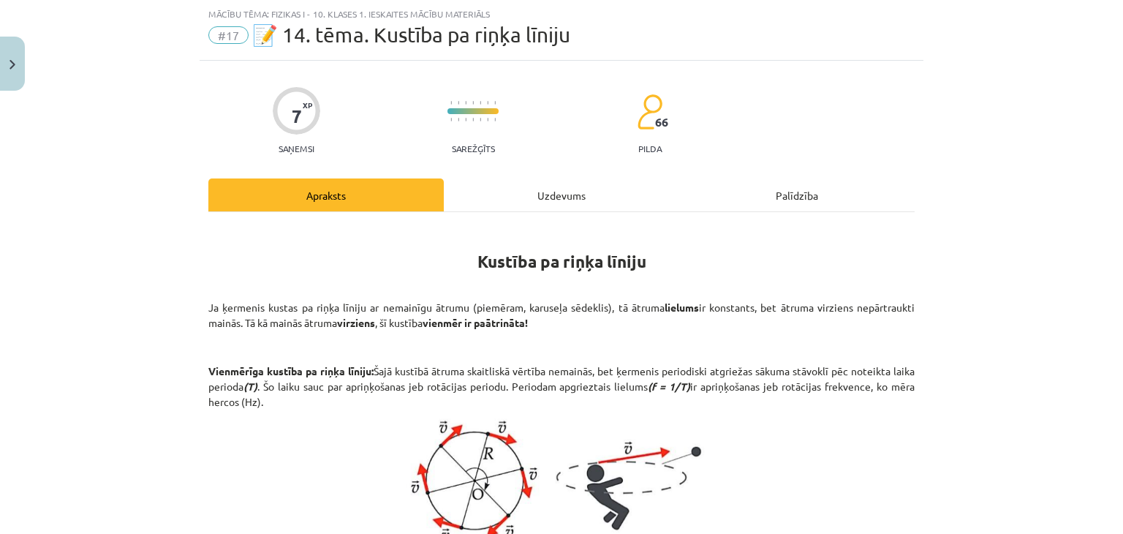
click at [540, 207] on div "Uzdevums" at bounding box center [561, 194] width 235 height 33
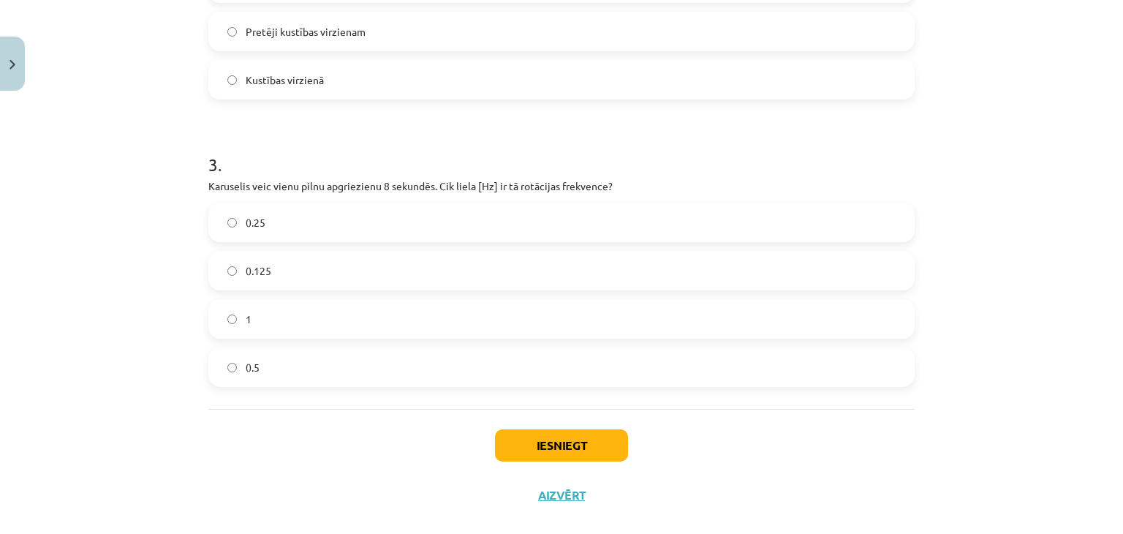
scroll to position [663, 0]
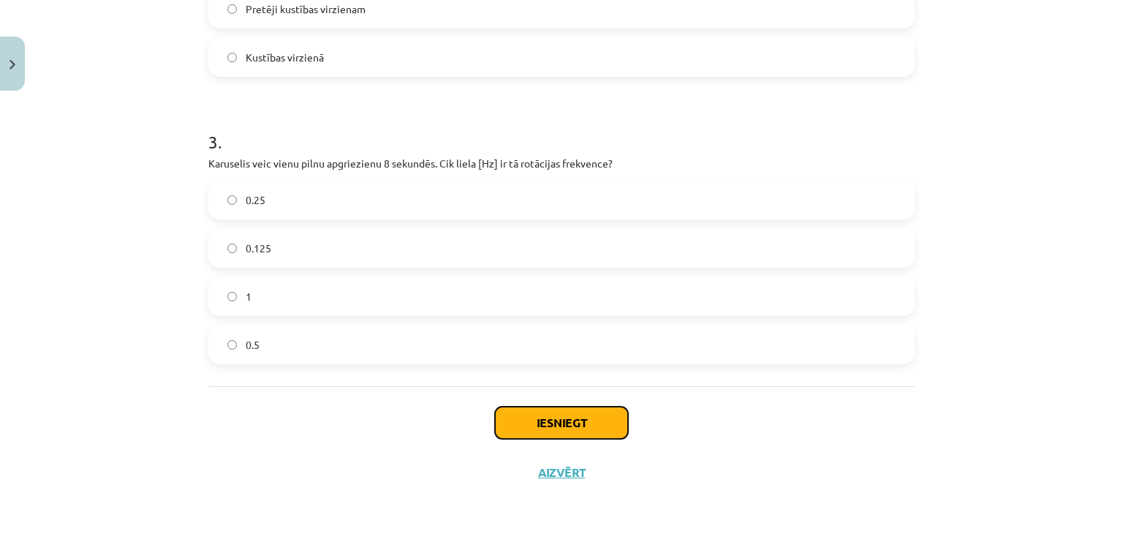
click at [510, 430] on button "Iesniegt" at bounding box center [561, 423] width 133 height 32
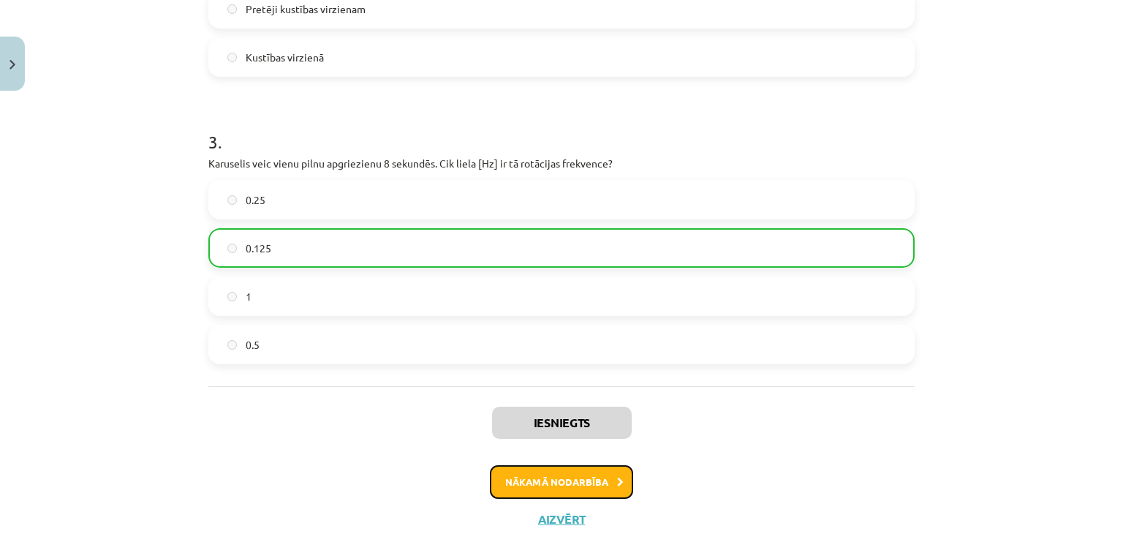
click at [521, 480] on button "Nākamā nodarbība" at bounding box center [561, 482] width 143 height 34
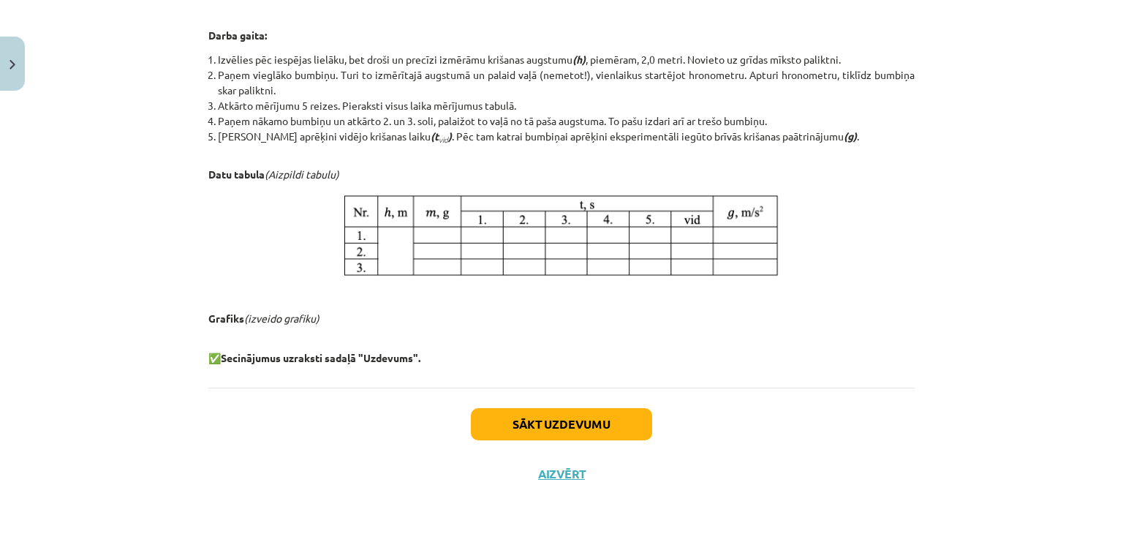
scroll to position [706, 0]
click at [517, 433] on button "Sākt uzdevumu" at bounding box center [561, 424] width 181 height 32
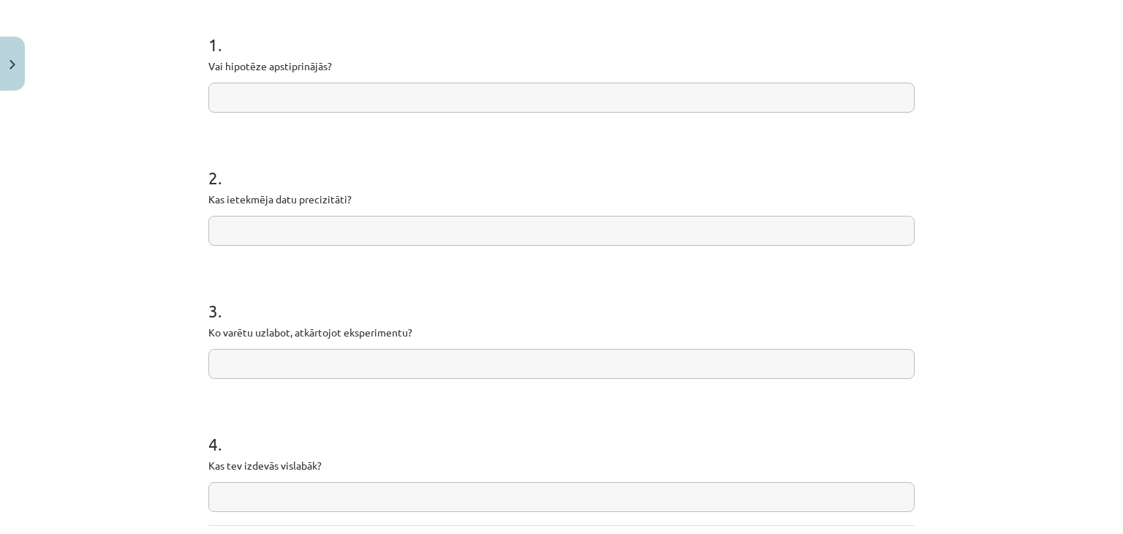
scroll to position [421, 0]
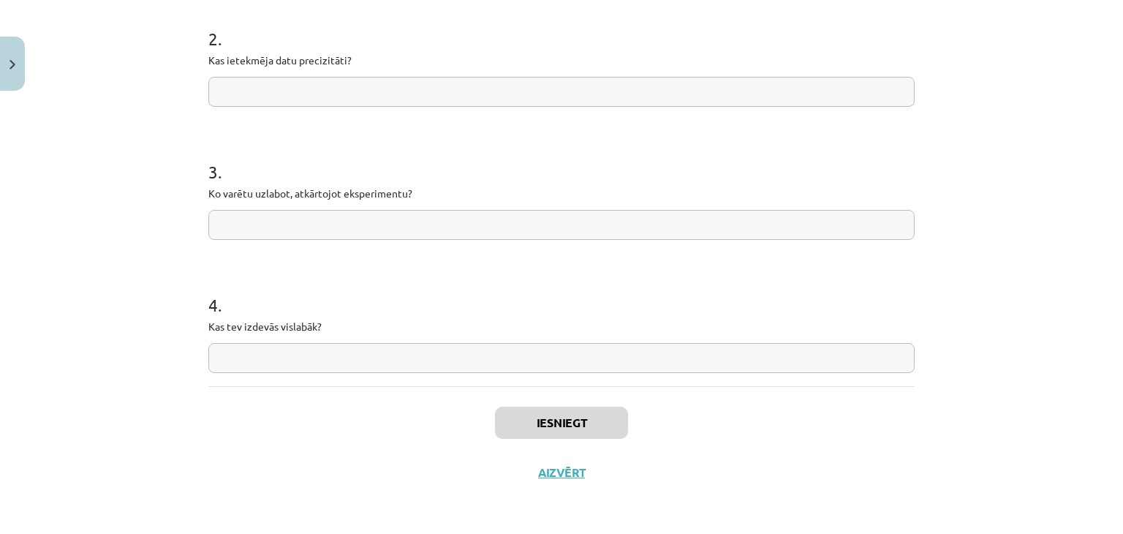
click at [290, 358] on input "text" at bounding box center [561, 358] width 706 height 30
type input "*"
click at [510, 426] on button "Iesniegt" at bounding box center [561, 423] width 133 height 32
click at [540, 431] on button "Iesniegt" at bounding box center [561, 423] width 133 height 32
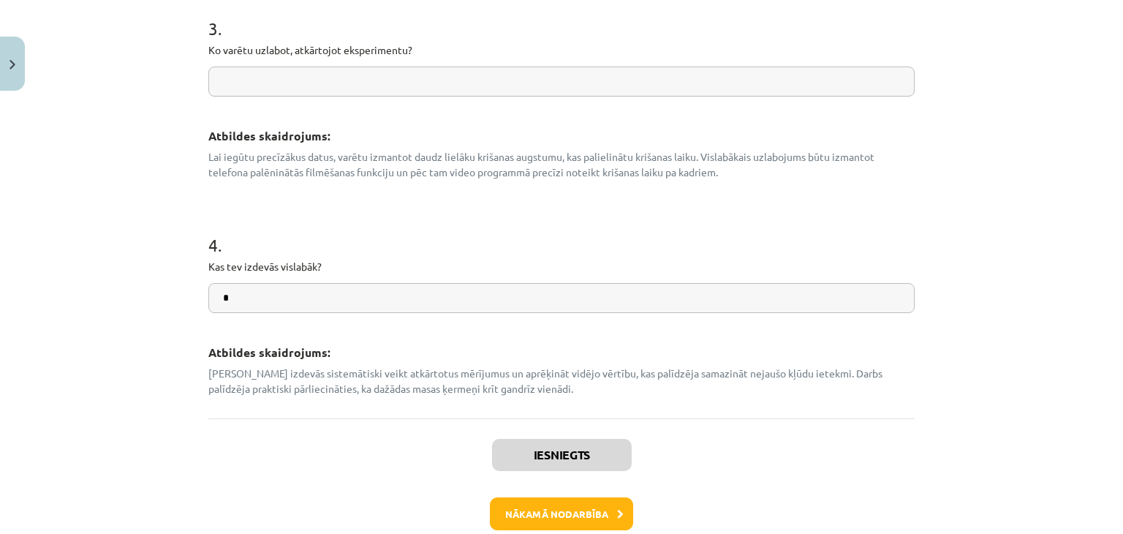
scroll to position [793, 0]
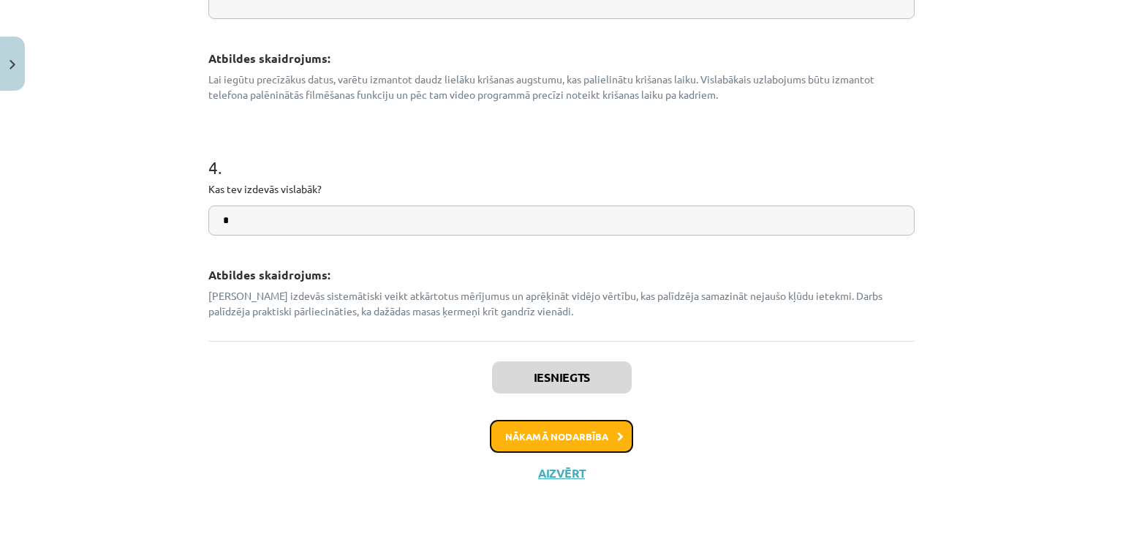
click at [552, 436] on button "Nākamā nodarbība" at bounding box center [561, 437] width 143 height 34
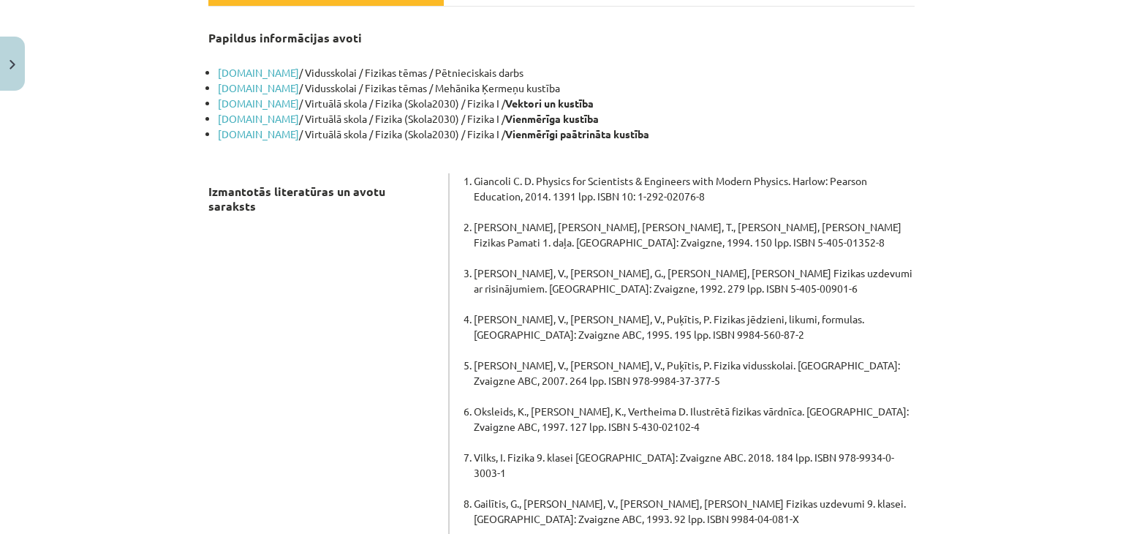
scroll to position [0, 0]
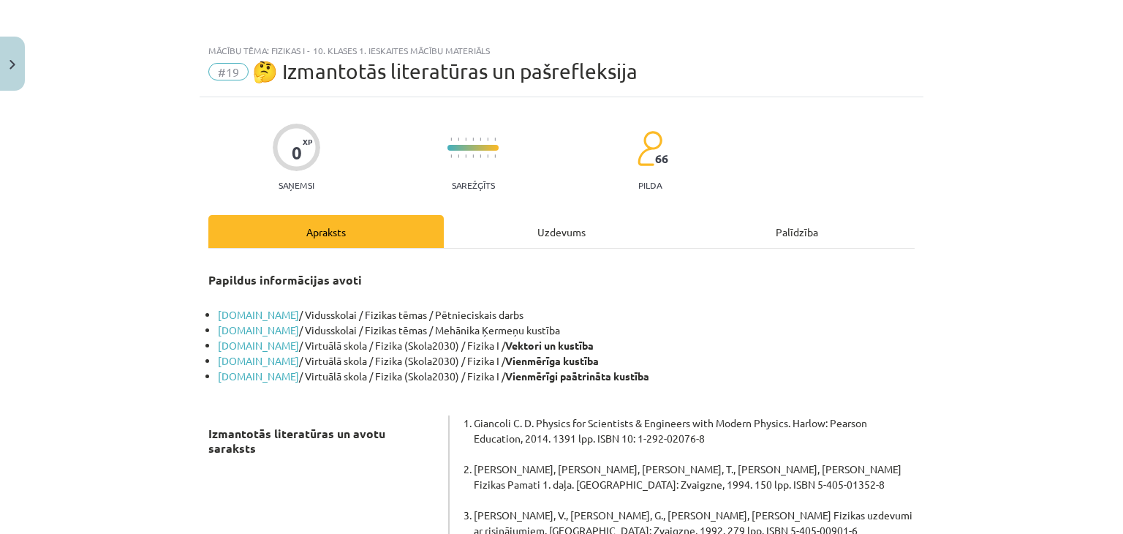
click at [535, 243] on div "Uzdevums" at bounding box center [561, 231] width 235 height 33
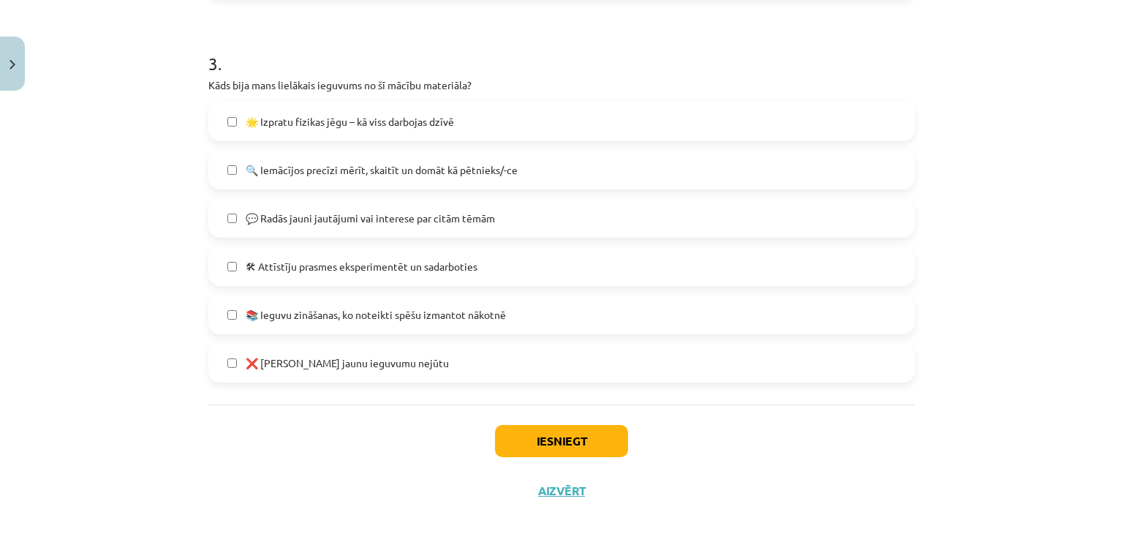
scroll to position [983, 0]
click at [504, 445] on button "Iesniegt" at bounding box center [561, 441] width 133 height 32
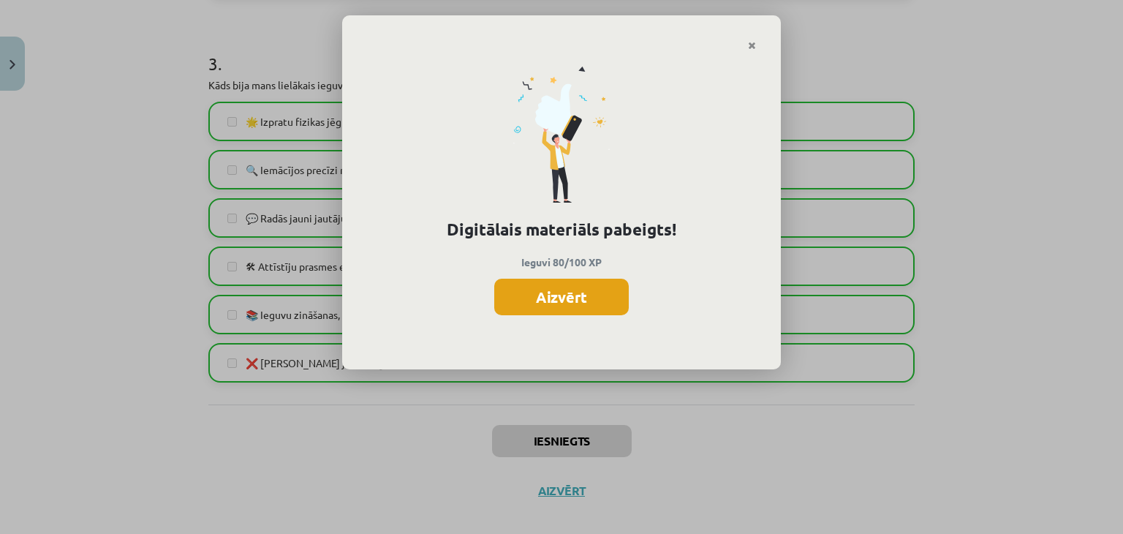
click at [525, 295] on button "Aizvērt" at bounding box center [561, 297] width 135 height 37
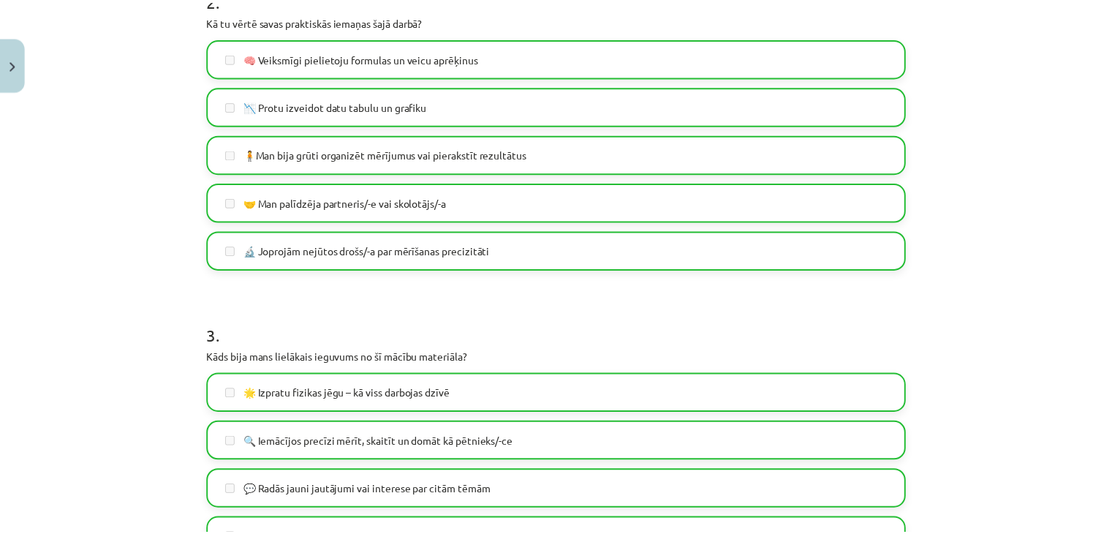
scroll to position [1000, 0]
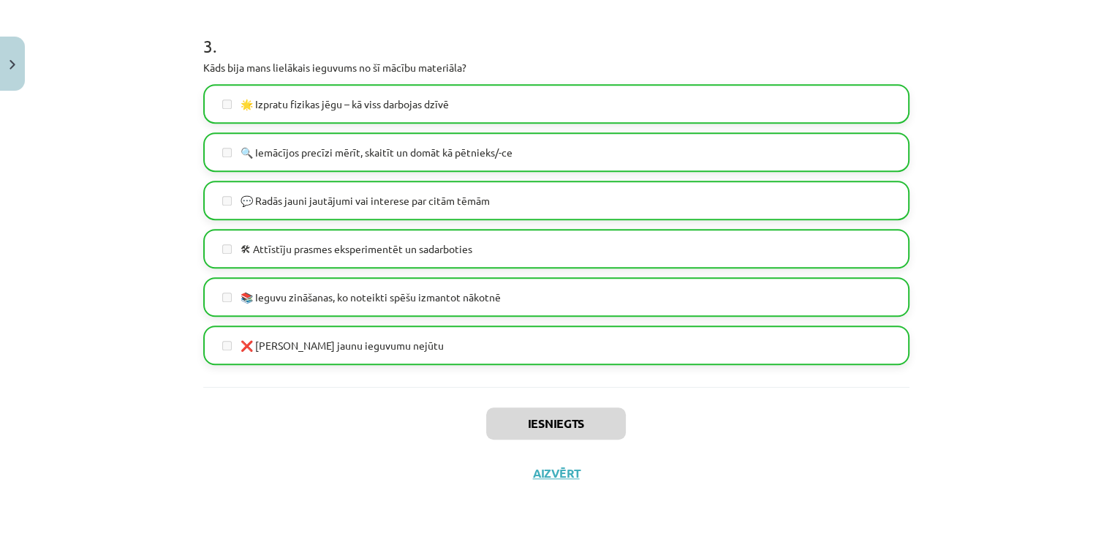
click at [541, 474] on button "Aizvērt" at bounding box center [557, 473] width 56 height 15
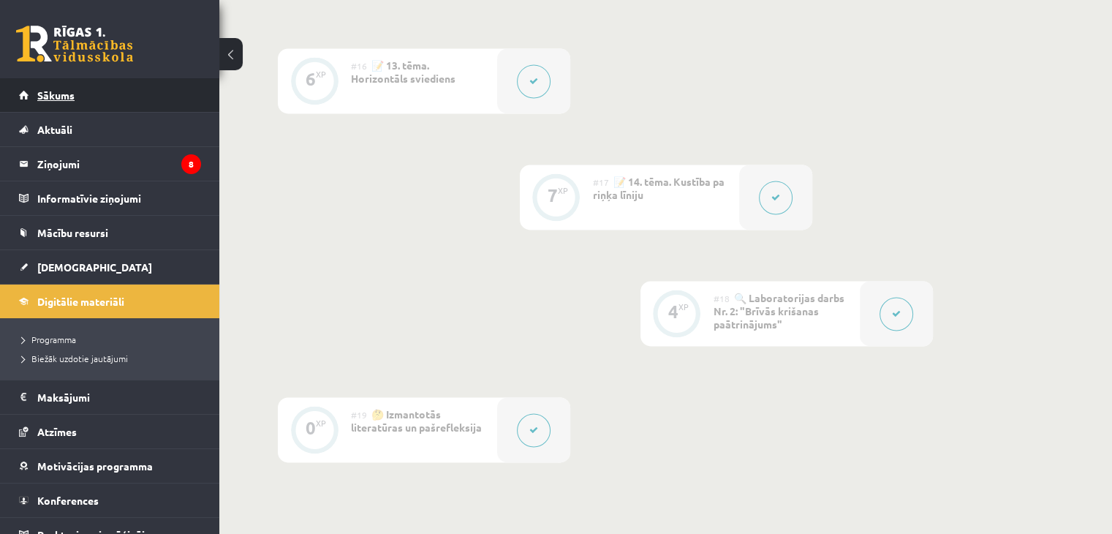
click at [57, 102] on link "Sākums" at bounding box center [110, 95] width 182 height 34
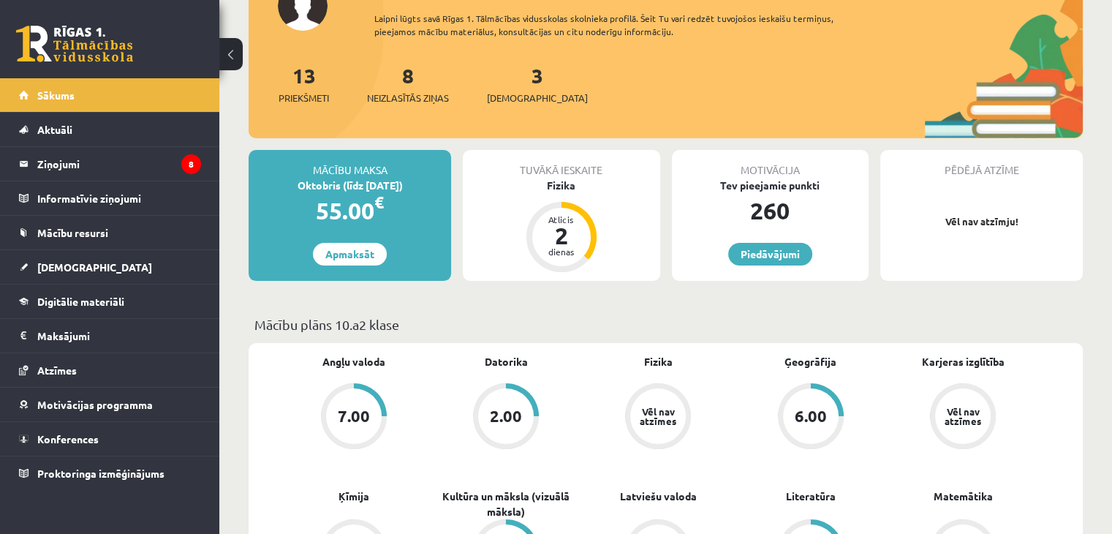
scroll to position [132, 0]
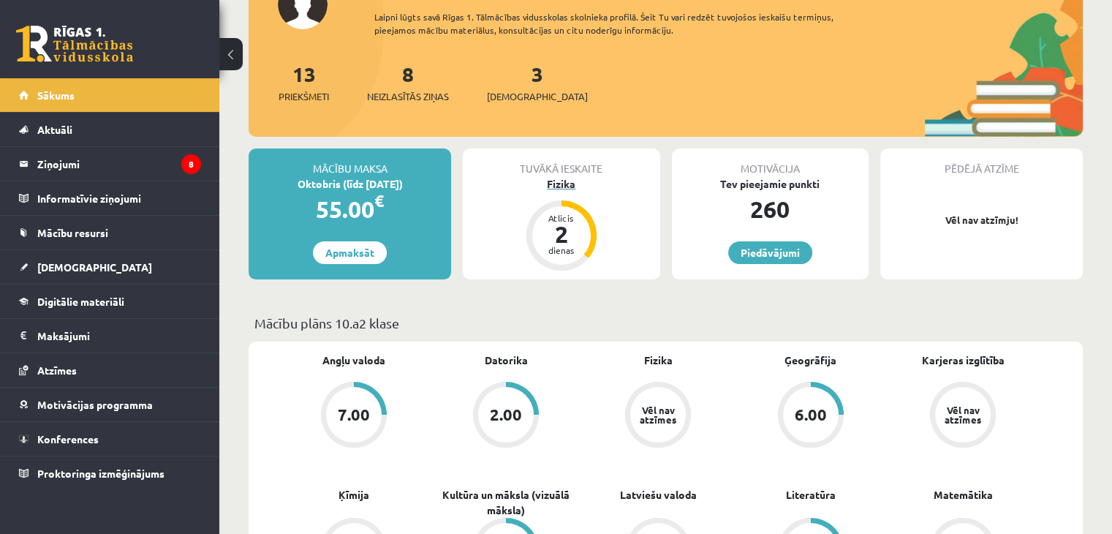
click at [567, 184] on div "Fizika" at bounding box center [561, 183] width 197 height 15
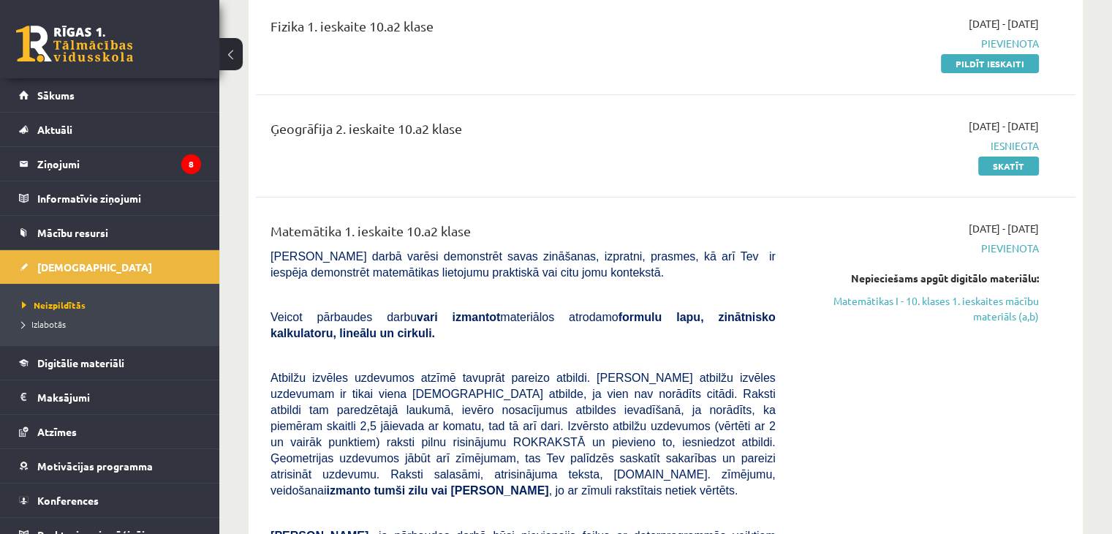
scroll to position [325, 0]
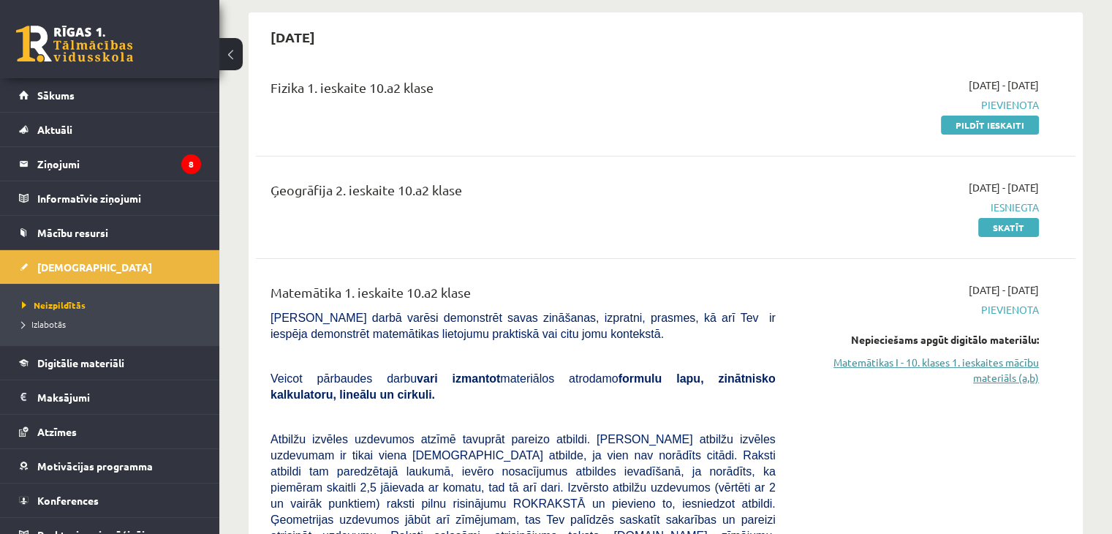
click at [976, 368] on link "Matemātikas I - 10. klases 1. ieskaites mācību materiāls (a,b)" at bounding box center [918, 370] width 241 height 31
